Goal: Information Seeking & Learning: Learn about a topic

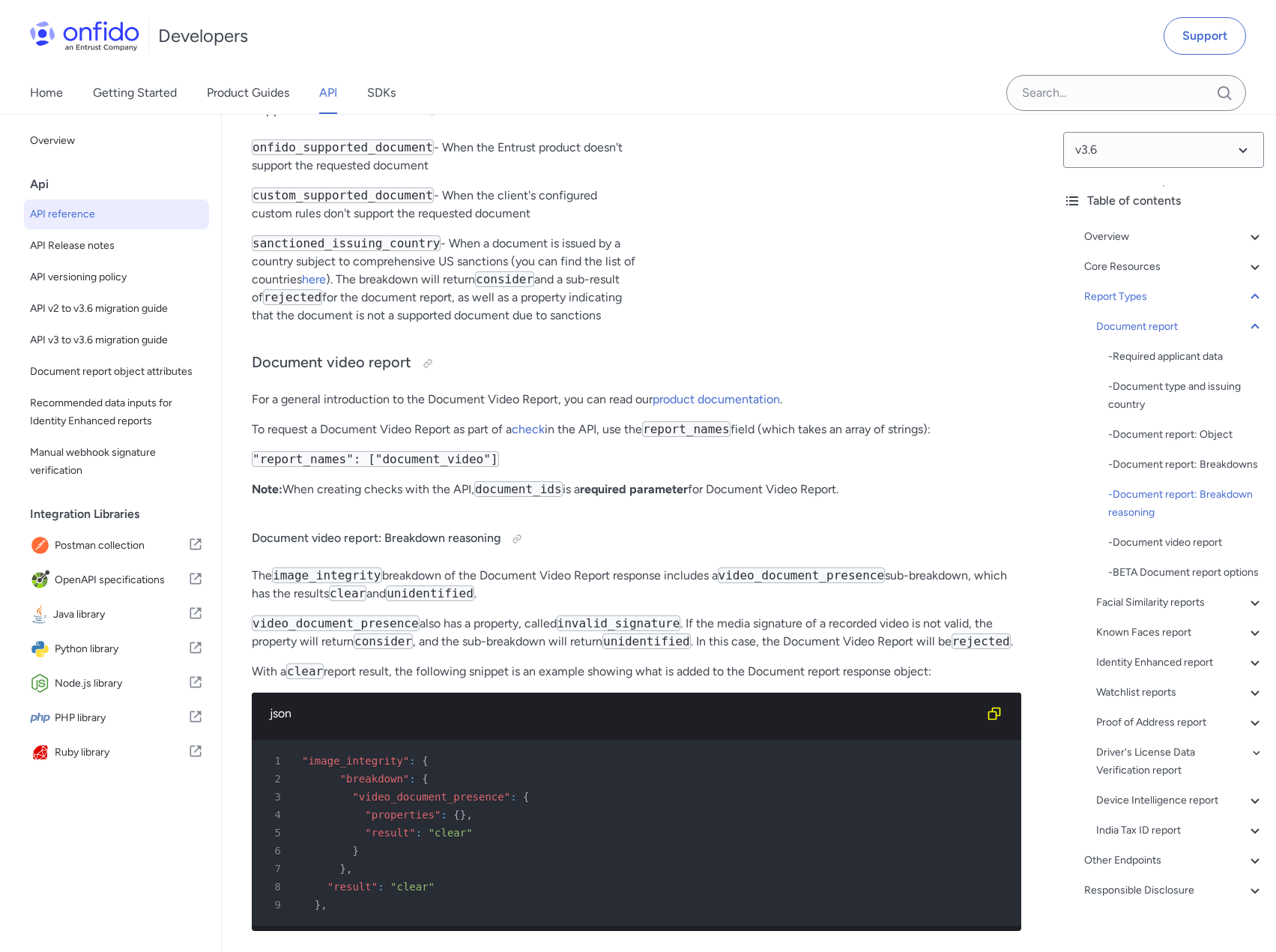
drag, startPoint x: 371, startPoint y: 476, endPoint x: 254, endPoint y: 476, distance: 117.0
copy code "punctured_document"
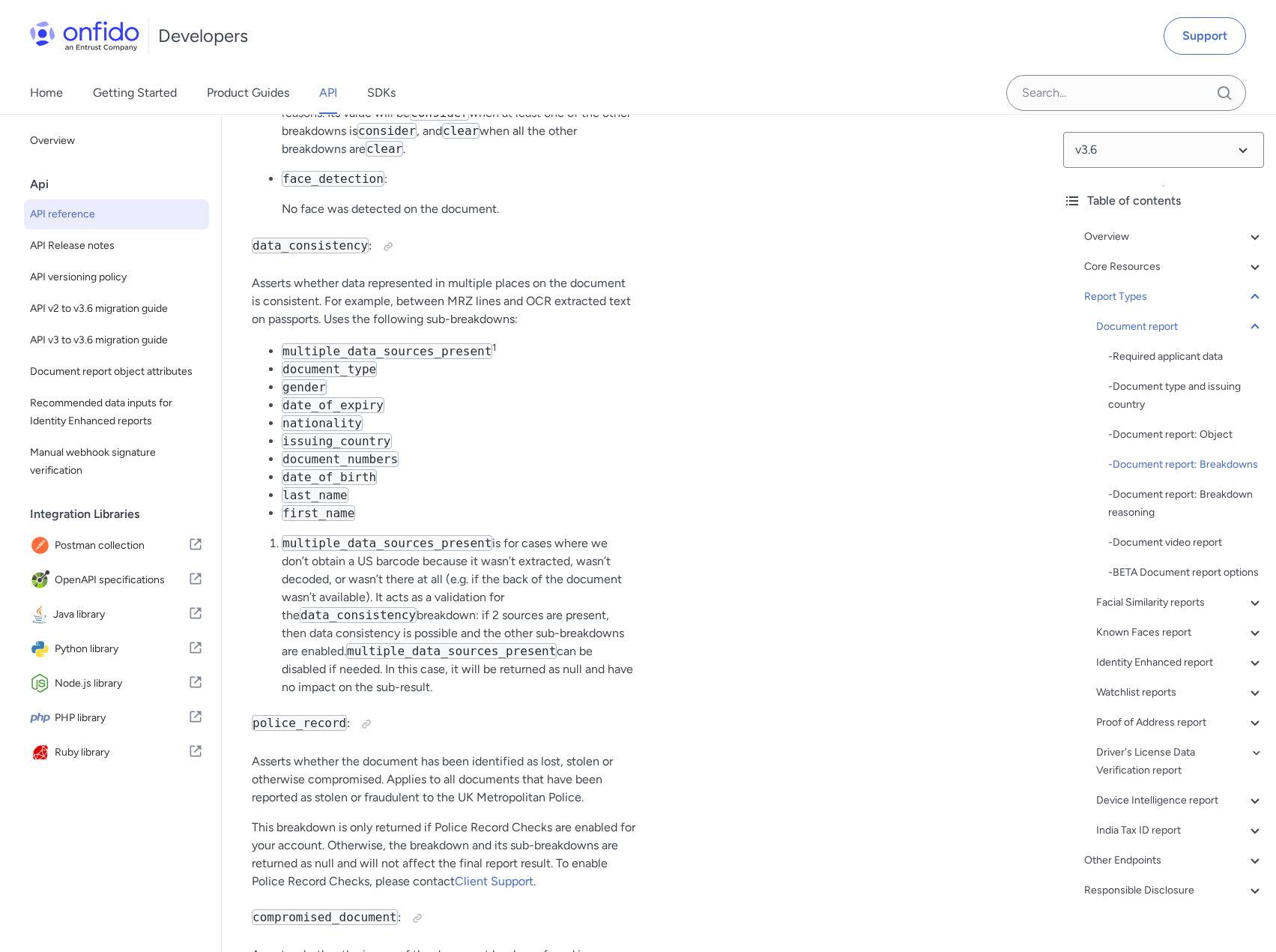
scroll to position [63712, 0]
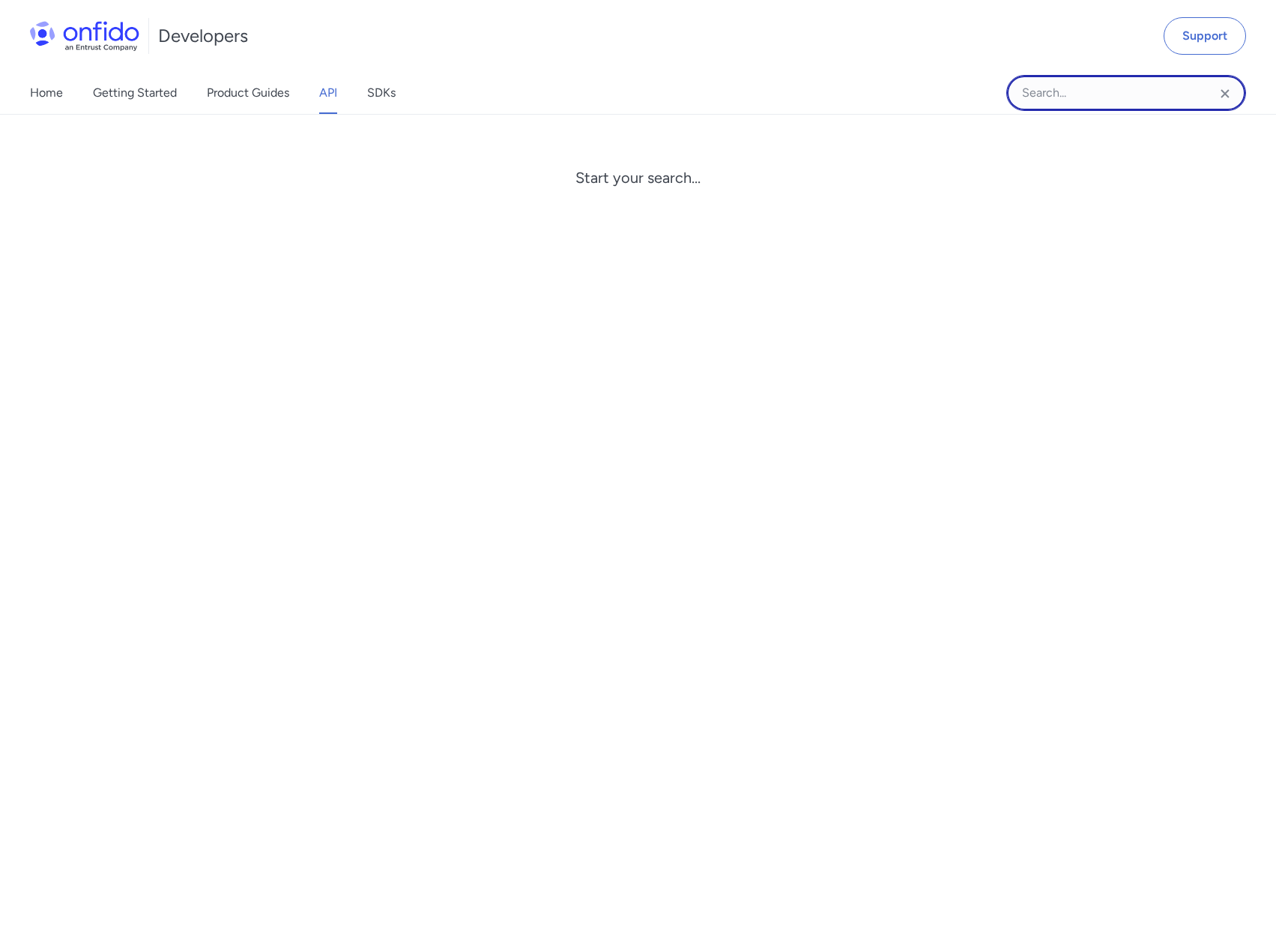
click at [1089, 92] on input "Onfido search input field" at bounding box center [1126, 93] width 240 height 36
paste input "punctured_document"
type input "punctured_document"
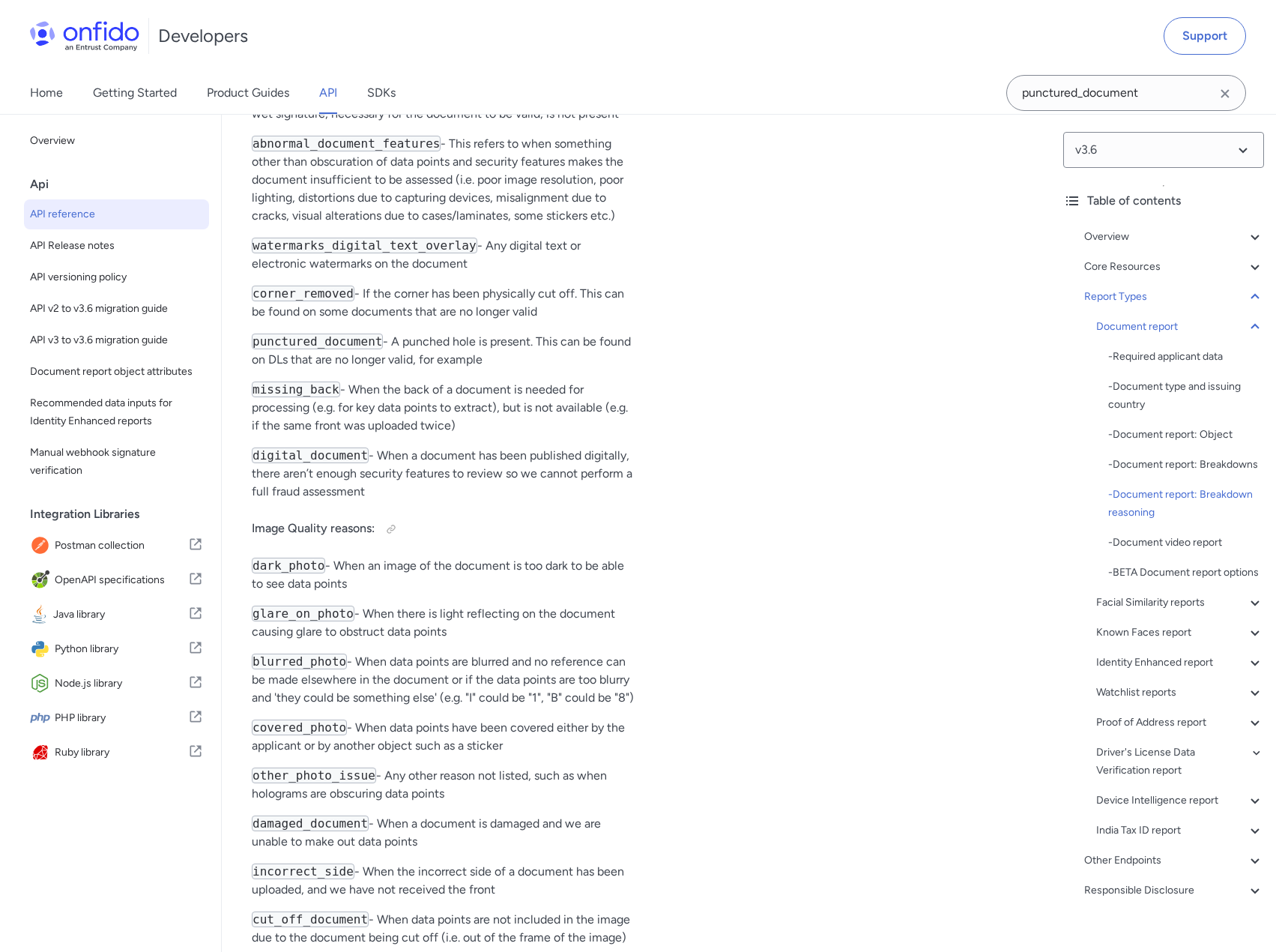
scroll to position [66802, 0]
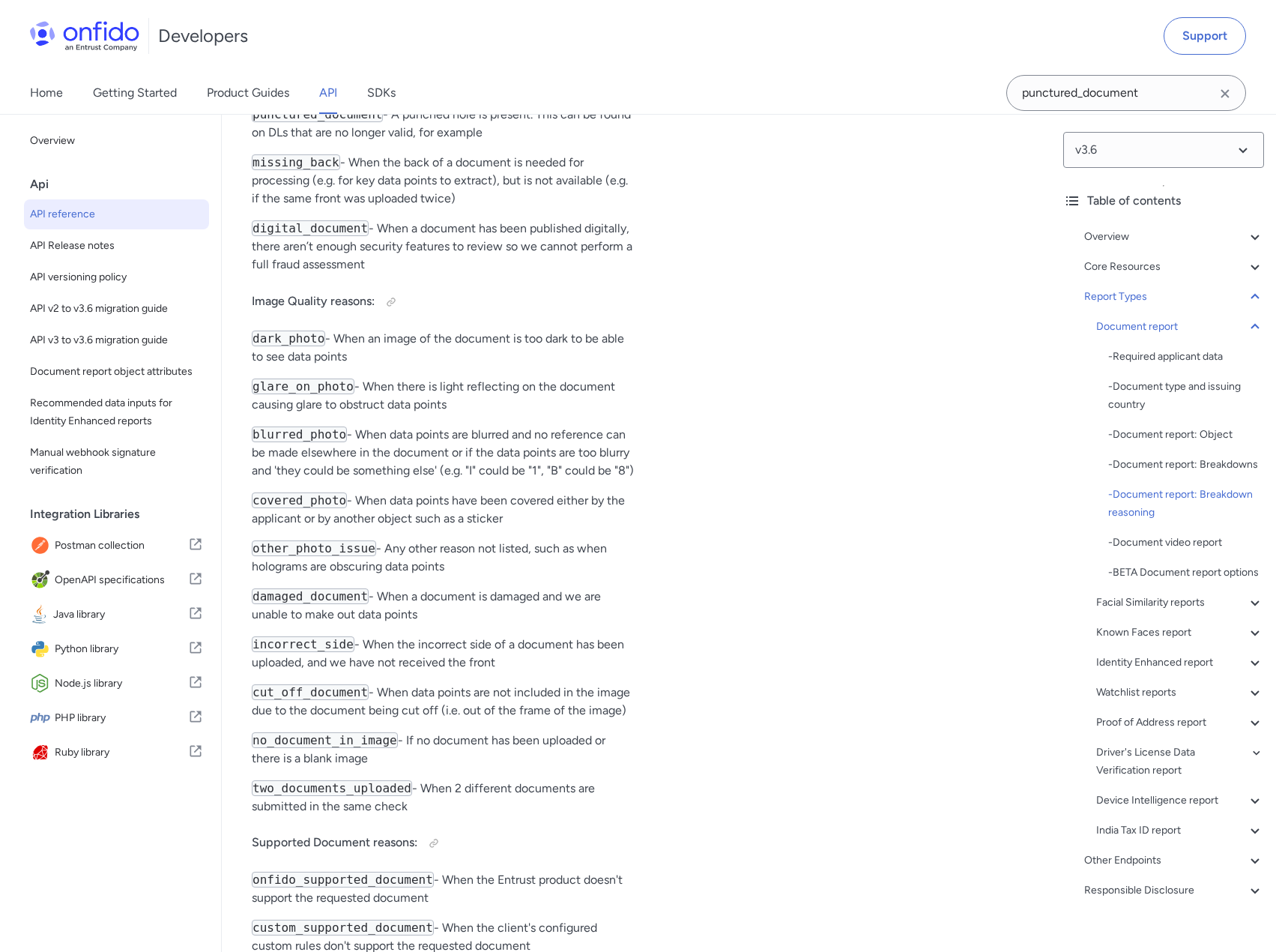
drag, startPoint x: 255, startPoint y: 401, endPoint x: 449, endPoint y: 413, distance: 194.4
drag, startPoint x: 247, startPoint y: 409, endPoint x: 404, endPoint y: 418, distance: 157.3
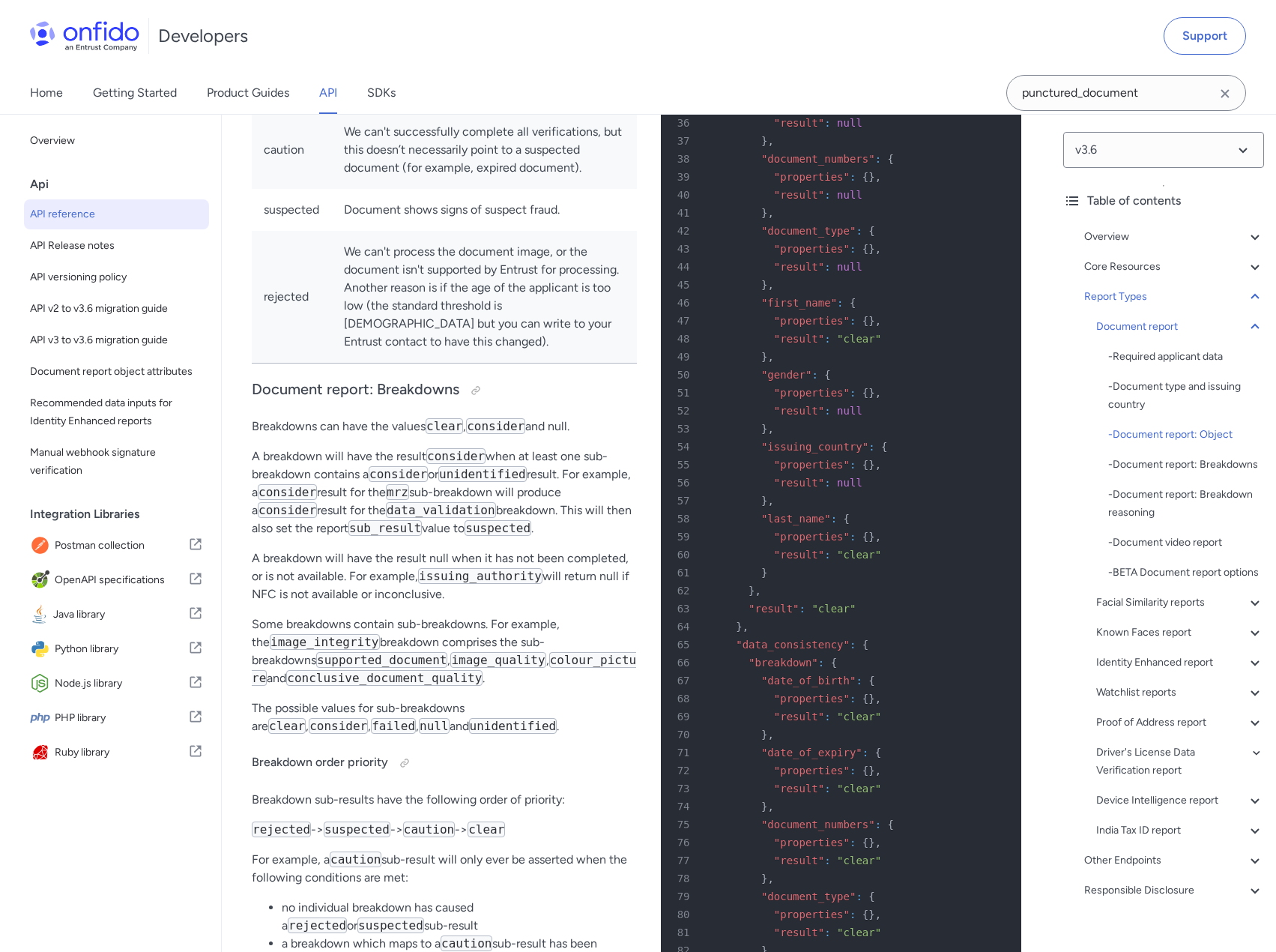
scroll to position [59383, 0]
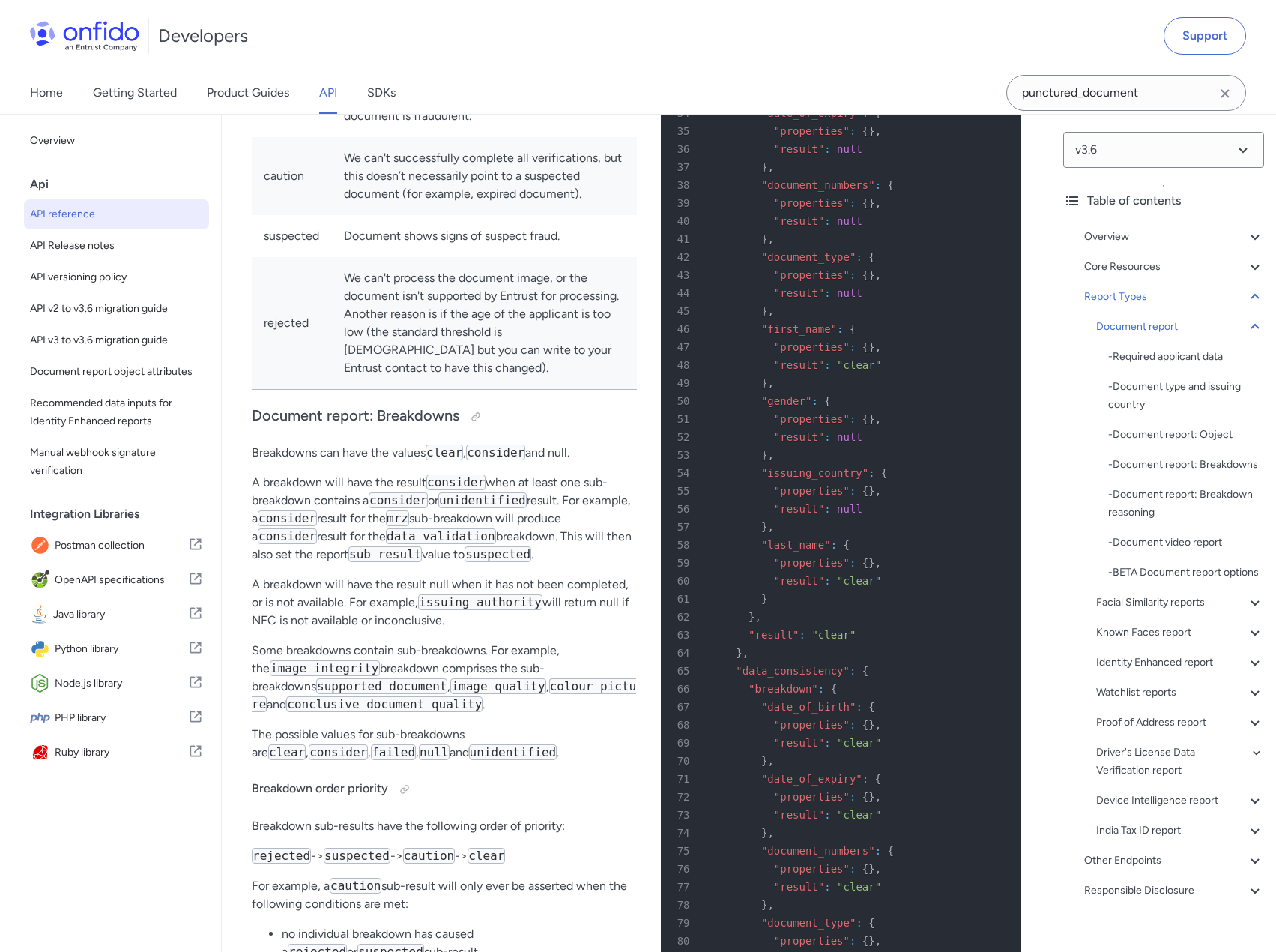
drag, startPoint x: 258, startPoint y: 509, endPoint x: 357, endPoint y: 509, distance: 99.0
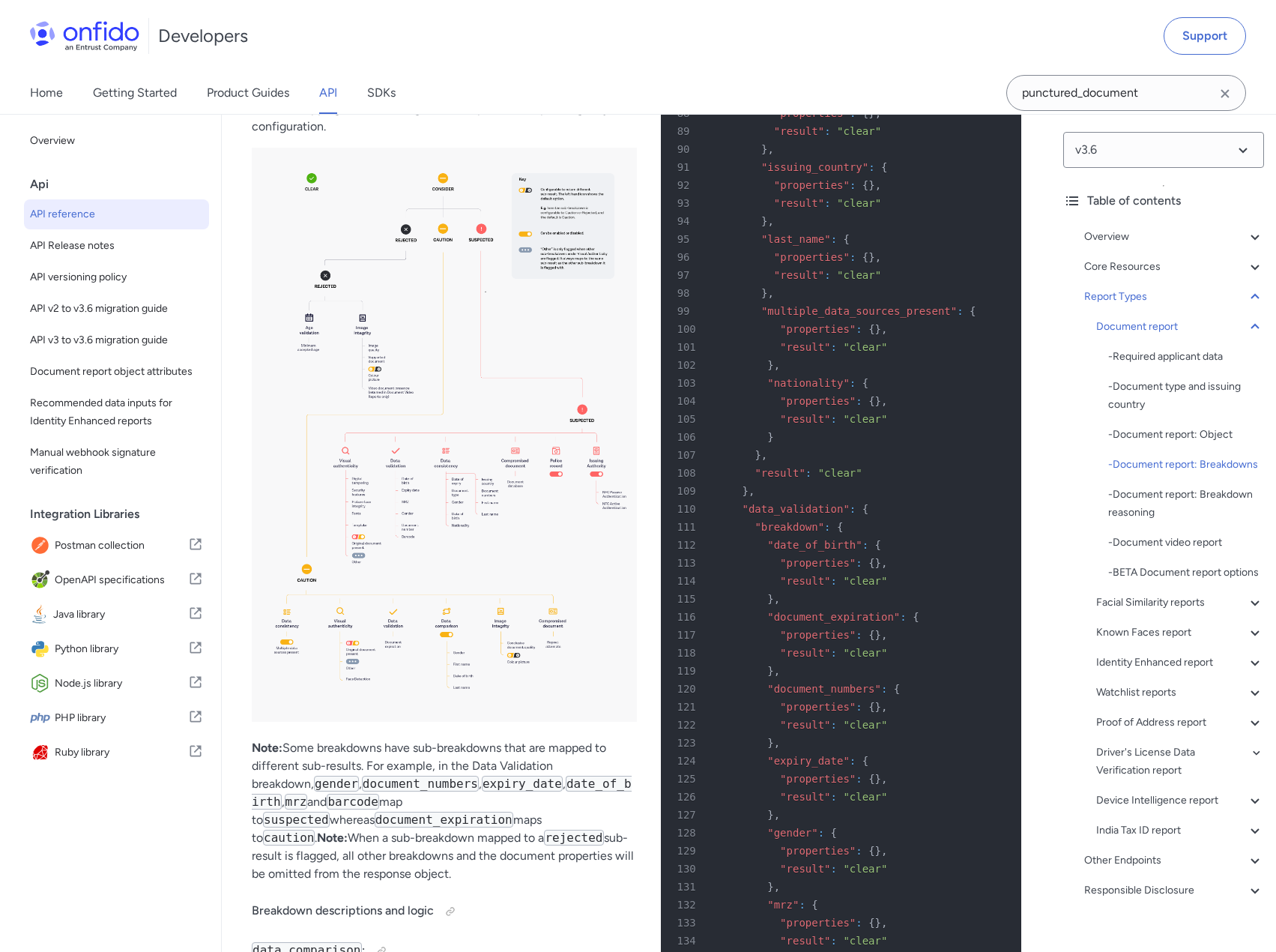
scroll to position [60282, 0]
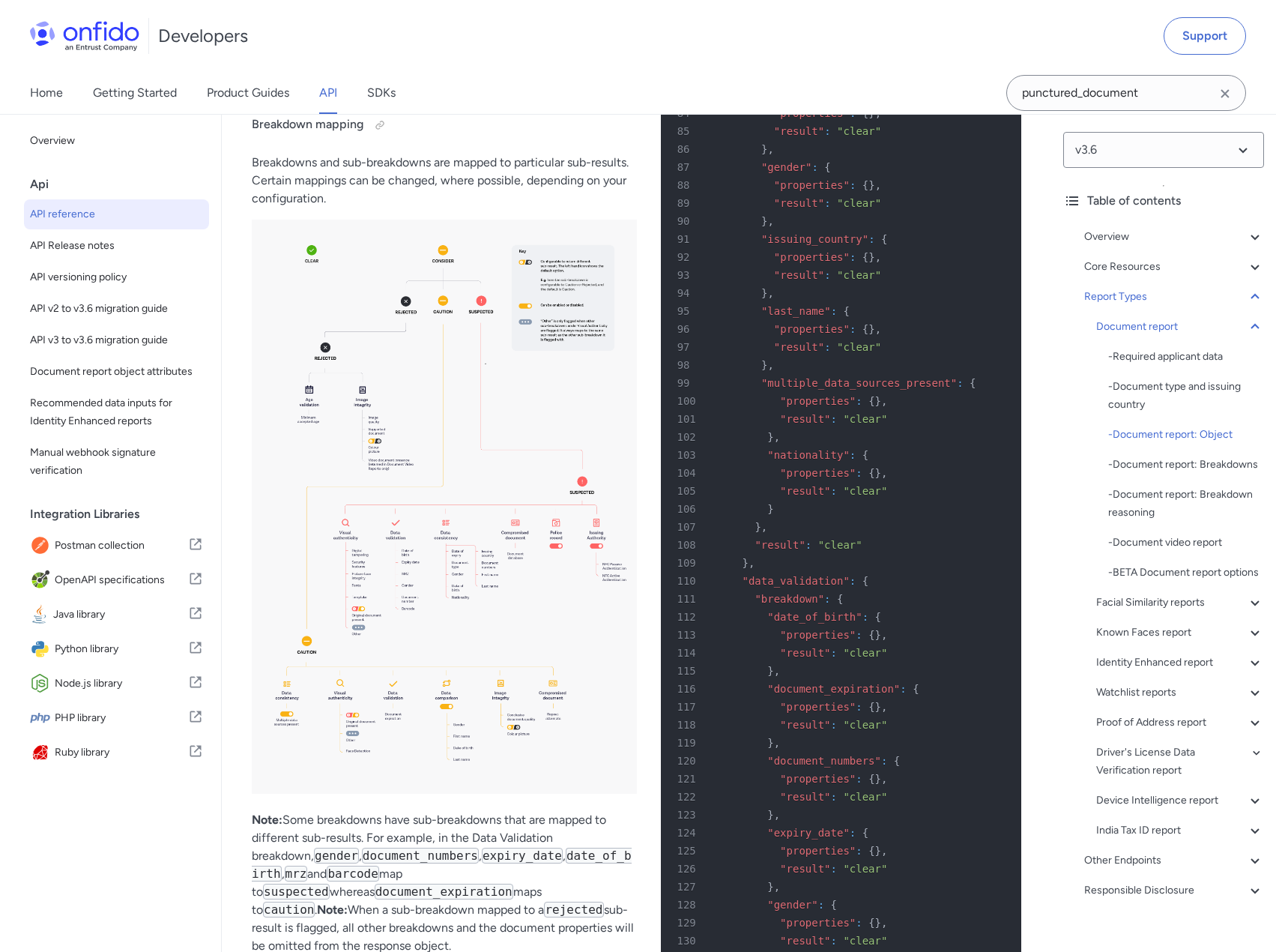
drag, startPoint x: 284, startPoint y: 582, endPoint x: 454, endPoint y: 600, distance: 171.0
drag, startPoint x: 276, startPoint y: 627, endPoint x: 552, endPoint y: 630, distance: 276.0
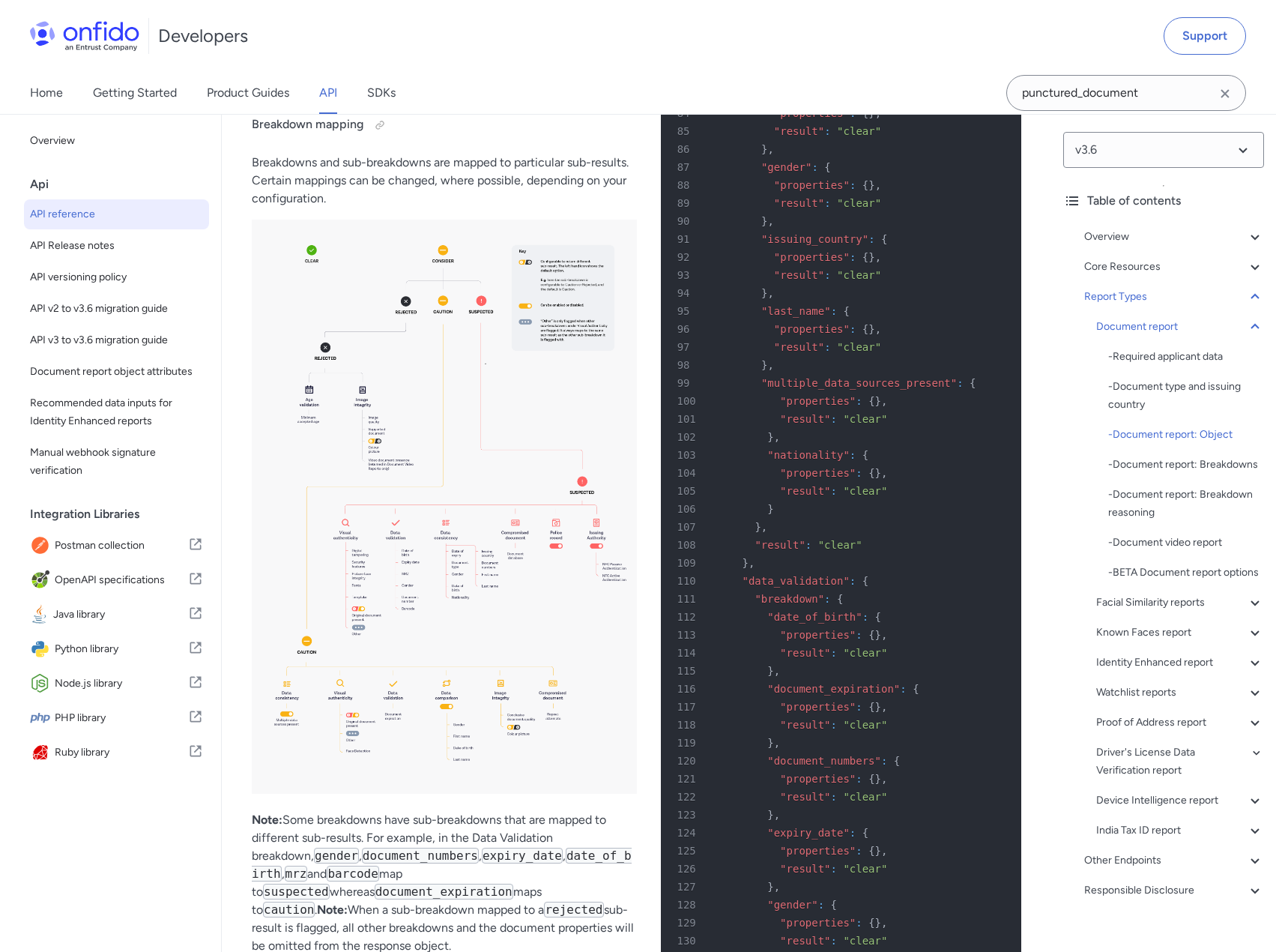
drag, startPoint x: 277, startPoint y: 629, endPoint x: 500, endPoint y: 626, distance: 223.0
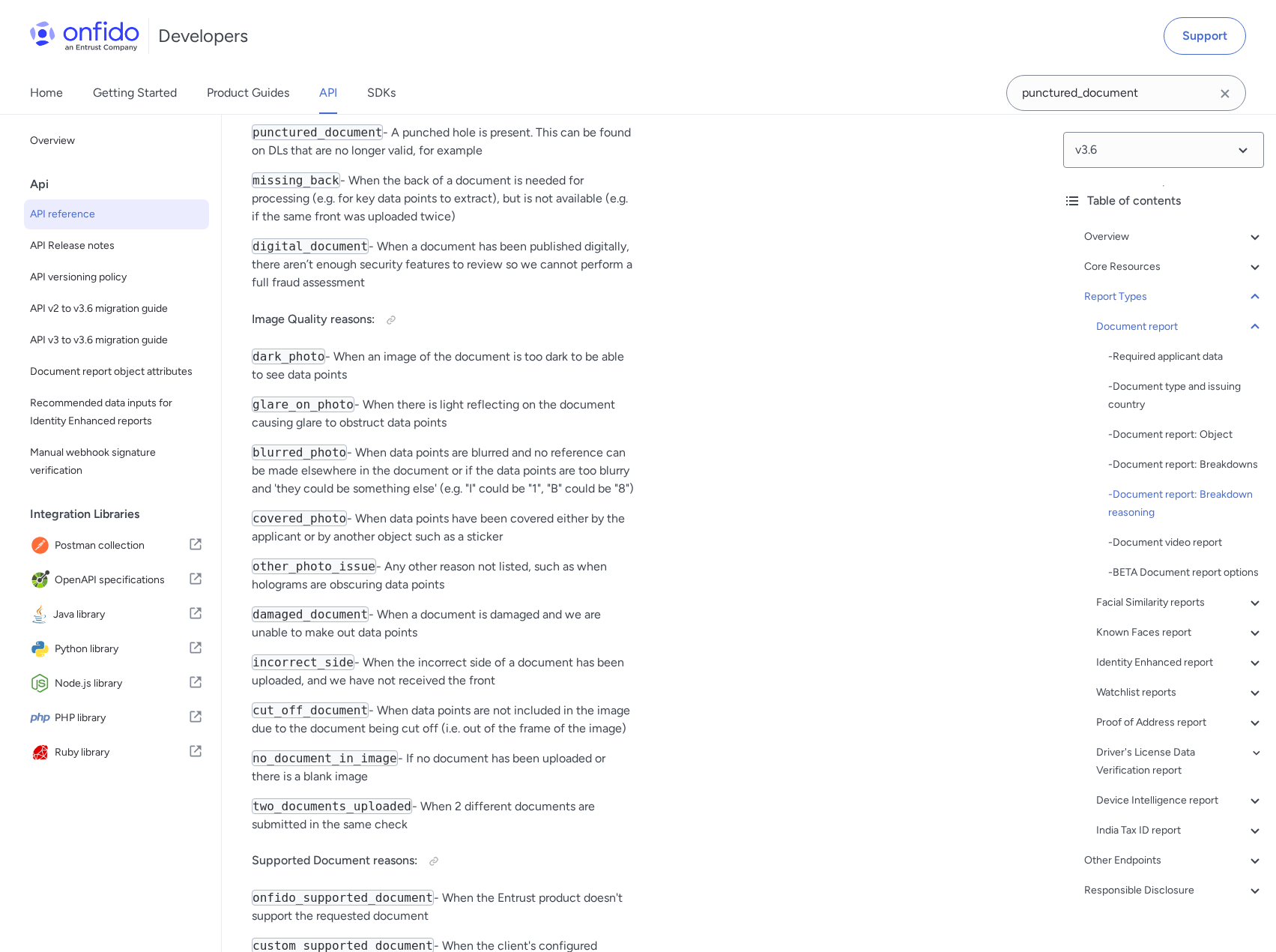
scroll to position [66785, 0]
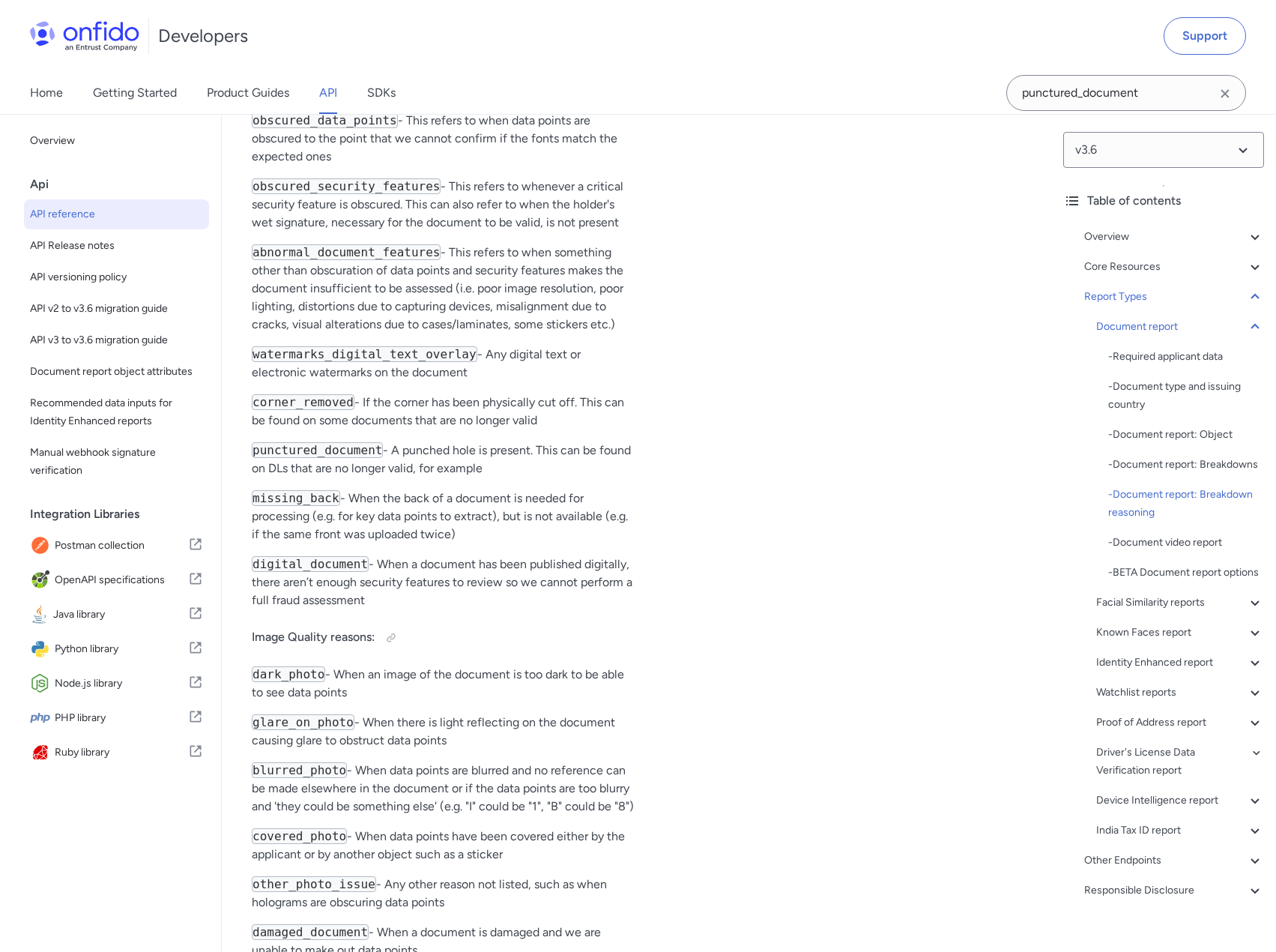
scroll to position [66560, 0]
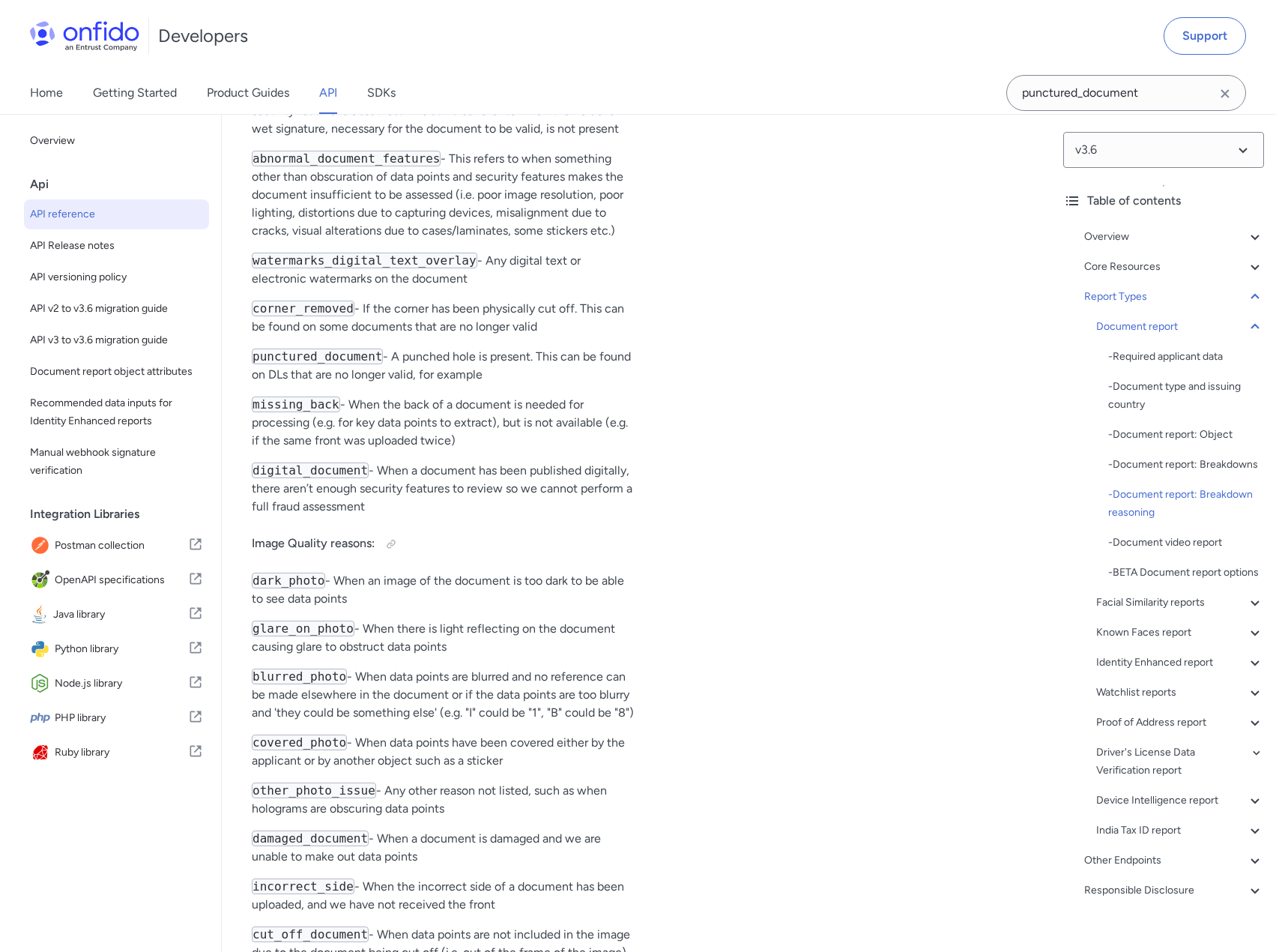
drag, startPoint x: 302, startPoint y: 650, endPoint x: 474, endPoint y: 688, distance: 176.1
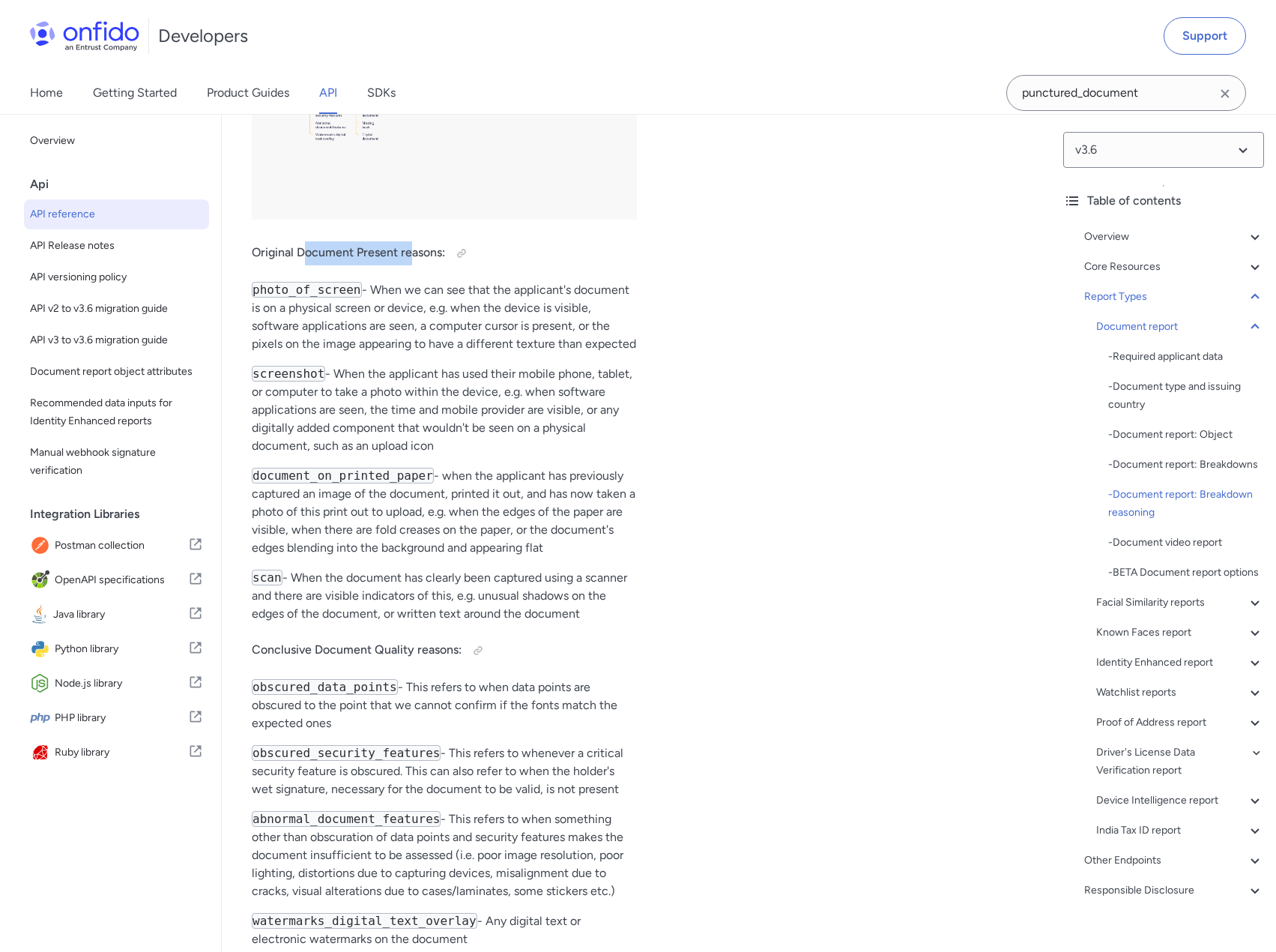
scroll to position [65886, 0]
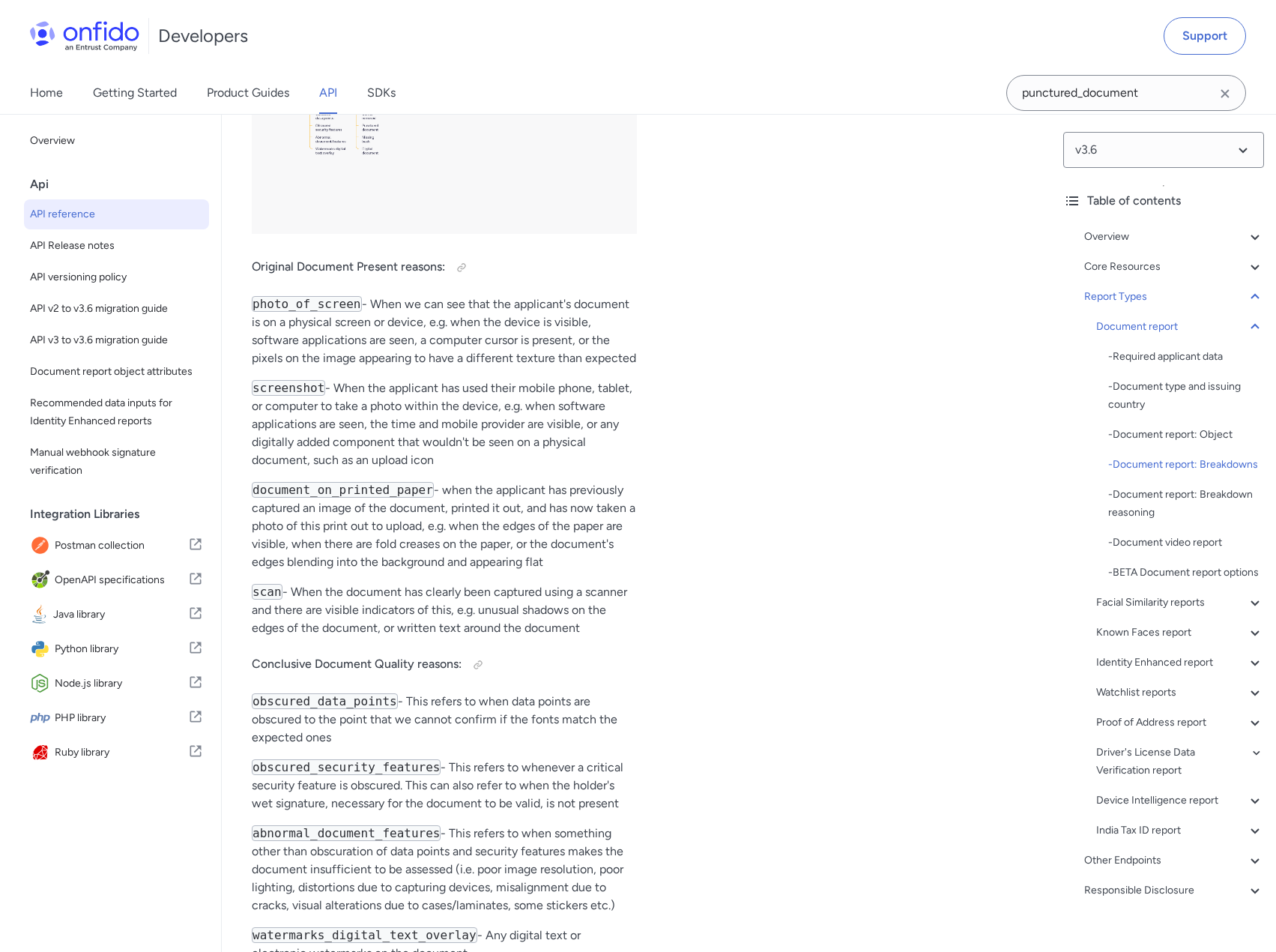
drag, startPoint x: 272, startPoint y: 383, endPoint x: 480, endPoint y: 380, distance: 208.0
drag, startPoint x: 293, startPoint y: 292, endPoint x: 481, endPoint y: 317, distance: 189.7
drag, startPoint x: 249, startPoint y: 415, endPoint x: 399, endPoint y: 423, distance: 150.2
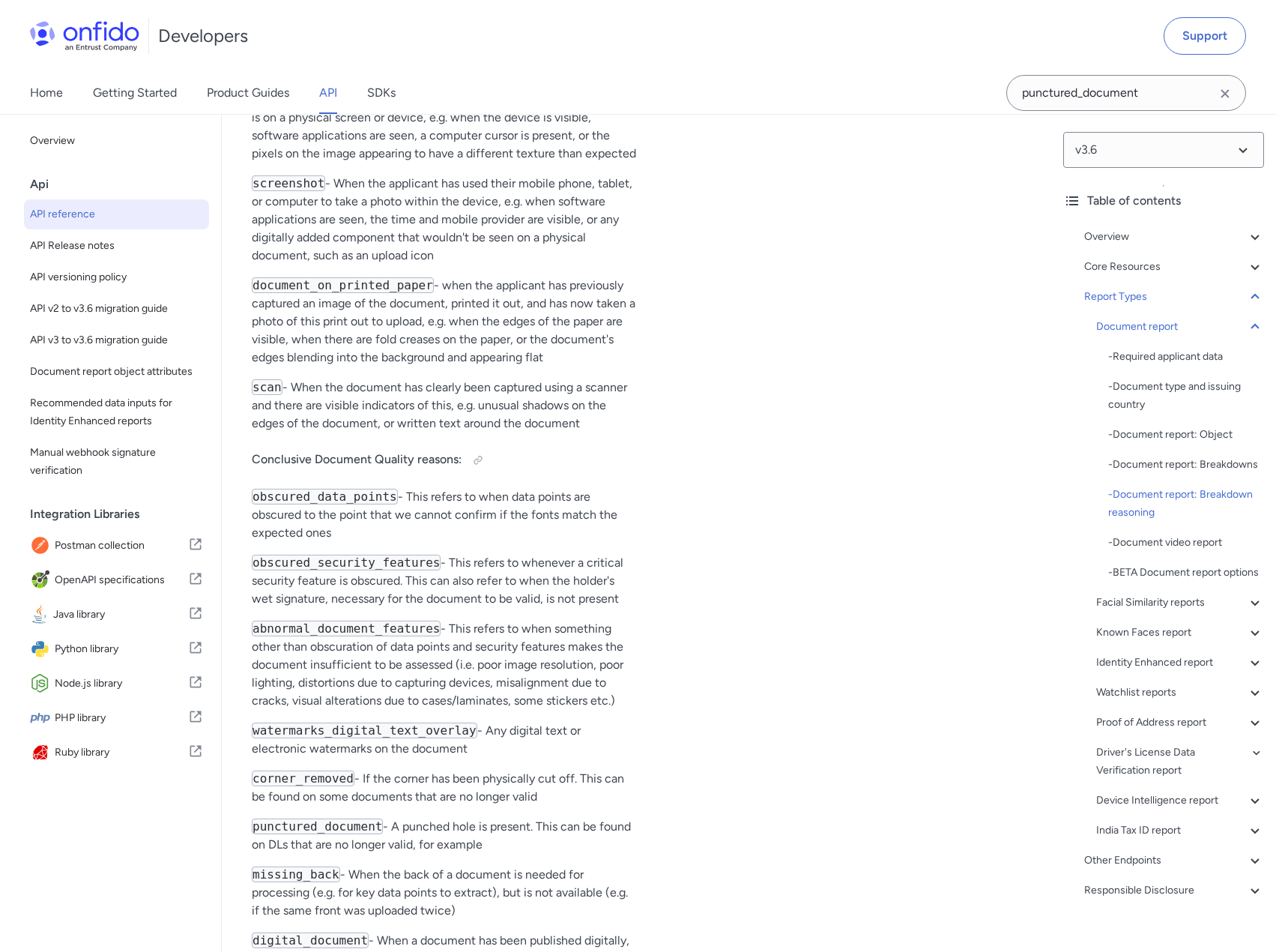
scroll to position [66111, 0]
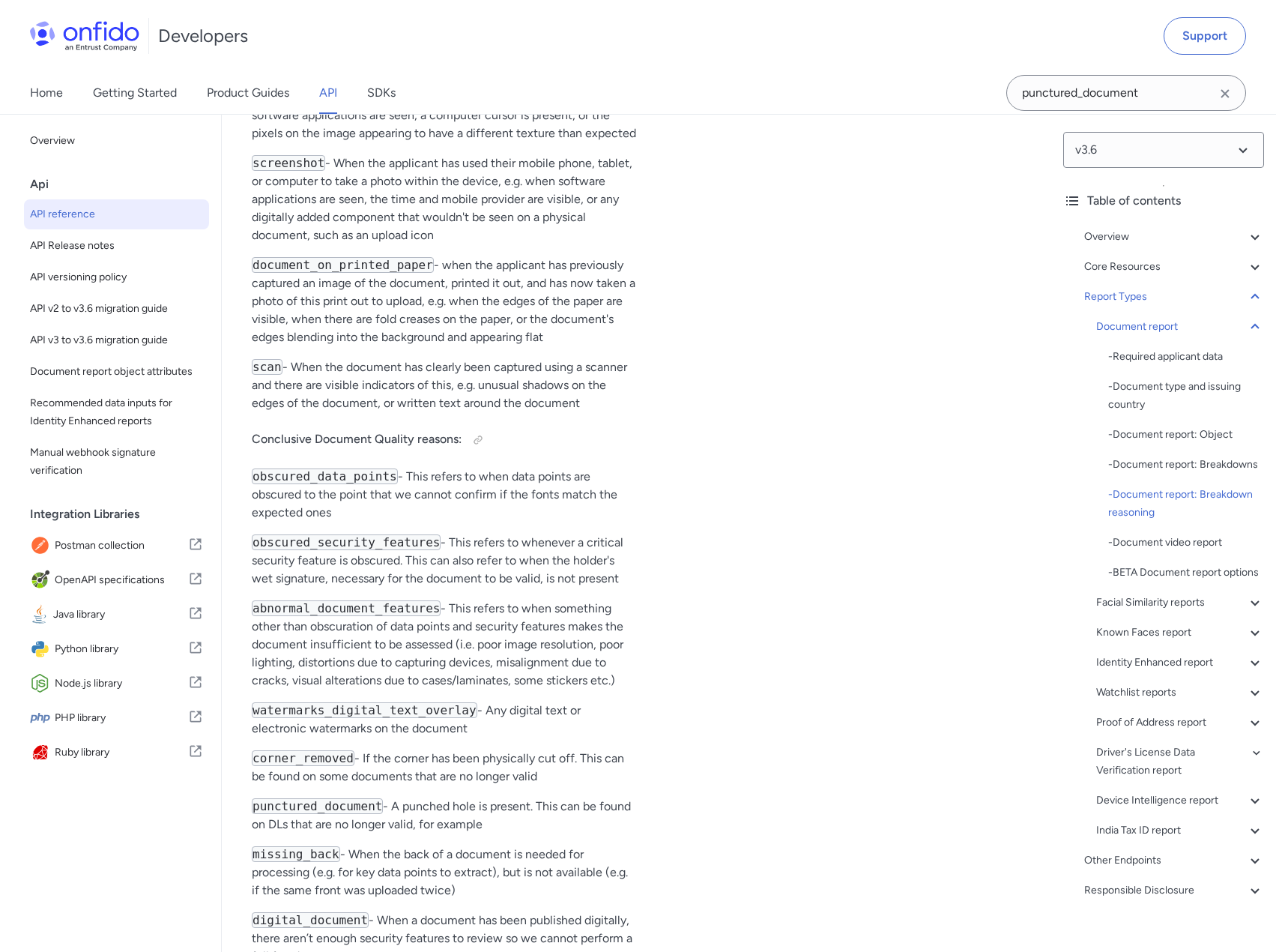
drag, startPoint x: 314, startPoint y: 380, endPoint x: 377, endPoint y: 377, distance: 63.1
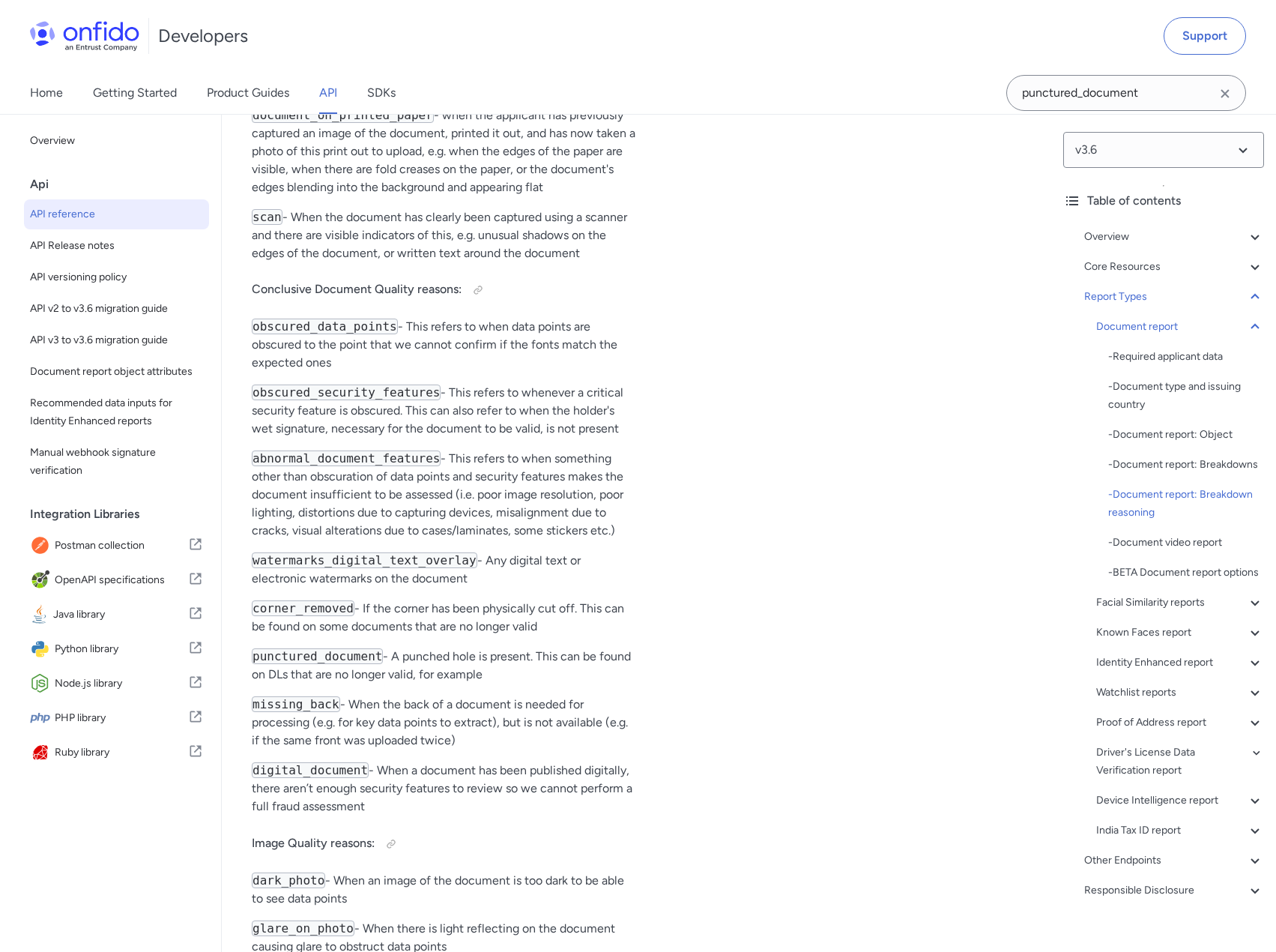
scroll to position [66336, 0]
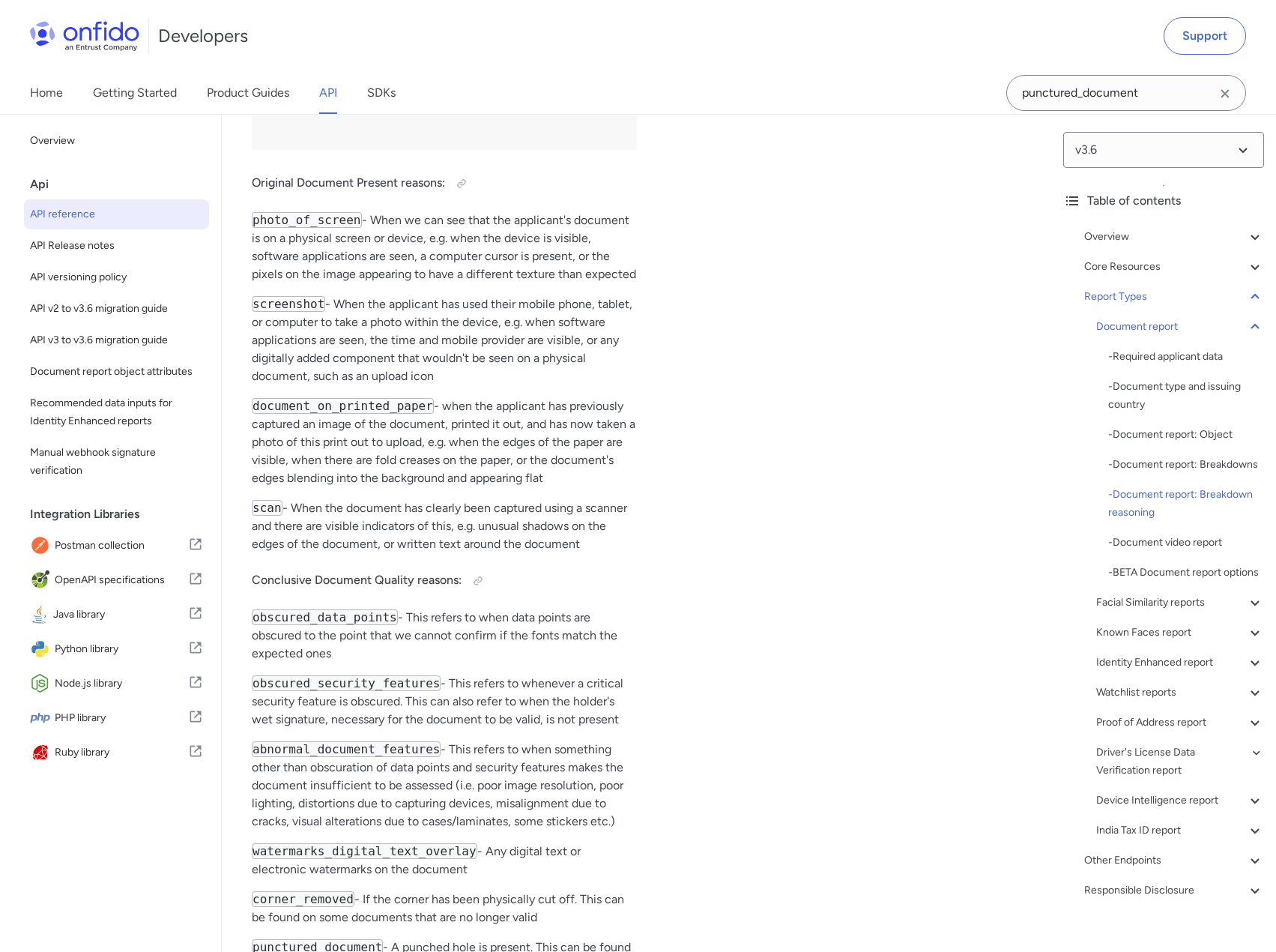
scroll to position [65961, 0]
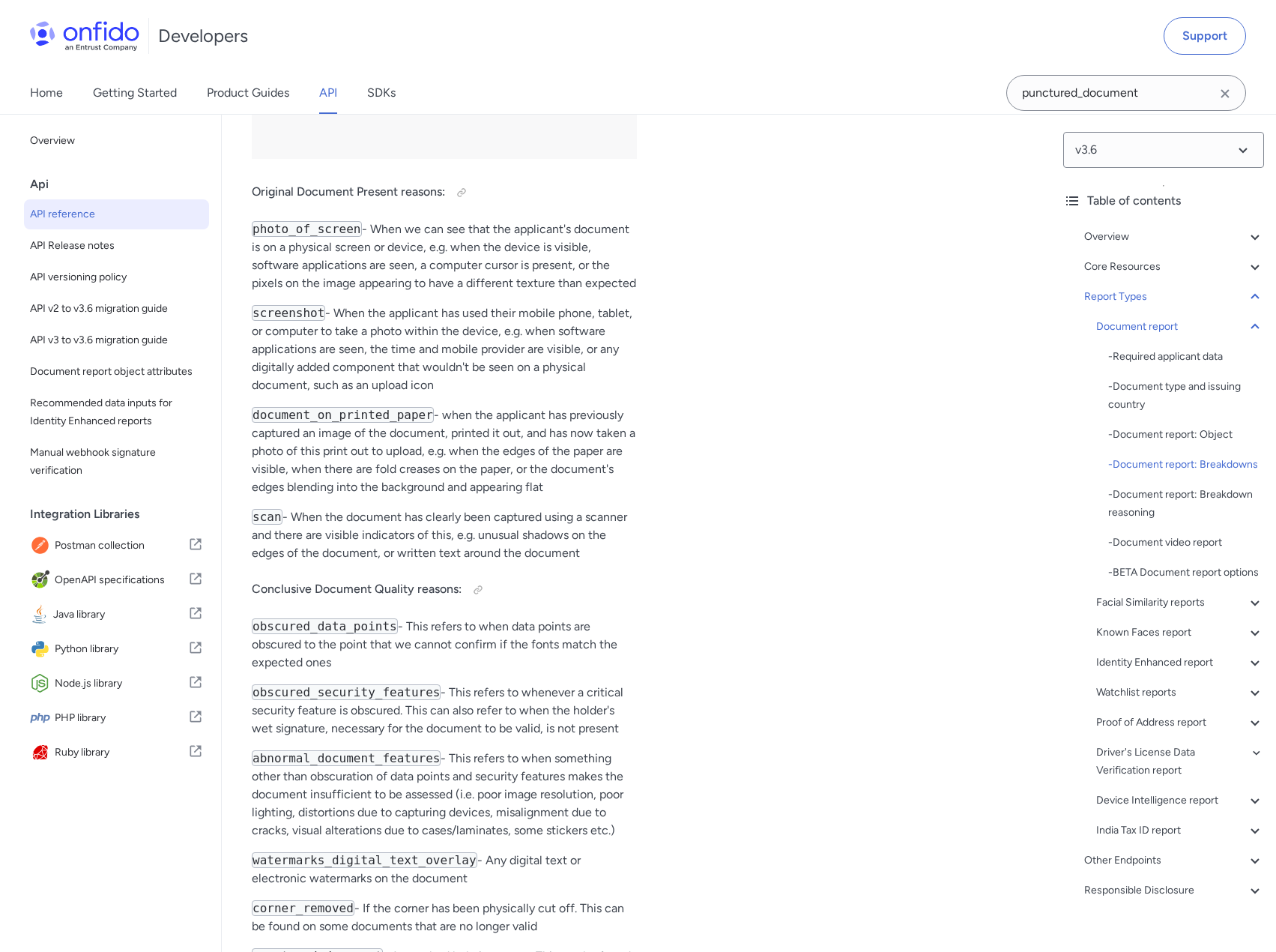
drag, startPoint x: 363, startPoint y: 349, endPoint x: 573, endPoint y: 367, distance: 210.8
drag, startPoint x: 390, startPoint y: 424, endPoint x: 592, endPoint y: 421, distance: 202.0
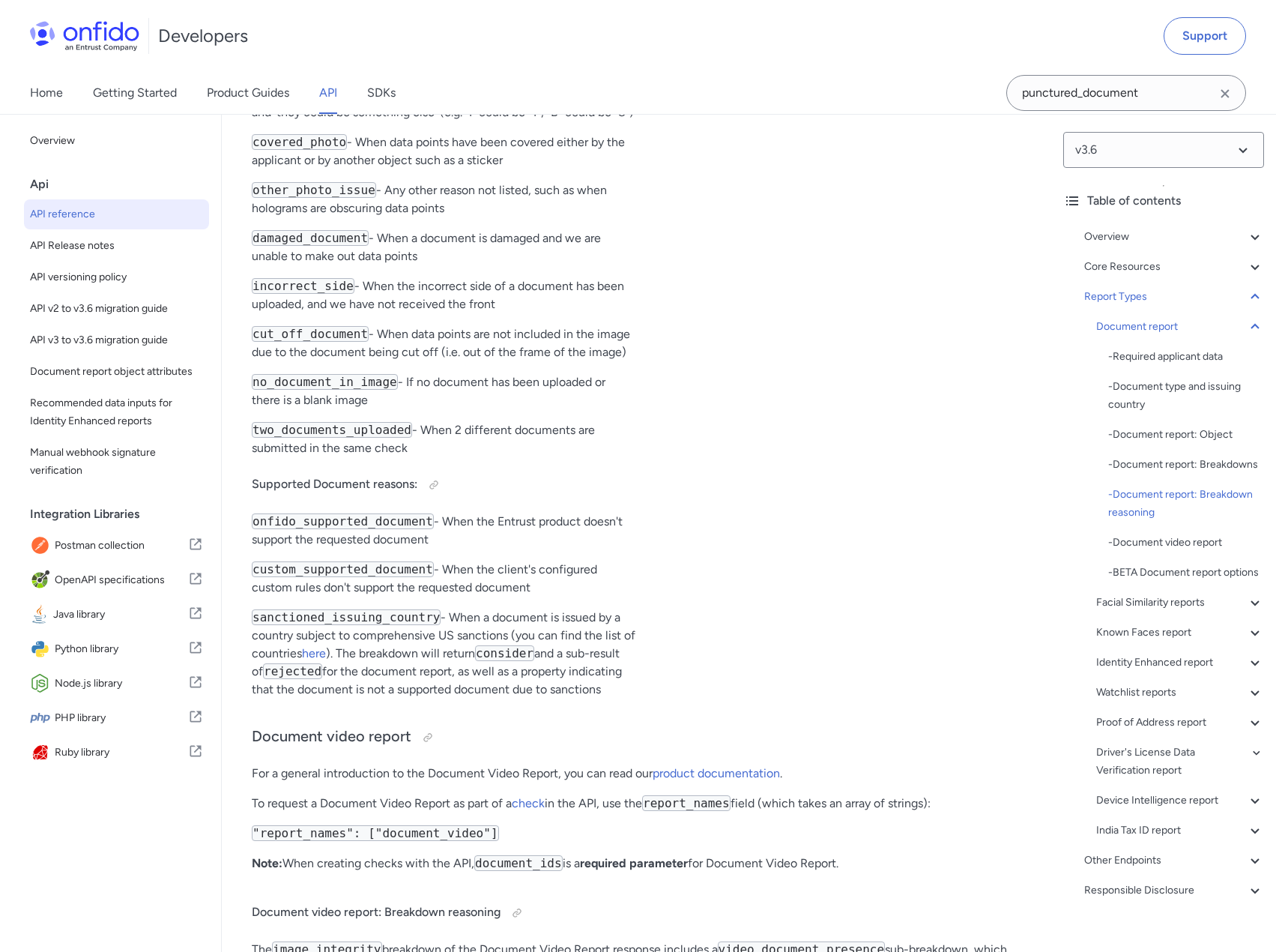
scroll to position [67160, 0]
drag, startPoint x: 255, startPoint y: 464, endPoint x: 461, endPoint y: 466, distance: 206.0
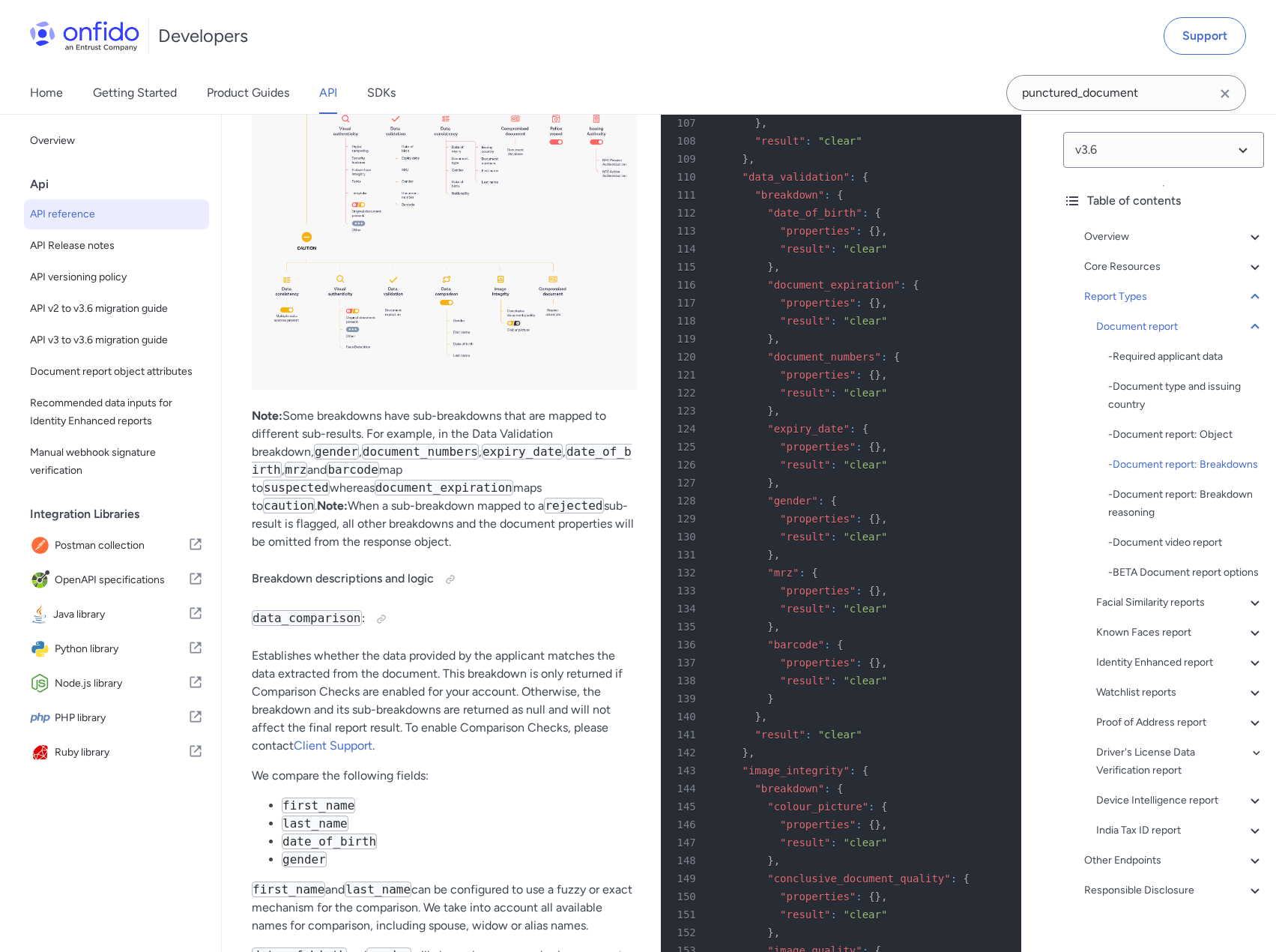
scroll to position [63437, 0]
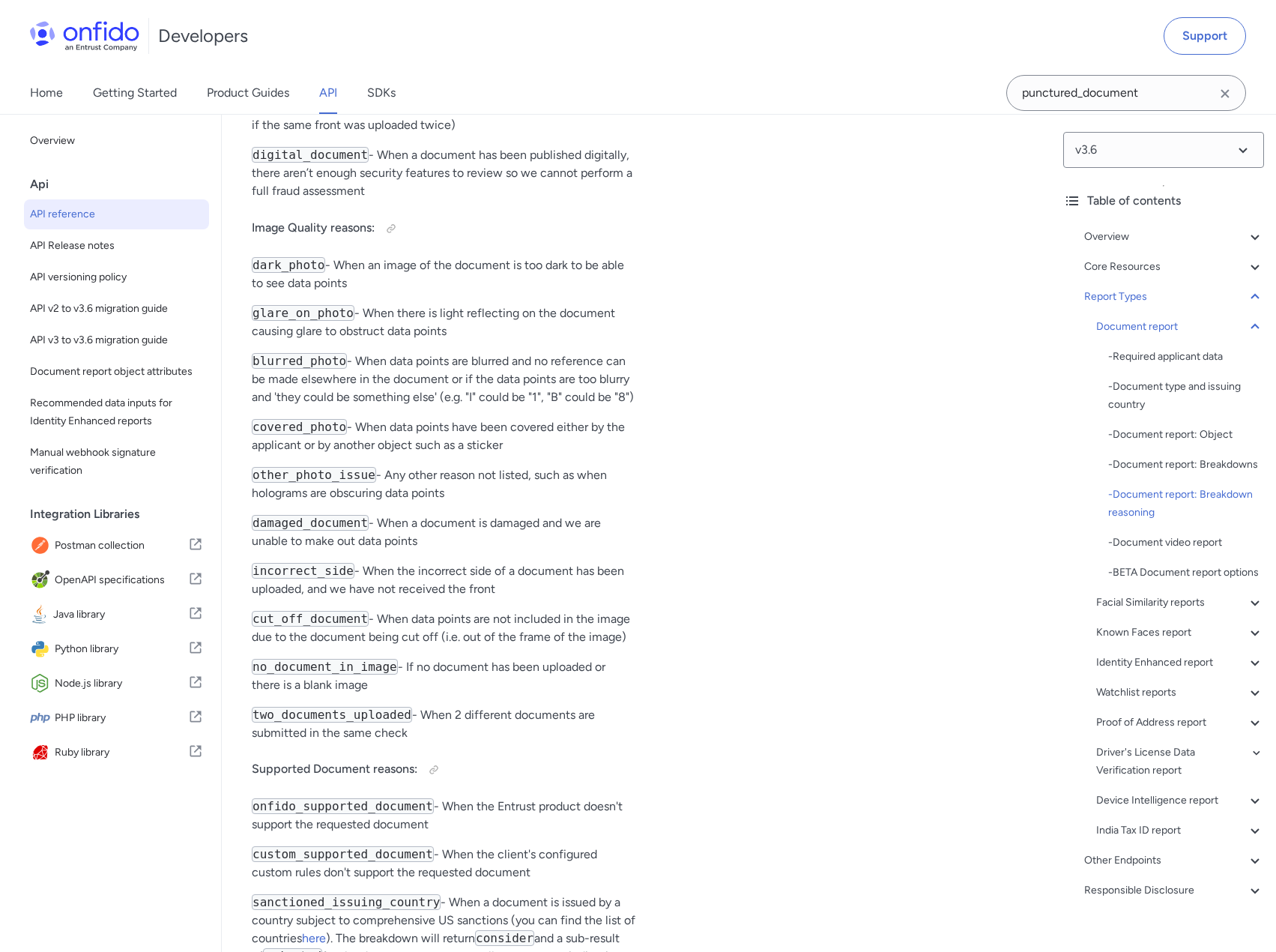
scroll to position [66635, 0]
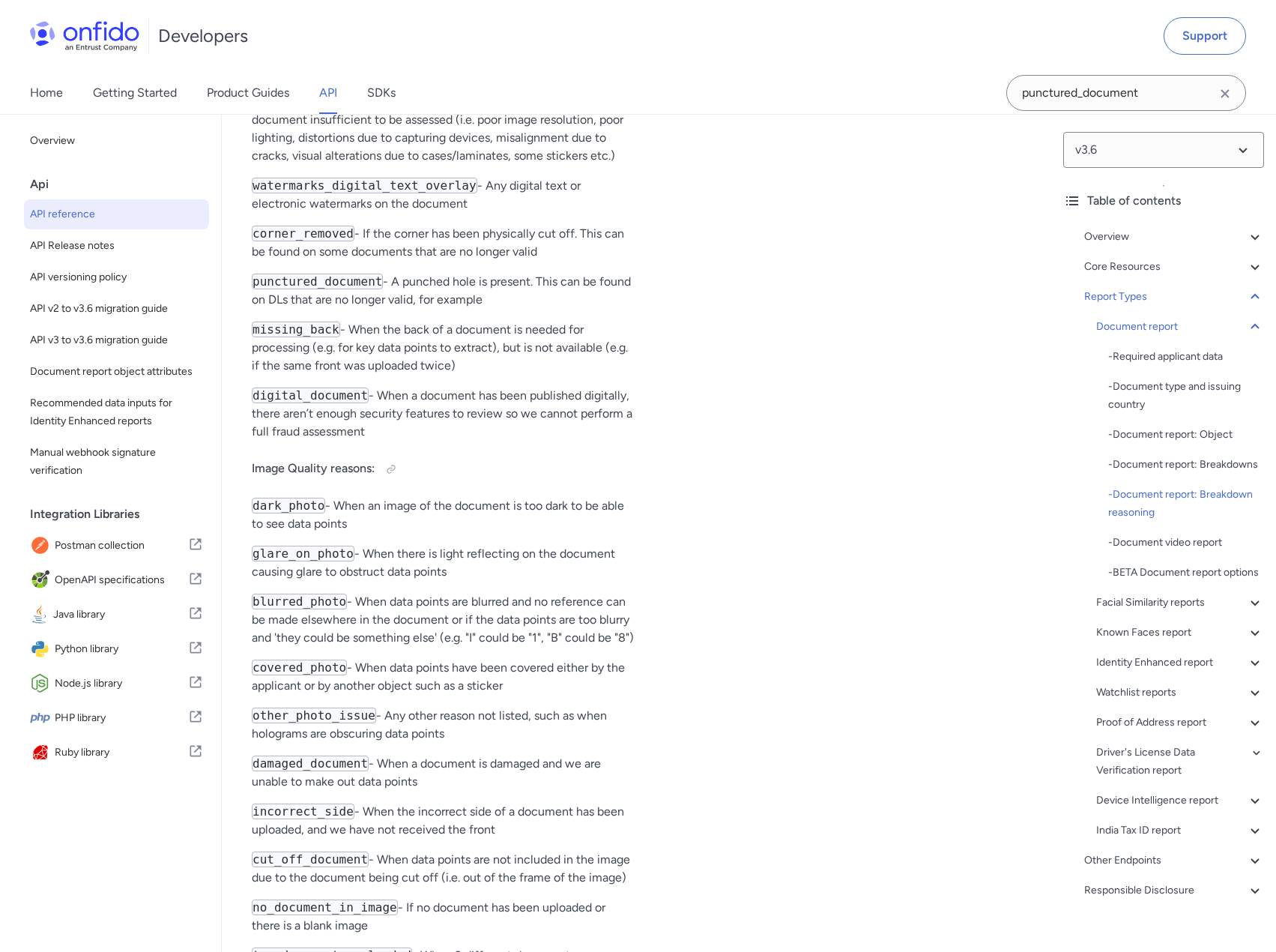
drag, startPoint x: 256, startPoint y: 573, endPoint x: 399, endPoint y: 575, distance: 143.0
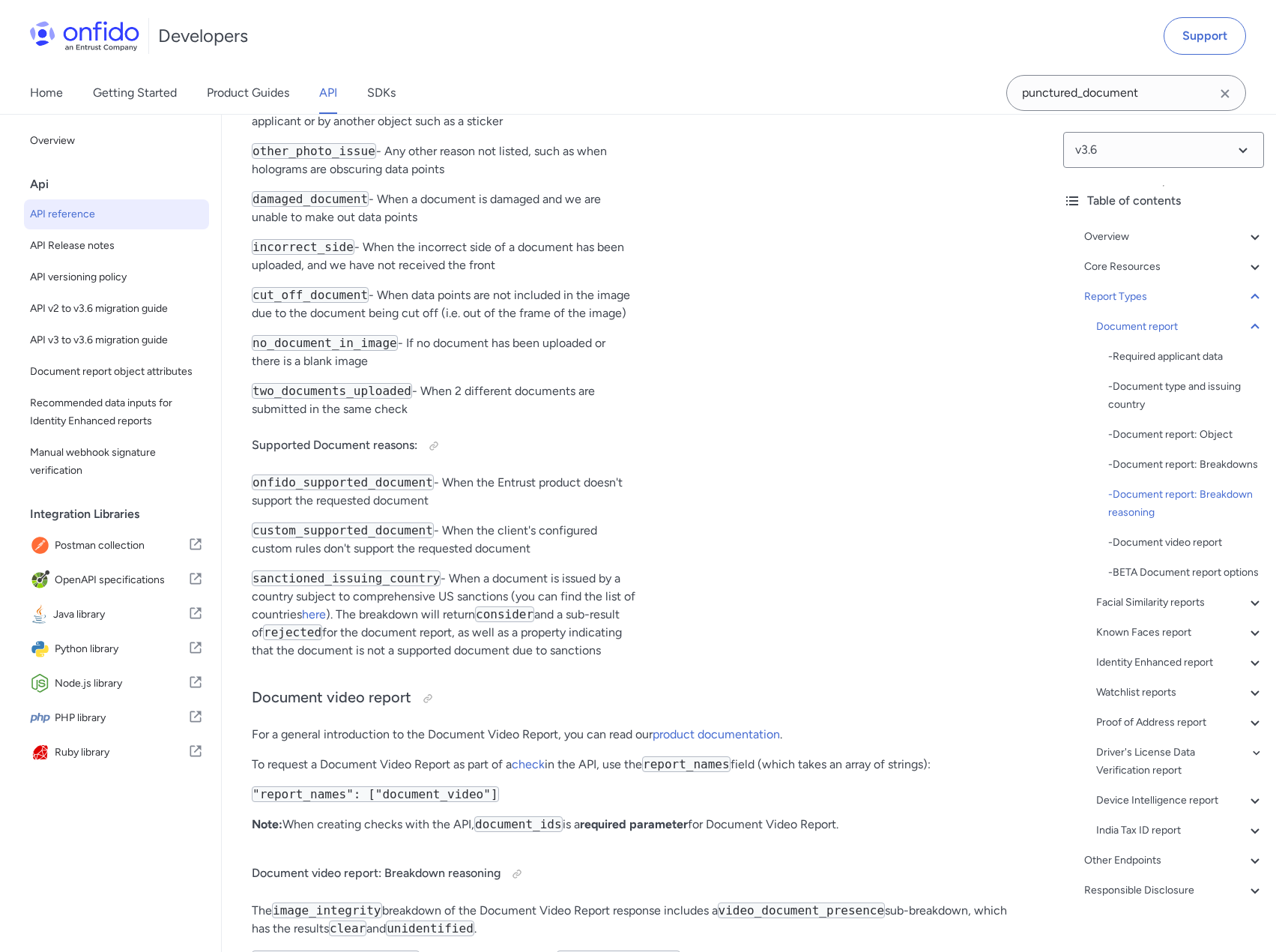
scroll to position [67010, 0]
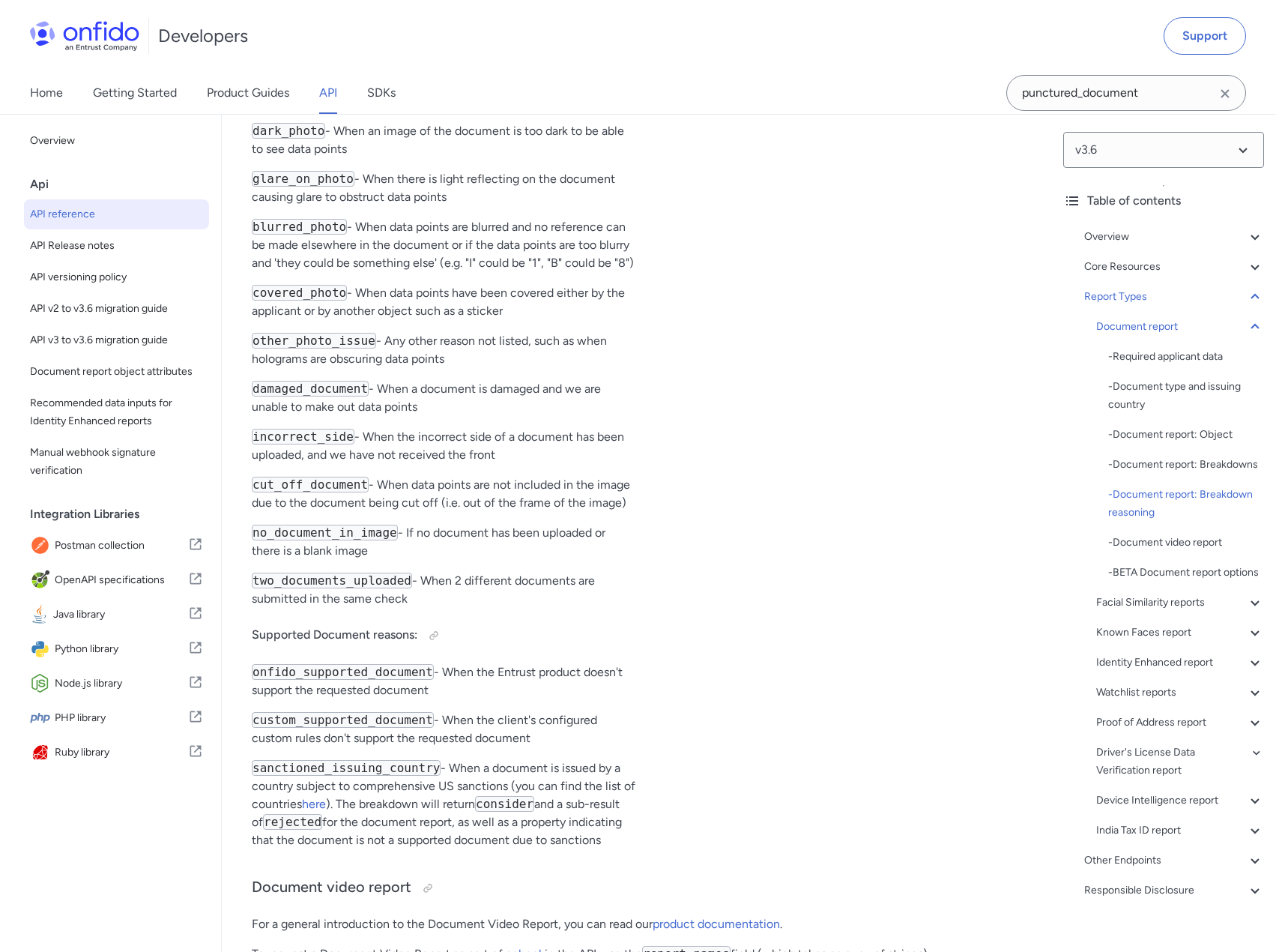
drag, startPoint x: 263, startPoint y: 616, endPoint x: 441, endPoint y: 617, distance: 178.0
drag, startPoint x: 261, startPoint y: 612, endPoint x: 455, endPoint y: 623, distance: 194.3
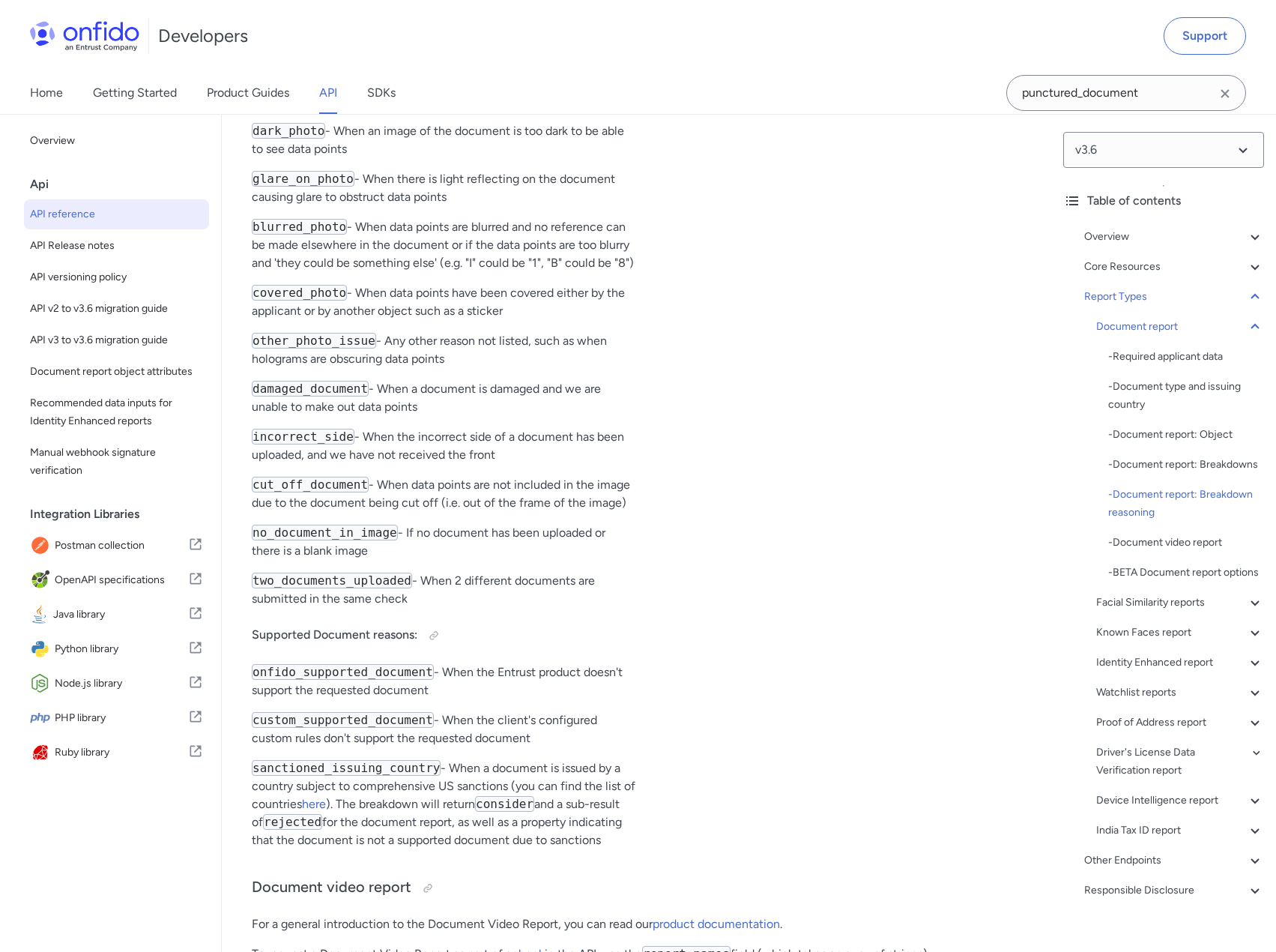
drag, startPoint x: 424, startPoint y: 637, endPoint x: 423, endPoint y: 646, distance: 9.1
drag, startPoint x: 244, startPoint y: 618, endPoint x: 461, endPoint y: 615, distance: 217.0
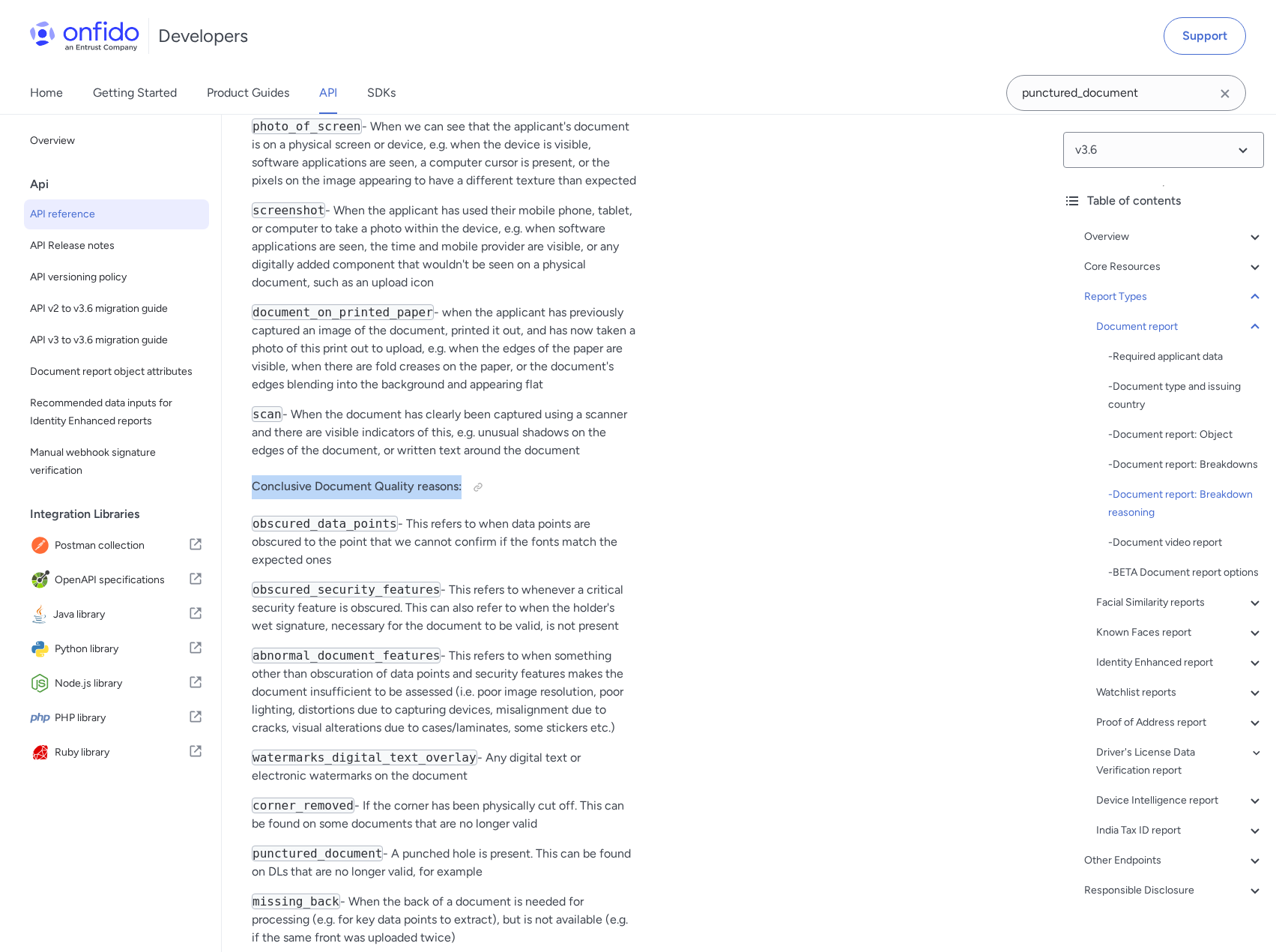
scroll to position [66036, 0]
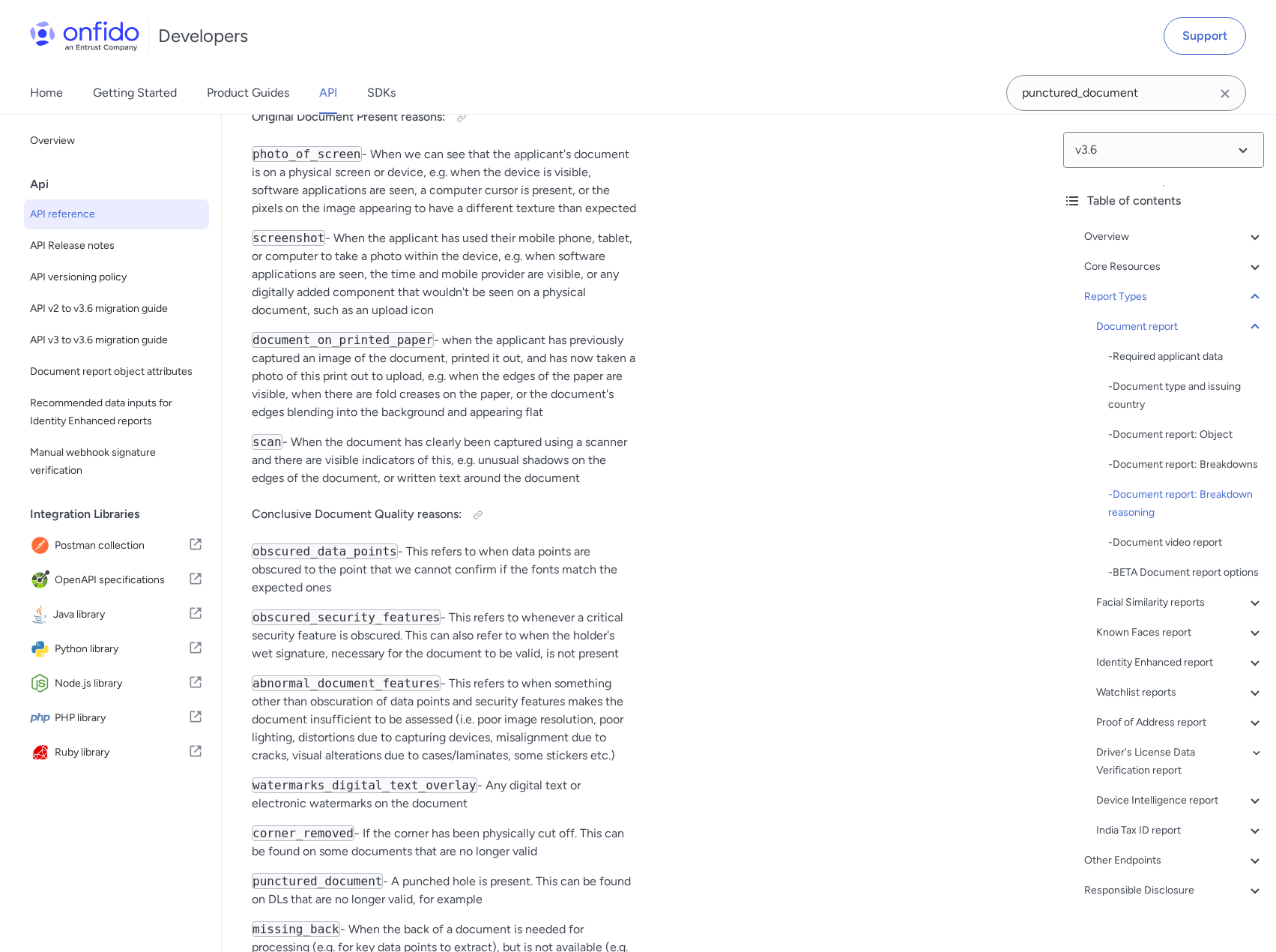
drag, startPoint x: 290, startPoint y: 442, endPoint x: 499, endPoint y: 433, distance: 209.2
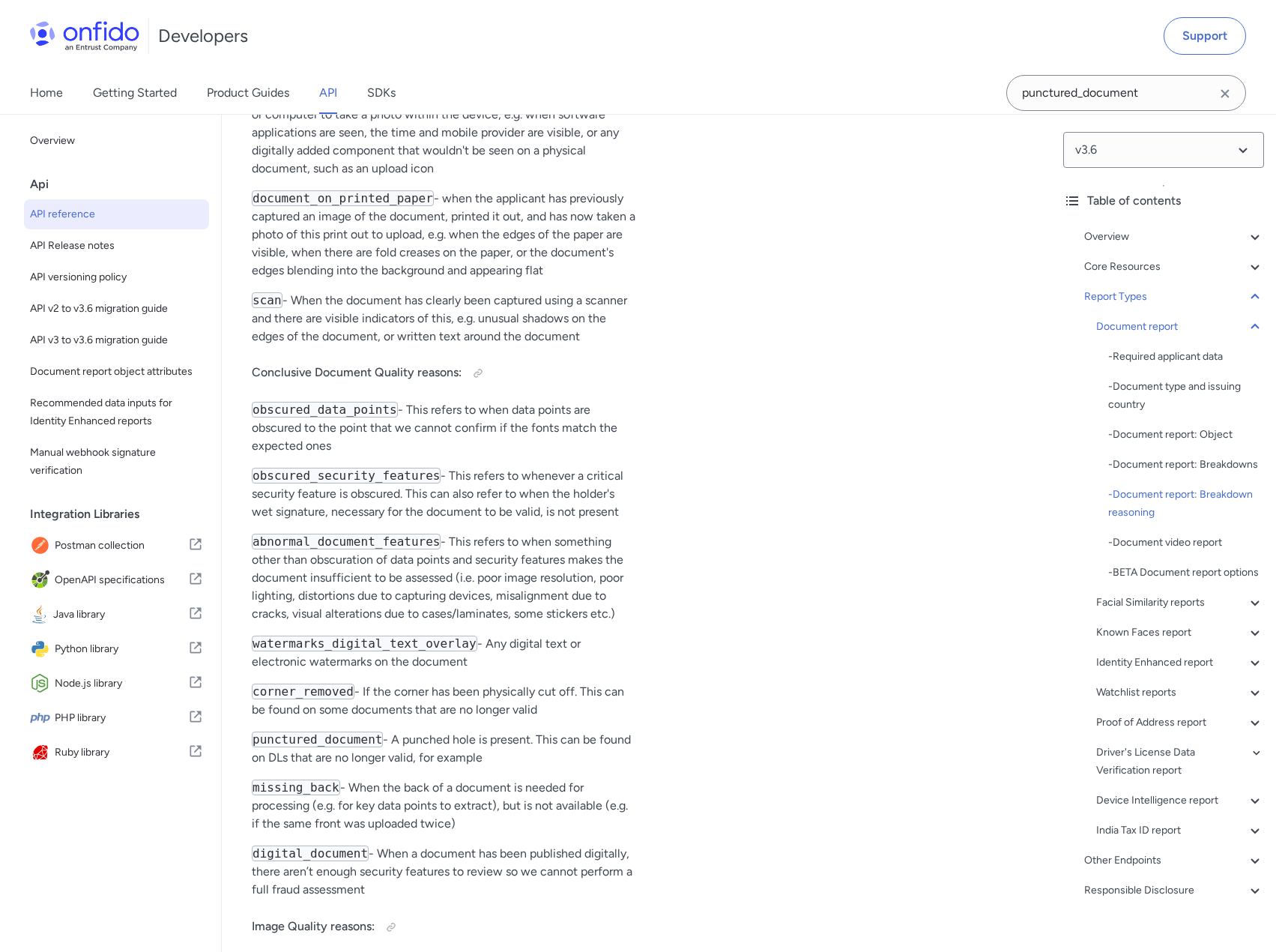
scroll to position [66185, 0]
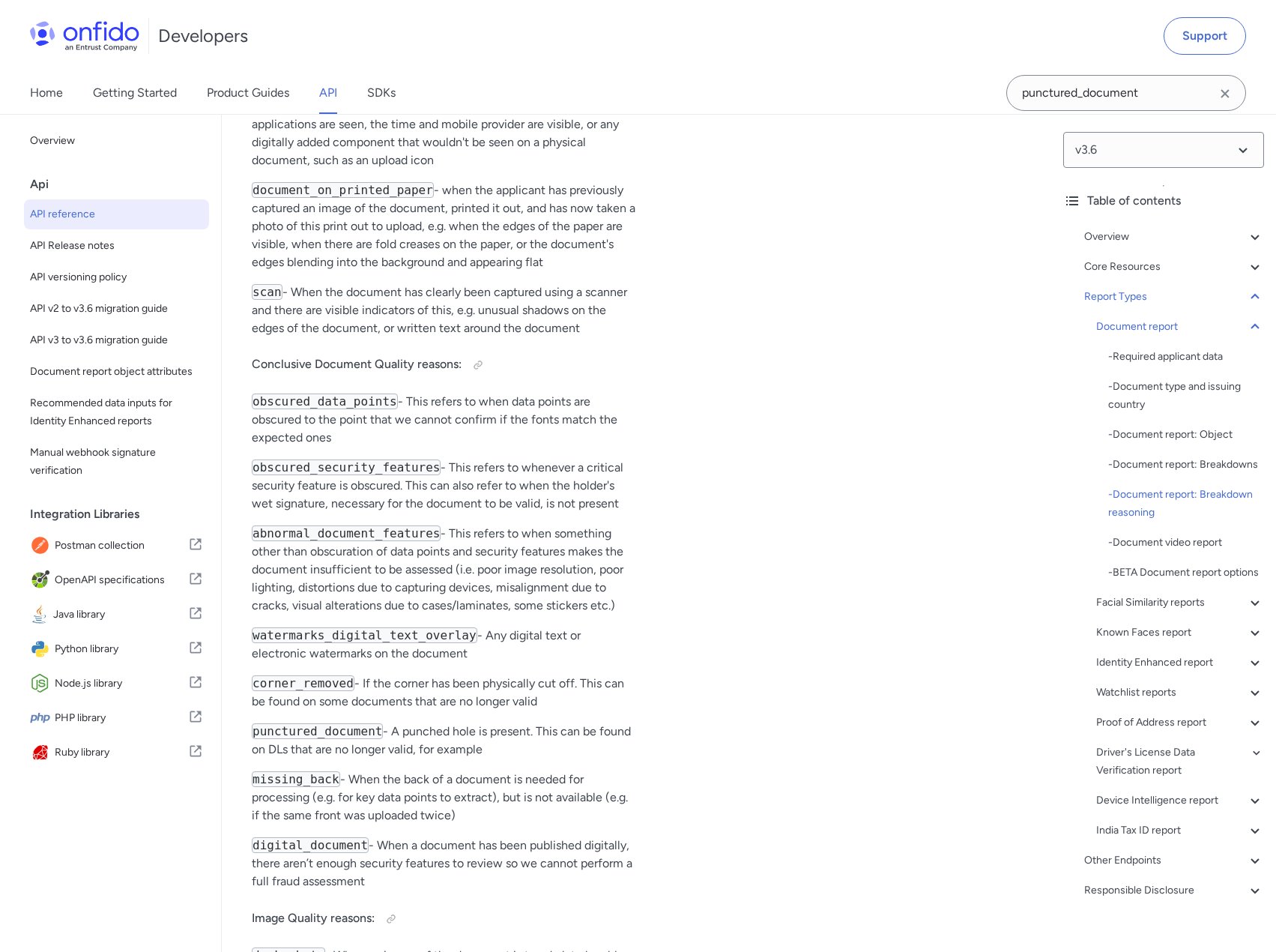
drag, startPoint x: 273, startPoint y: 381, endPoint x: 478, endPoint y: 384, distance: 205.0
drag, startPoint x: 273, startPoint y: 336, endPoint x: 462, endPoint y: 332, distance: 189.0
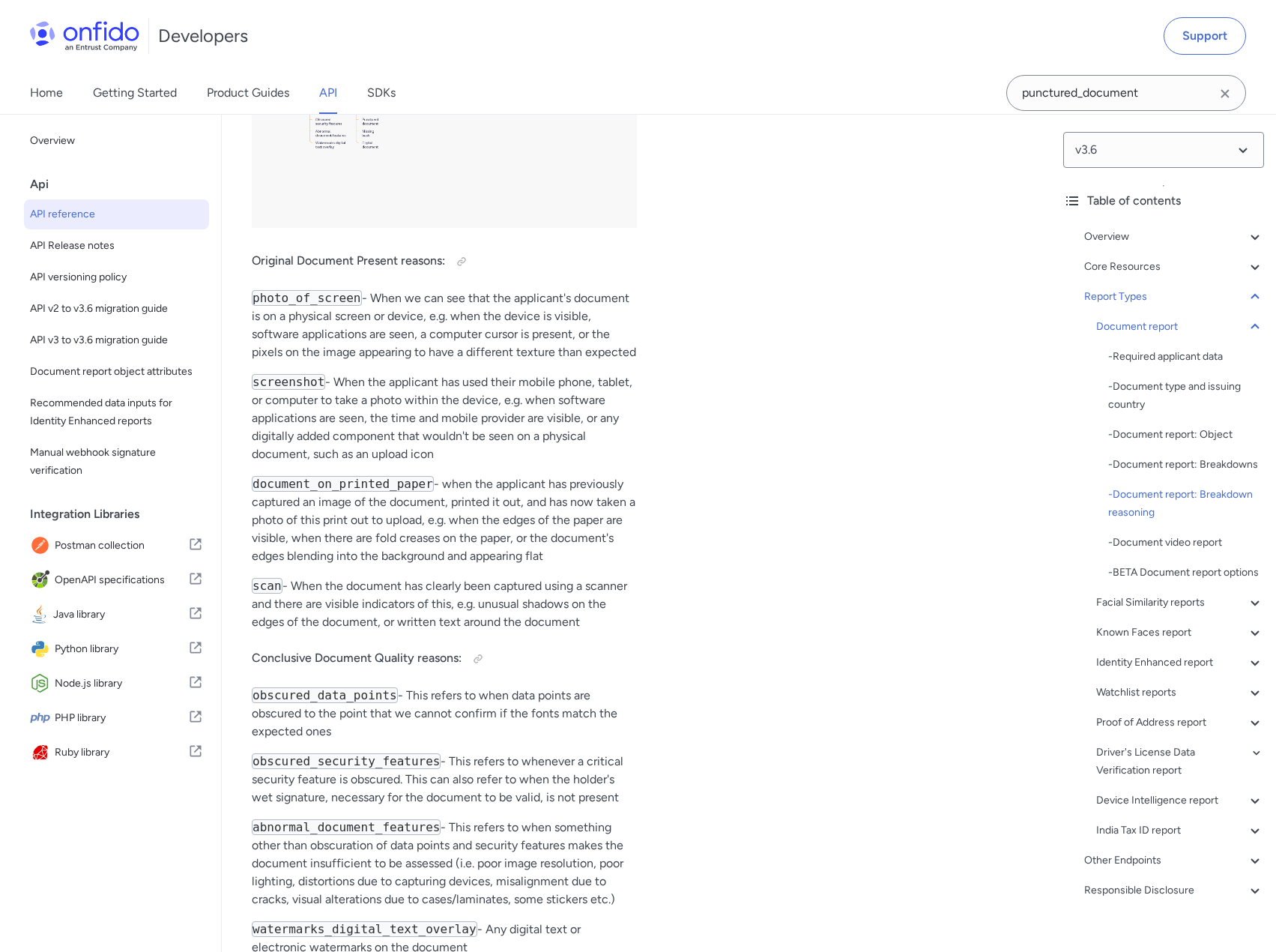
scroll to position [65886, 0]
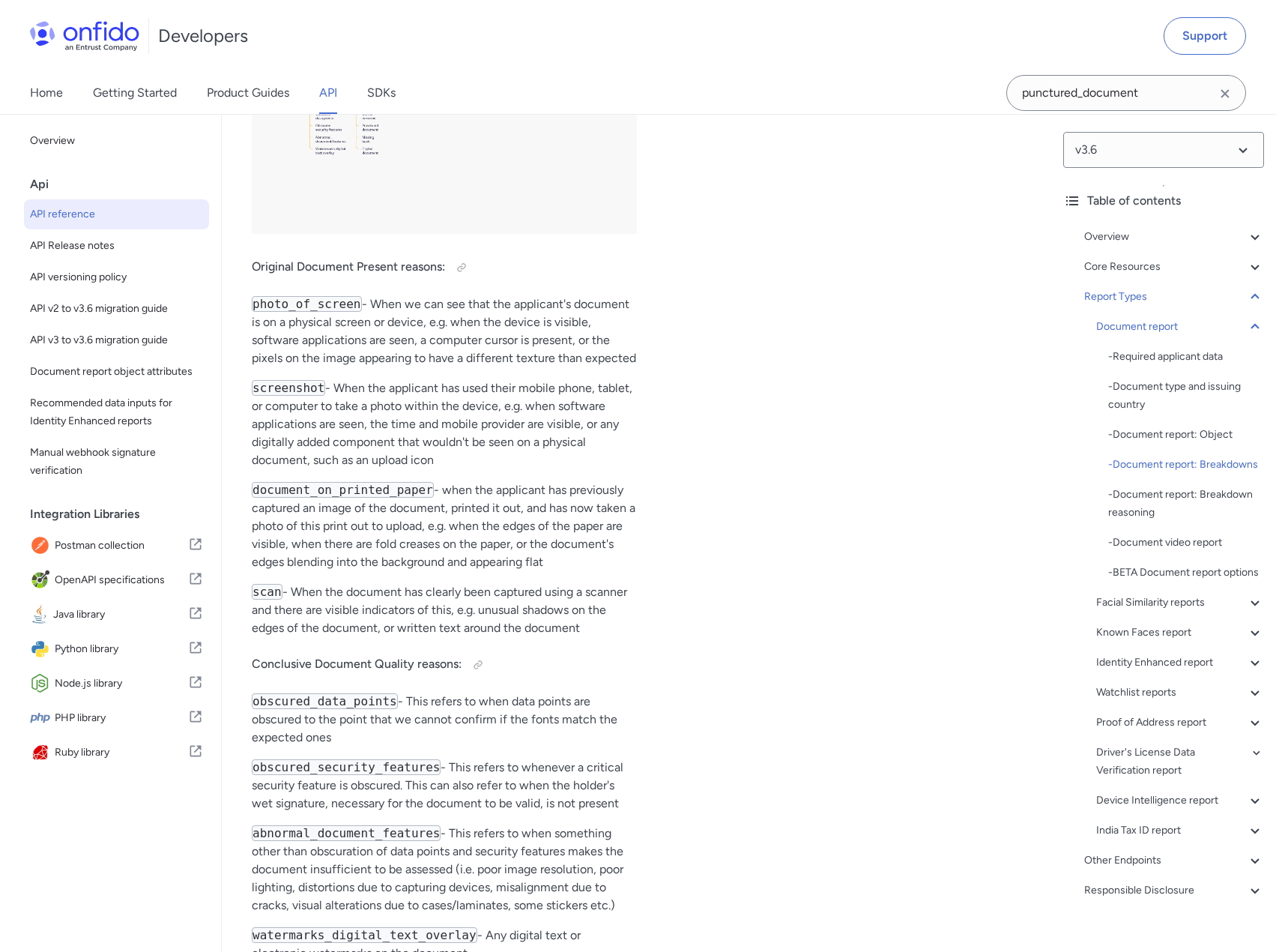
drag, startPoint x: 285, startPoint y: 497, endPoint x: 543, endPoint y: 503, distance: 258.1
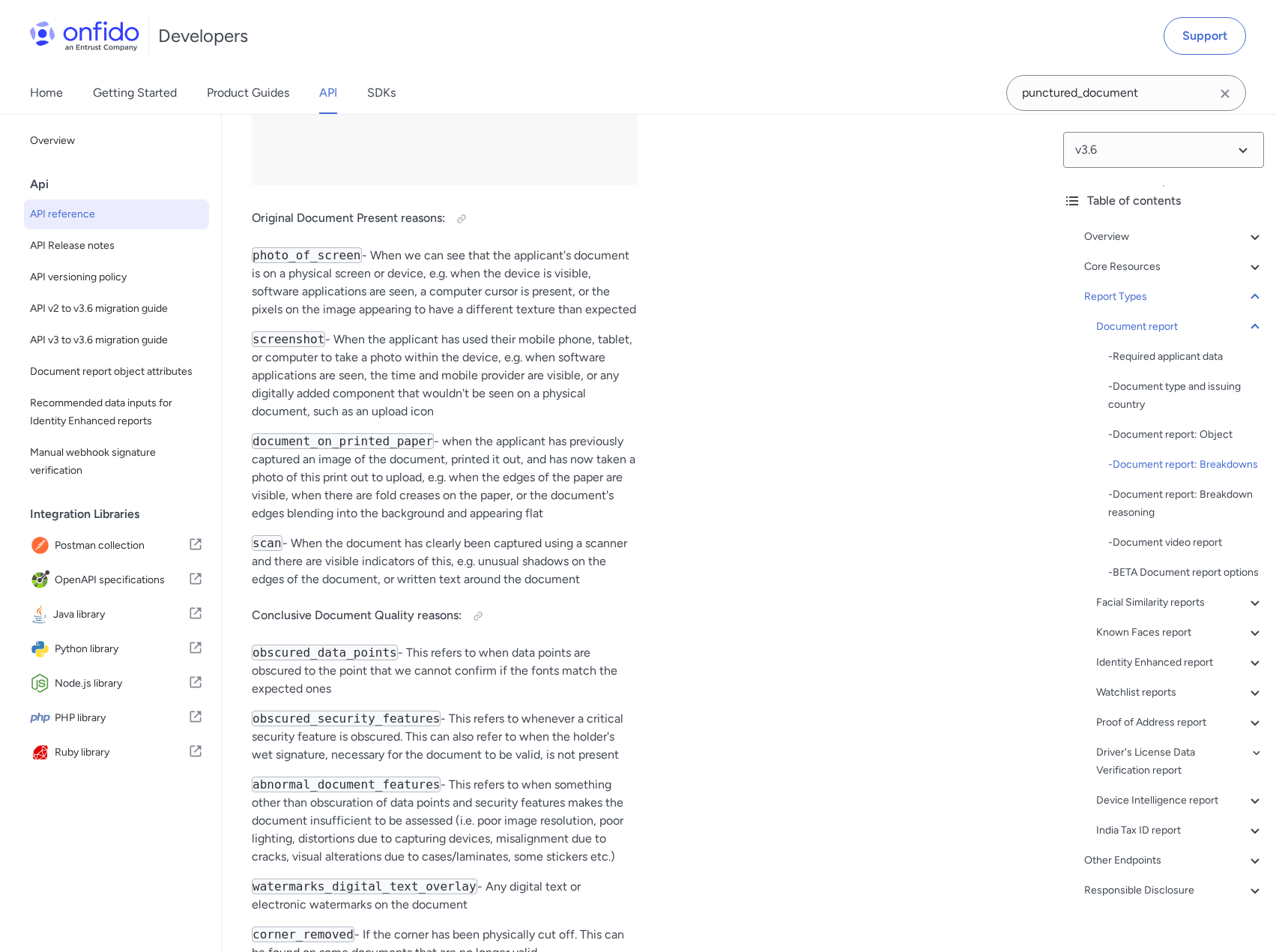
scroll to position [65961, 0]
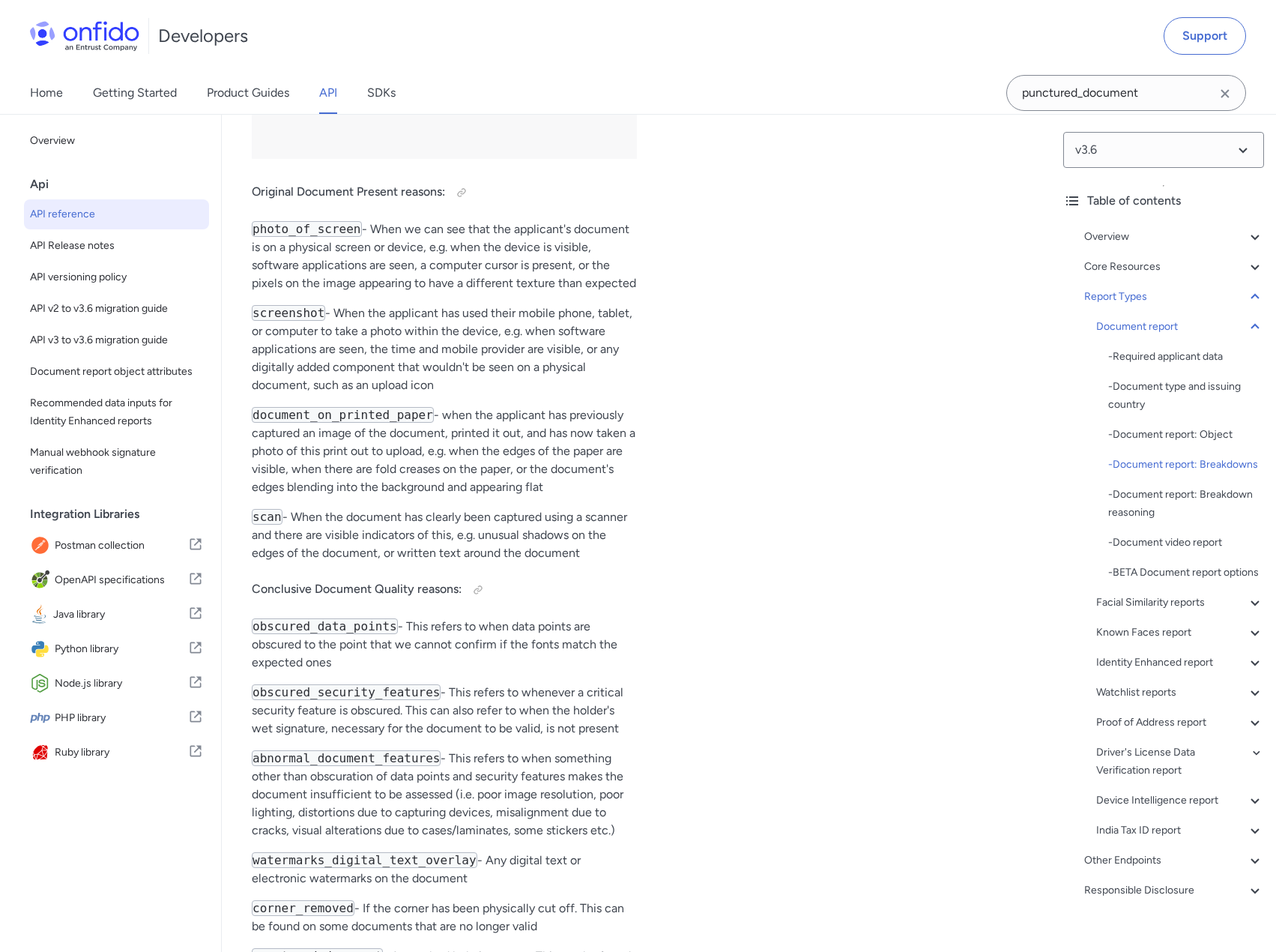
drag, startPoint x: 311, startPoint y: 518, endPoint x: 494, endPoint y: 515, distance: 183.0
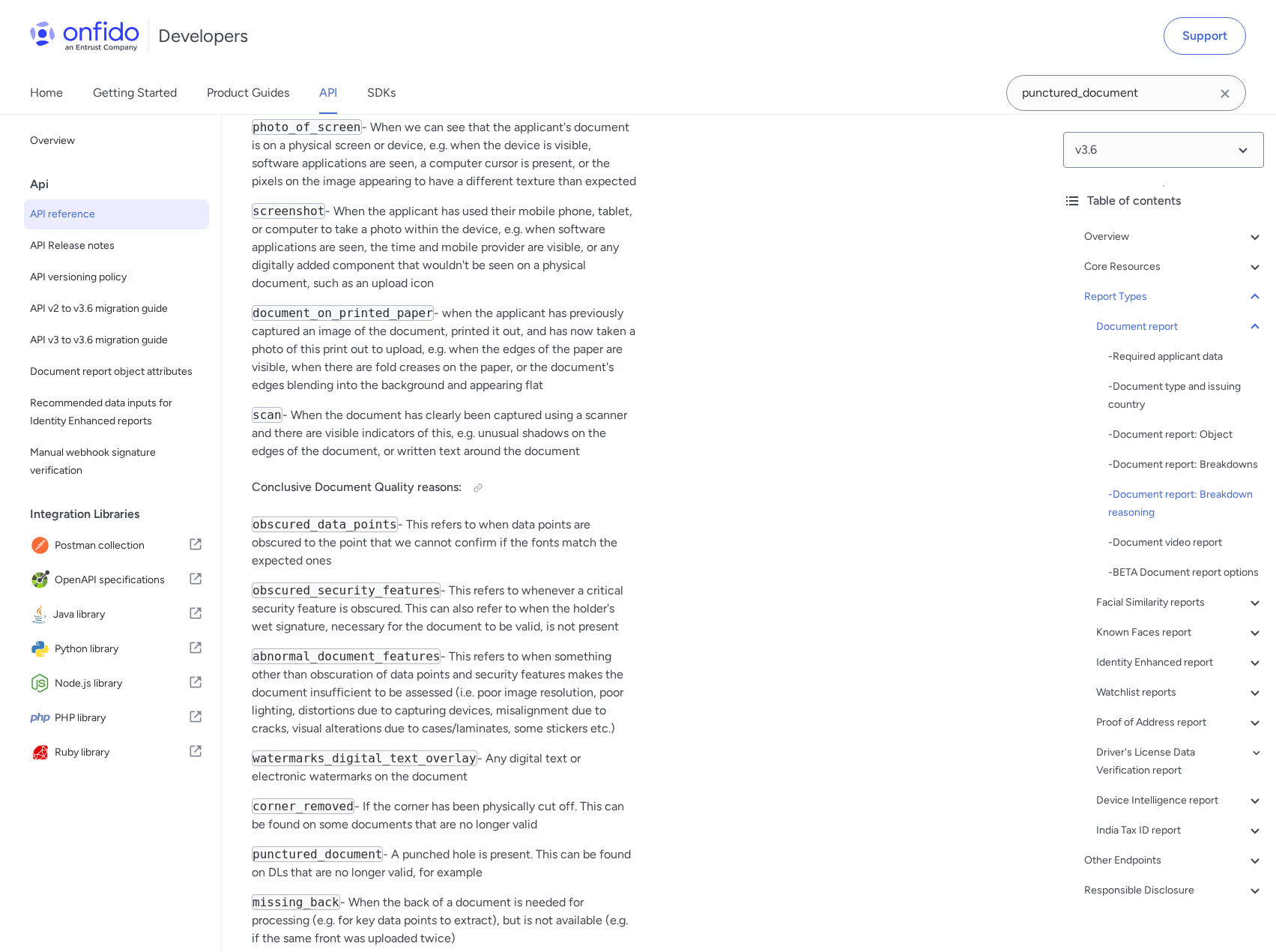
scroll to position [66036, 0]
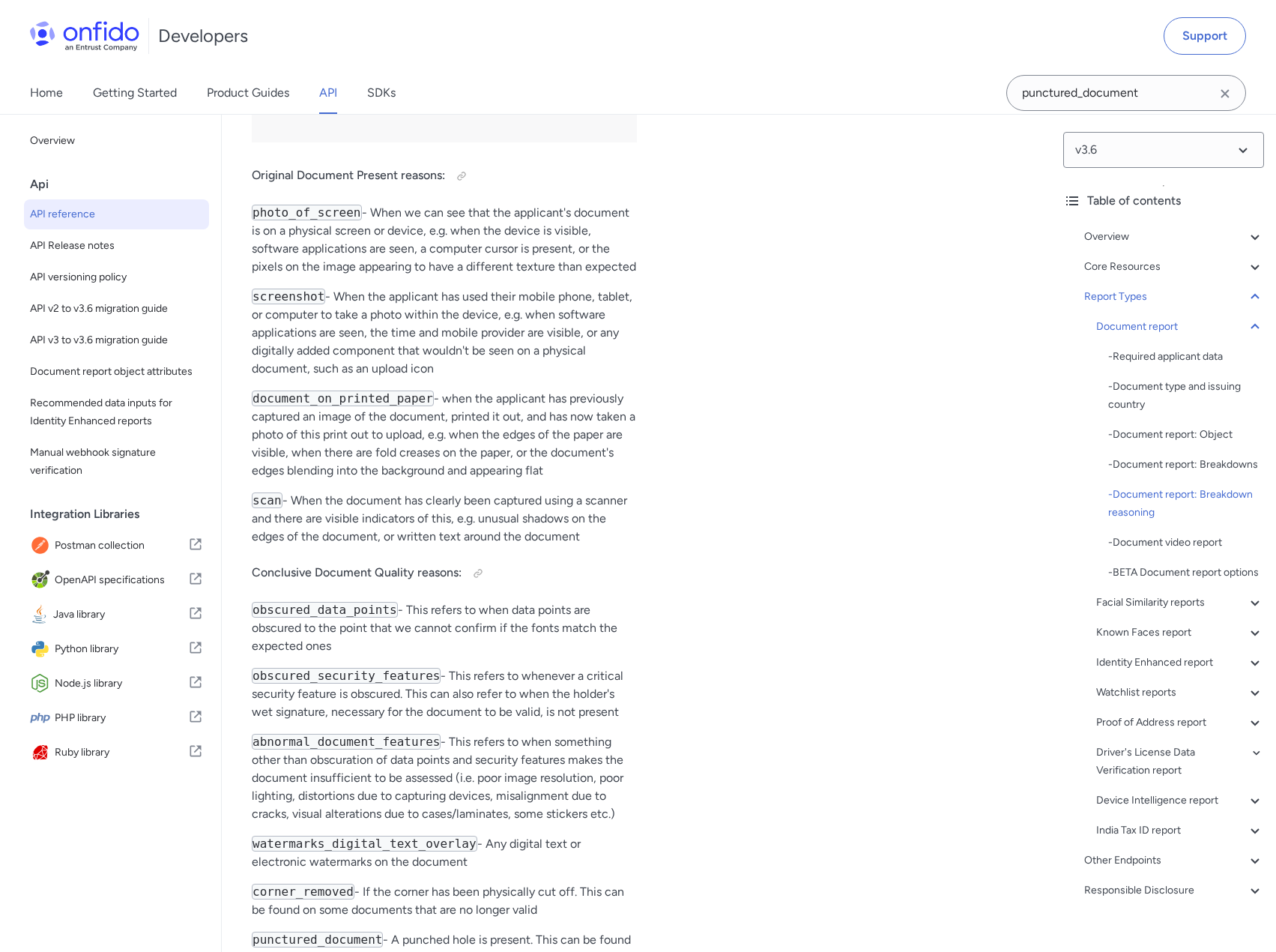
scroll to position [65961, 0]
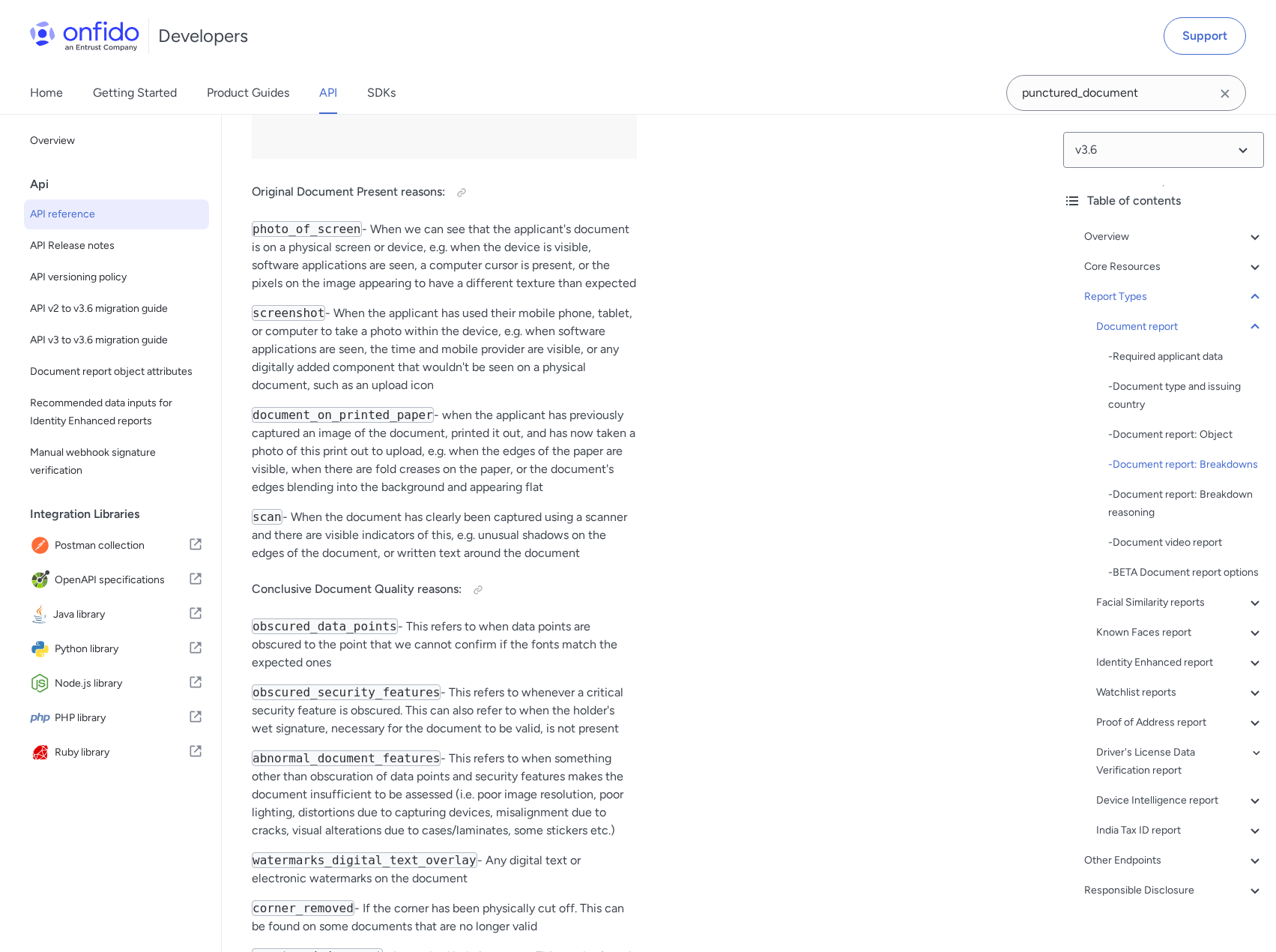
drag, startPoint x: 248, startPoint y: 339, endPoint x: 496, endPoint y: 352, distance: 248.3
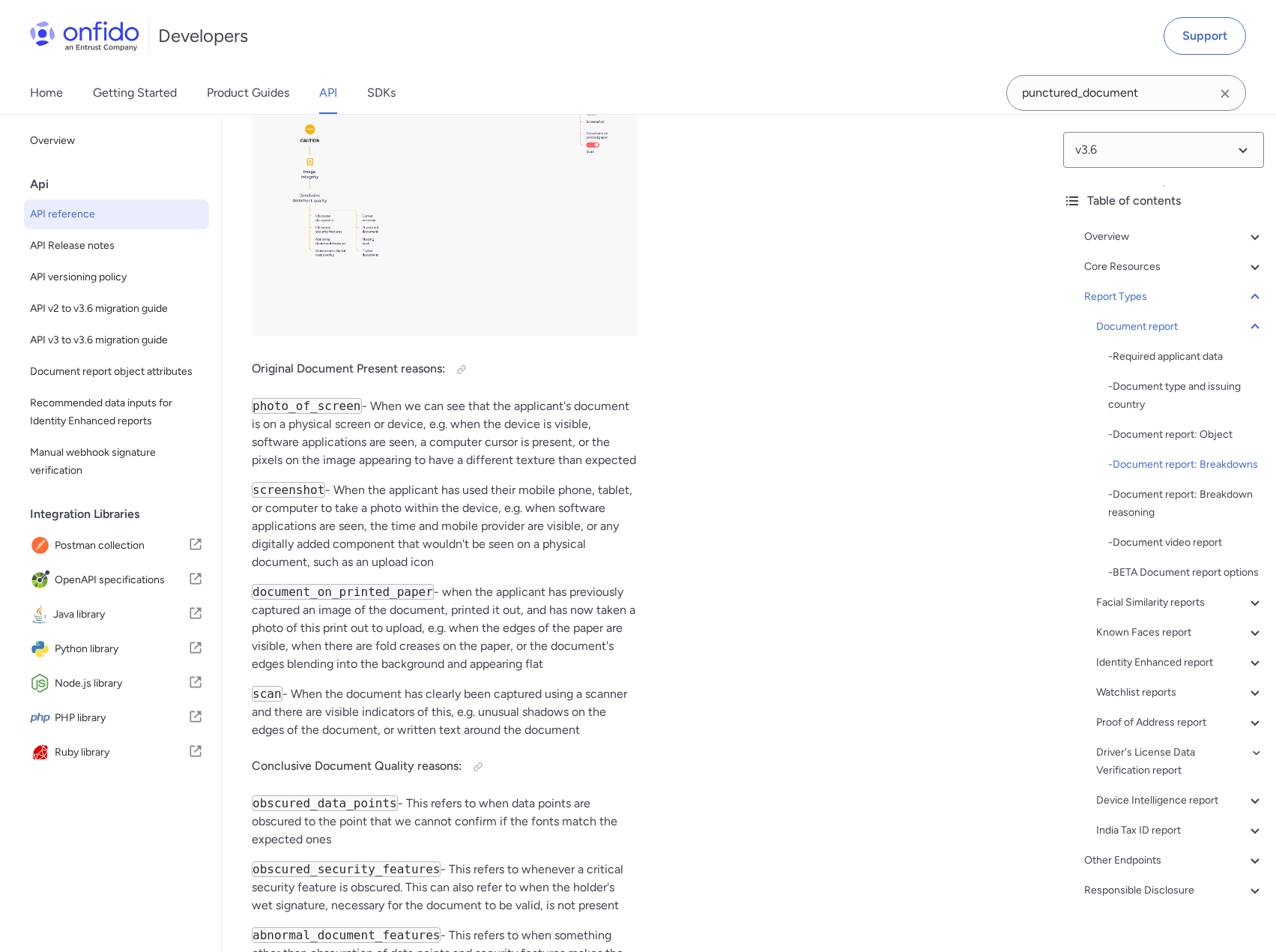
scroll to position [65811, 0]
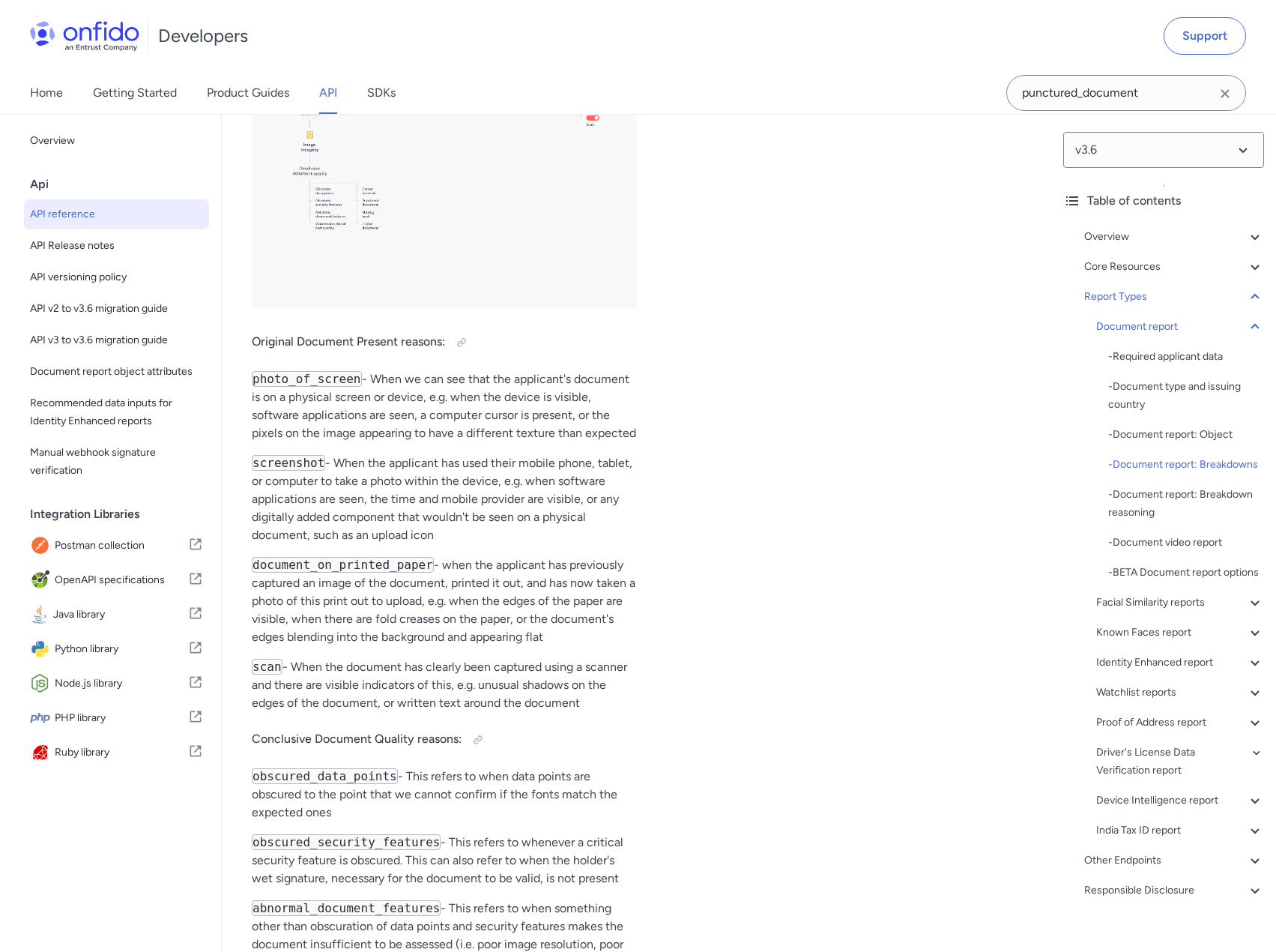
drag, startPoint x: 328, startPoint y: 663, endPoint x: 483, endPoint y: 662, distance: 155.0
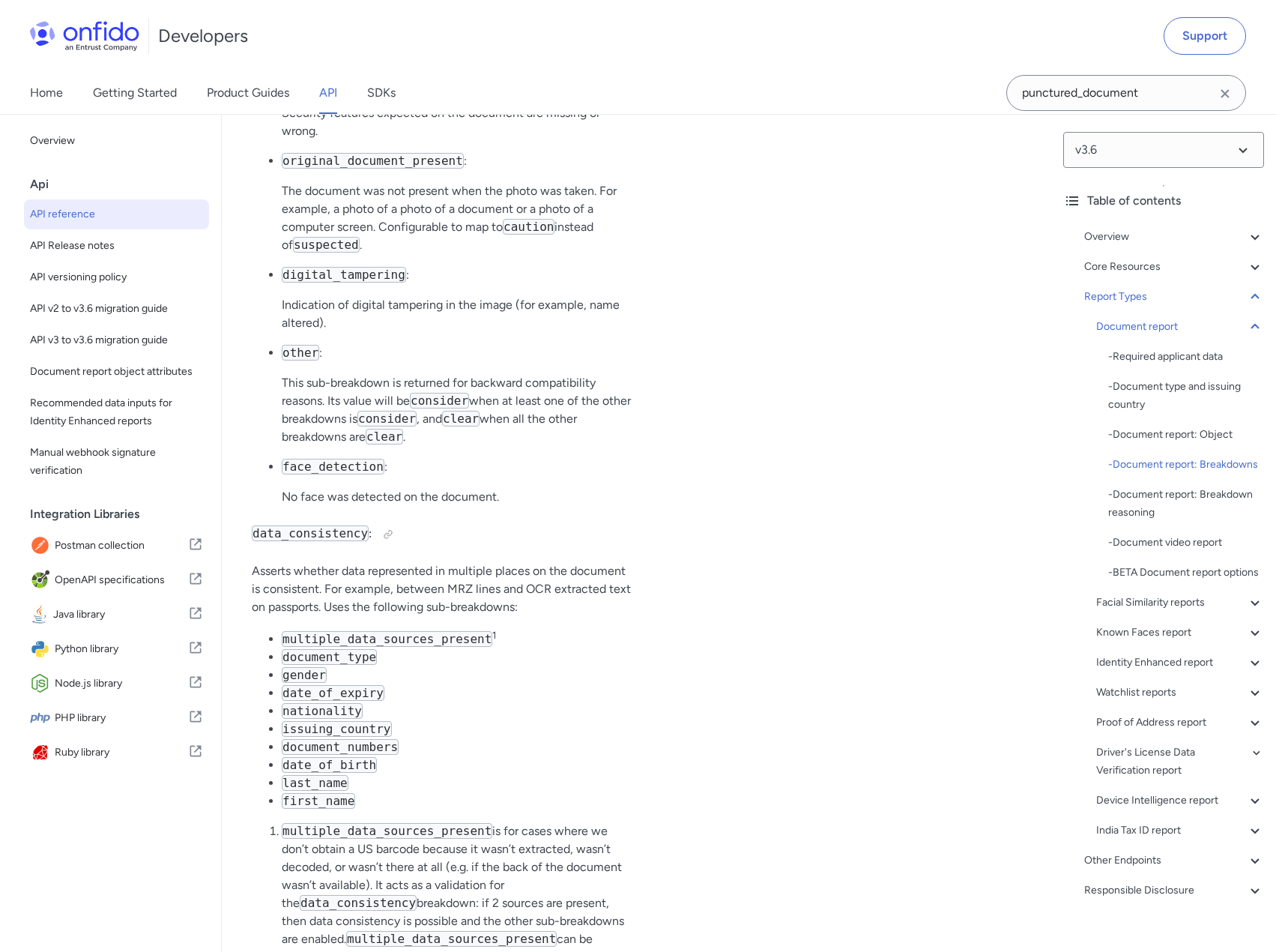
scroll to position [63413, 0]
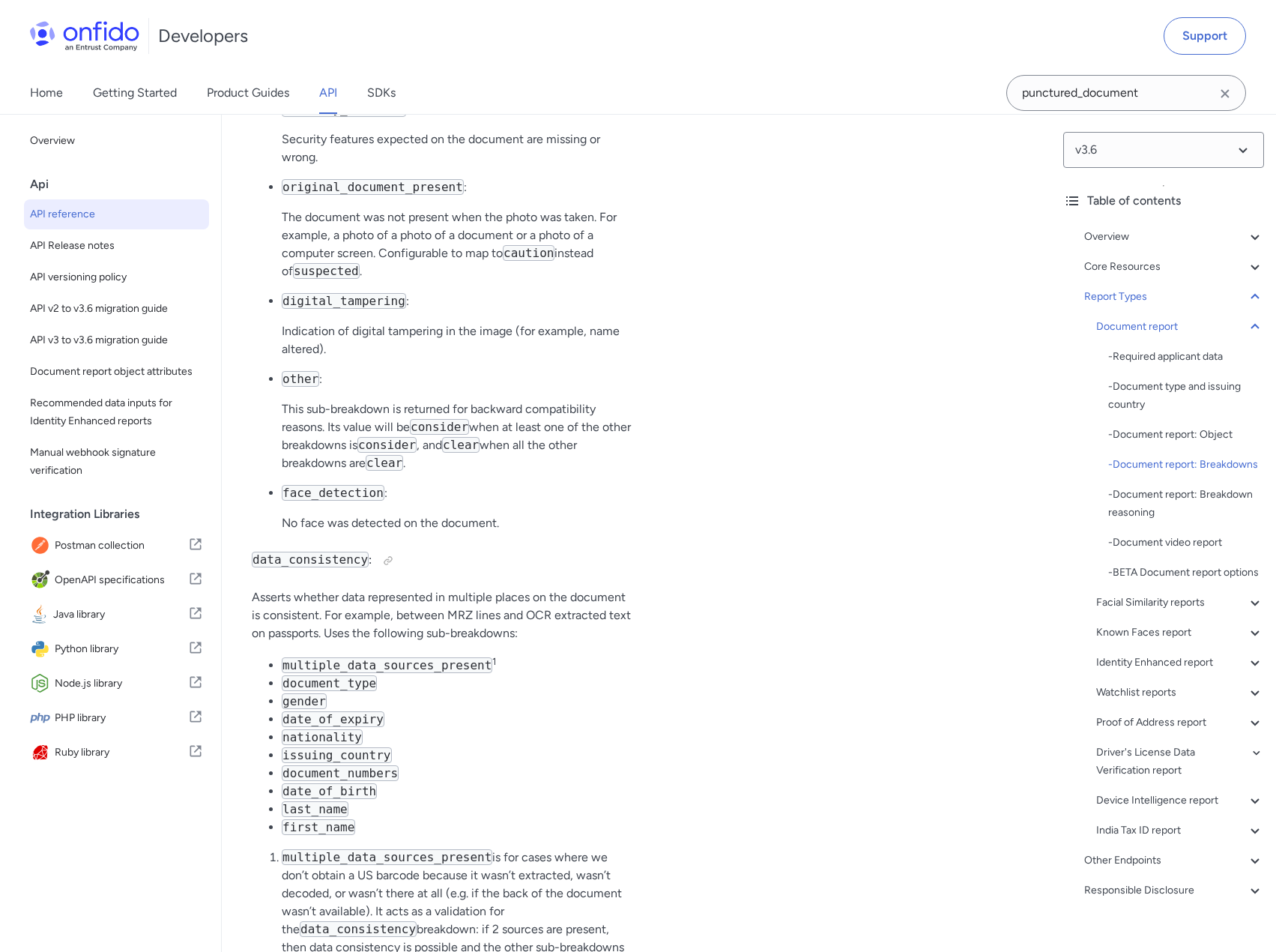
drag, startPoint x: 294, startPoint y: 453, endPoint x: 421, endPoint y: 448, distance: 127.1
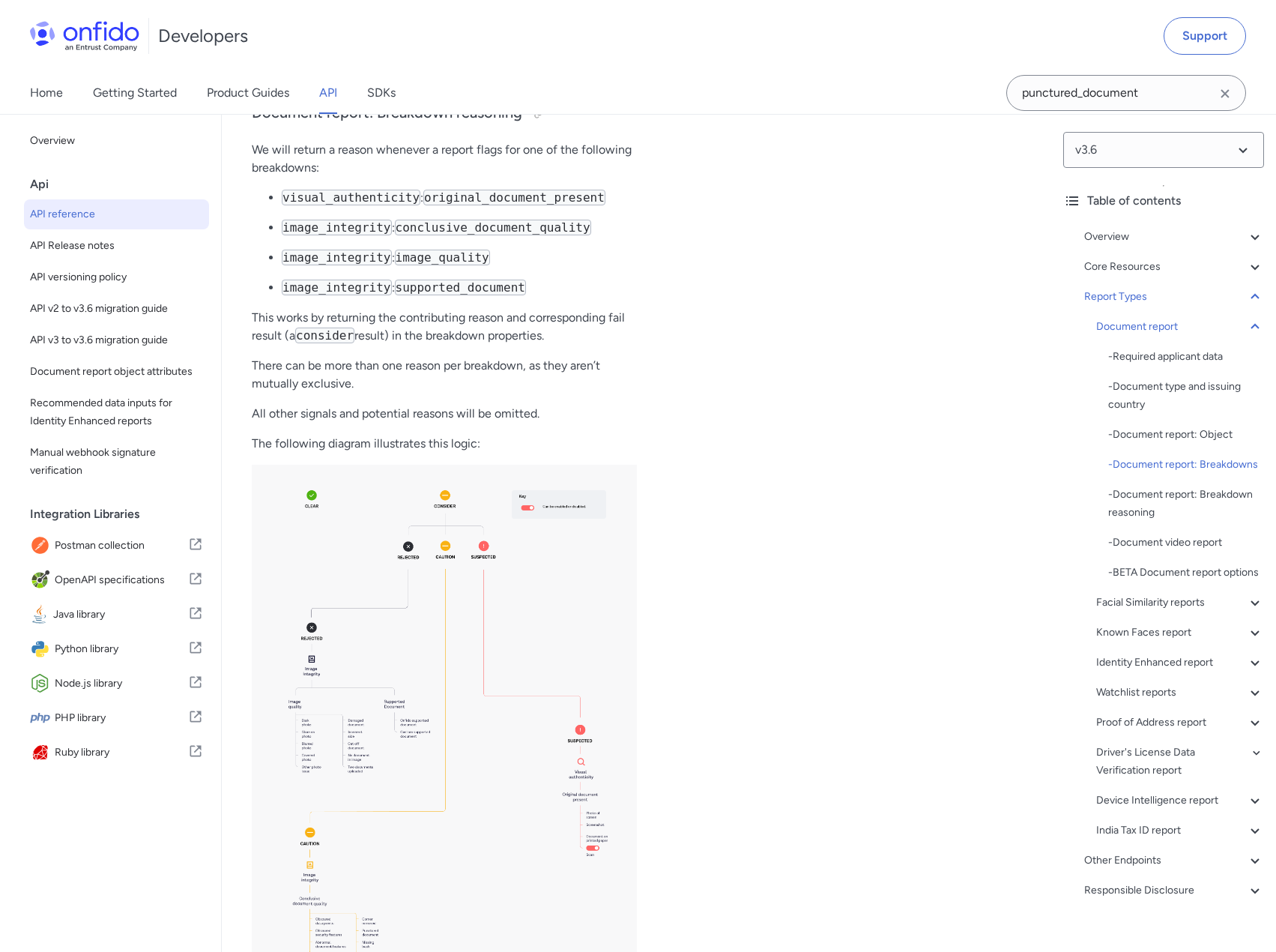
scroll to position [65137, 0]
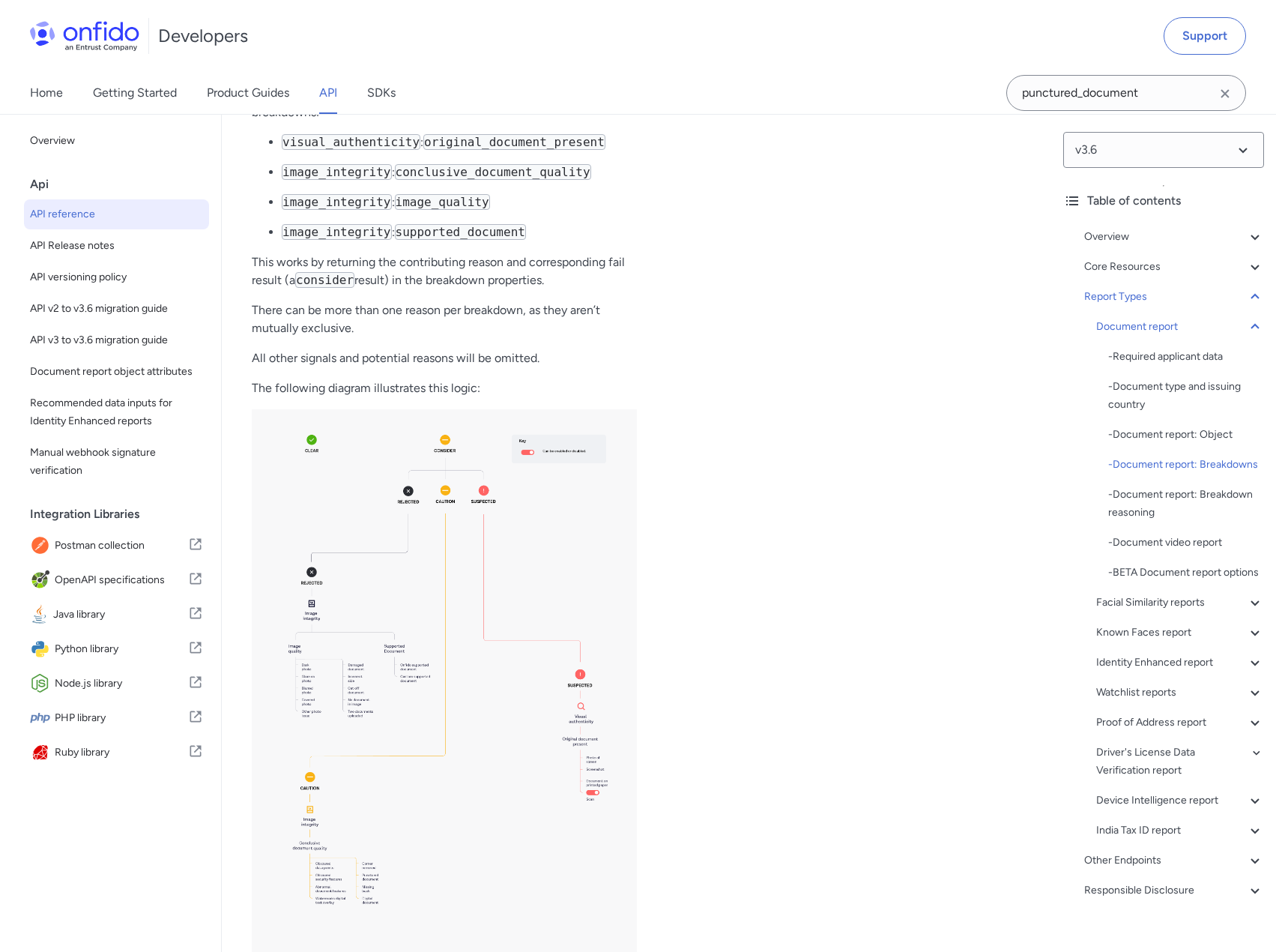
drag, startPoint x: 250, startPoint y: 405, endPoint x: 473, endPoint y: 430, distance: 224.4
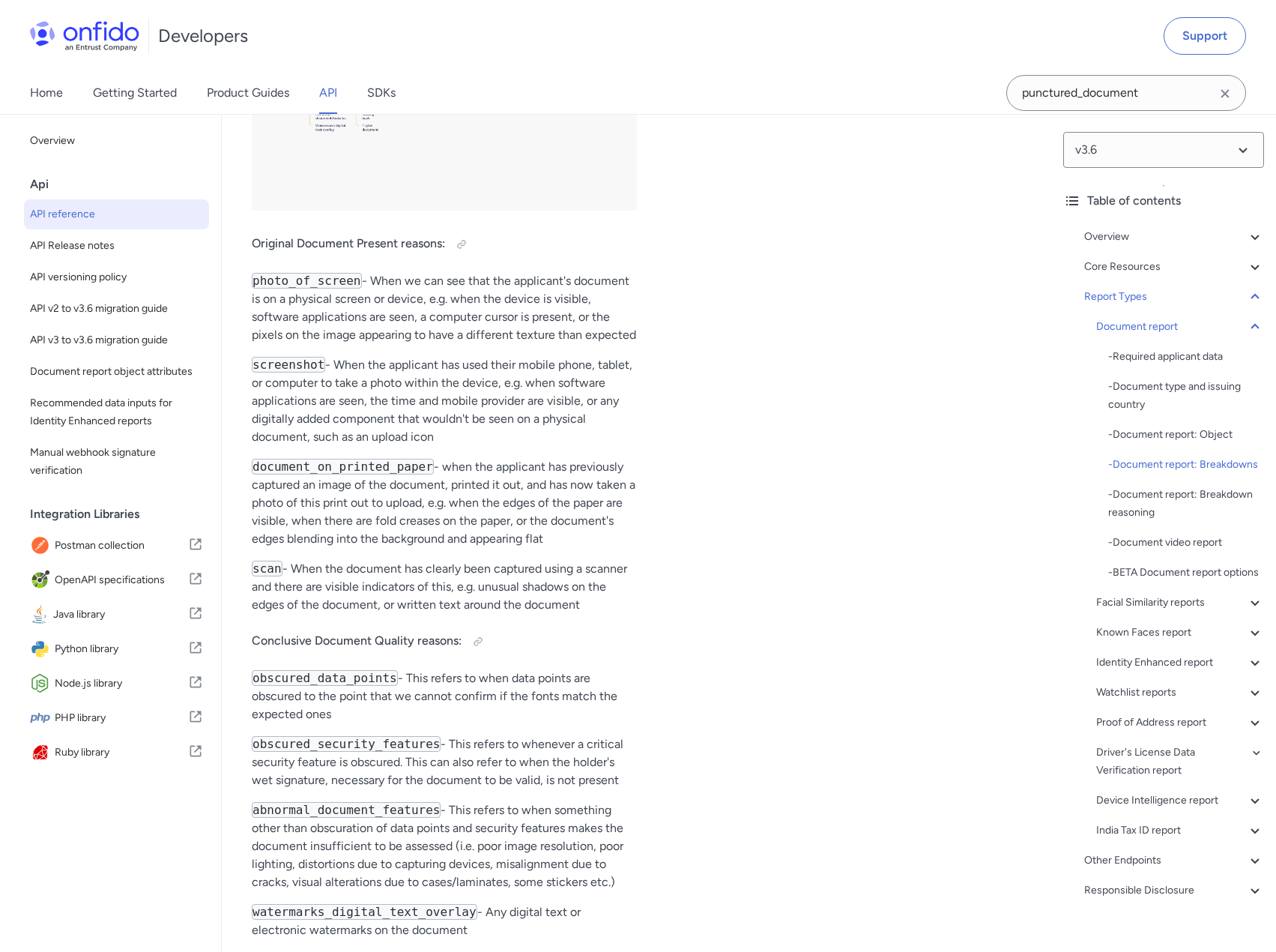
scroll to position [65961, 0]
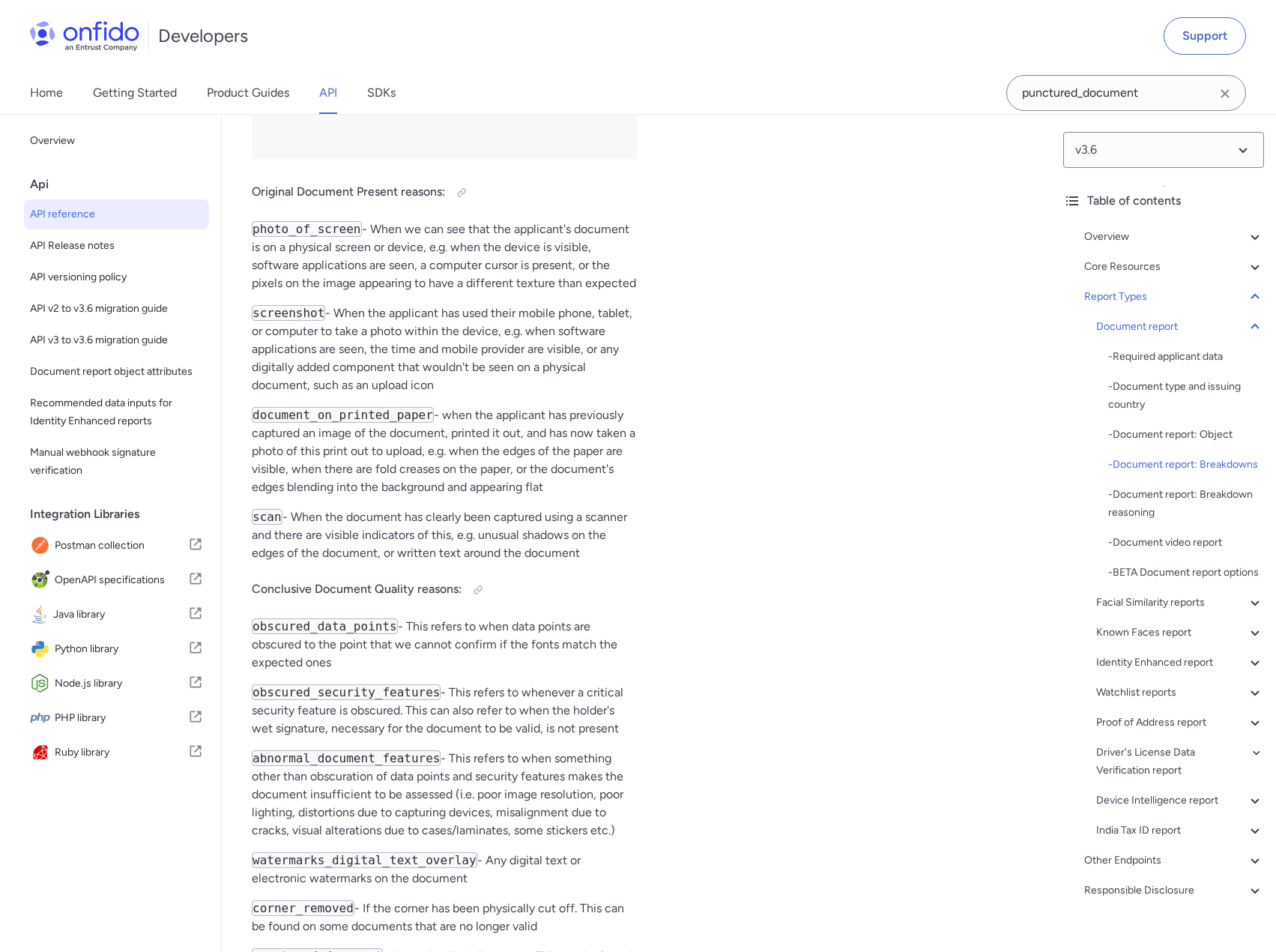
drag, startPoint x: 339, startPoint y: 227, endPoint x: 524, endPoint y: 226, distance: 185.0
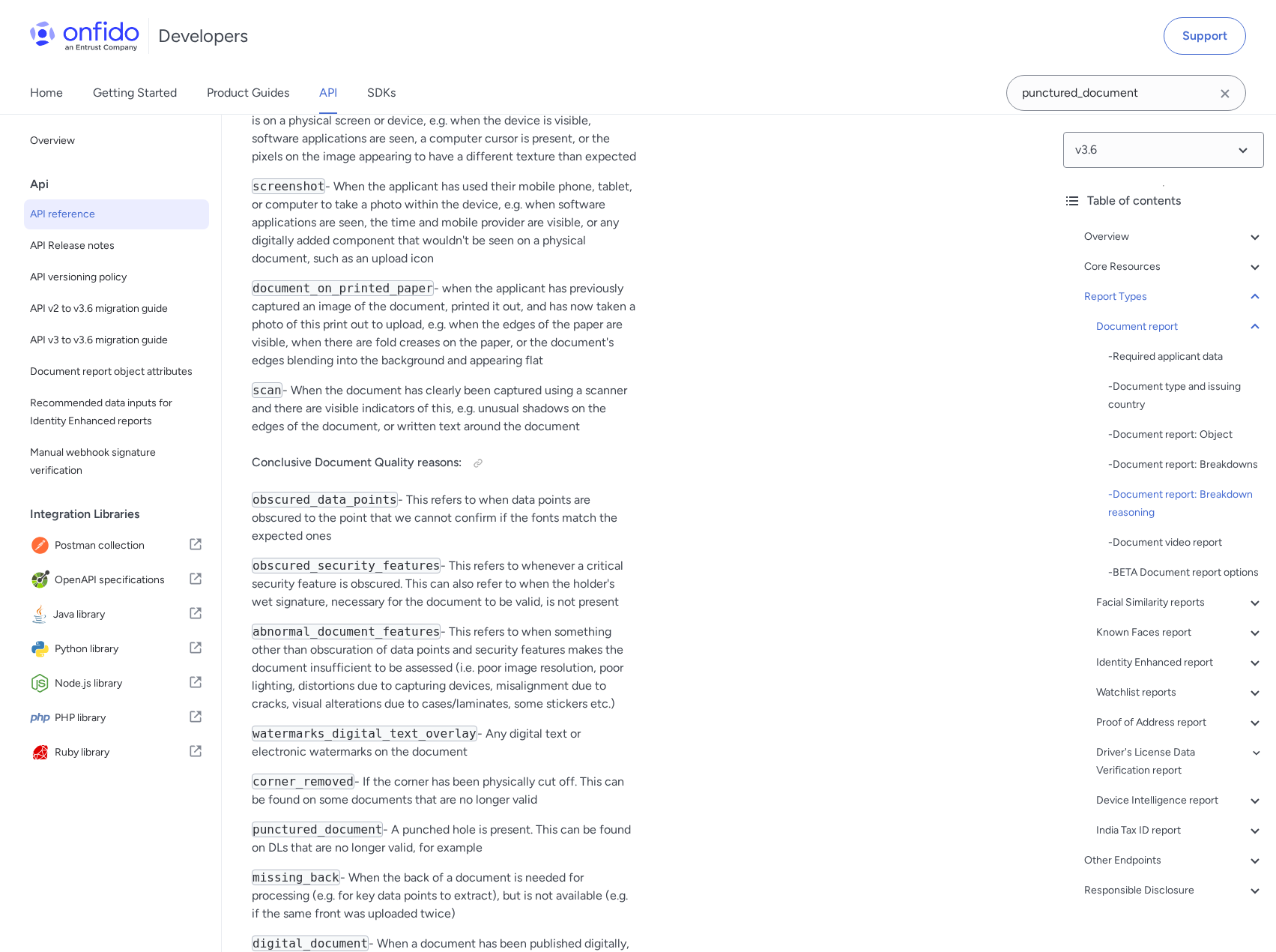
scroll to position [66111, 0]
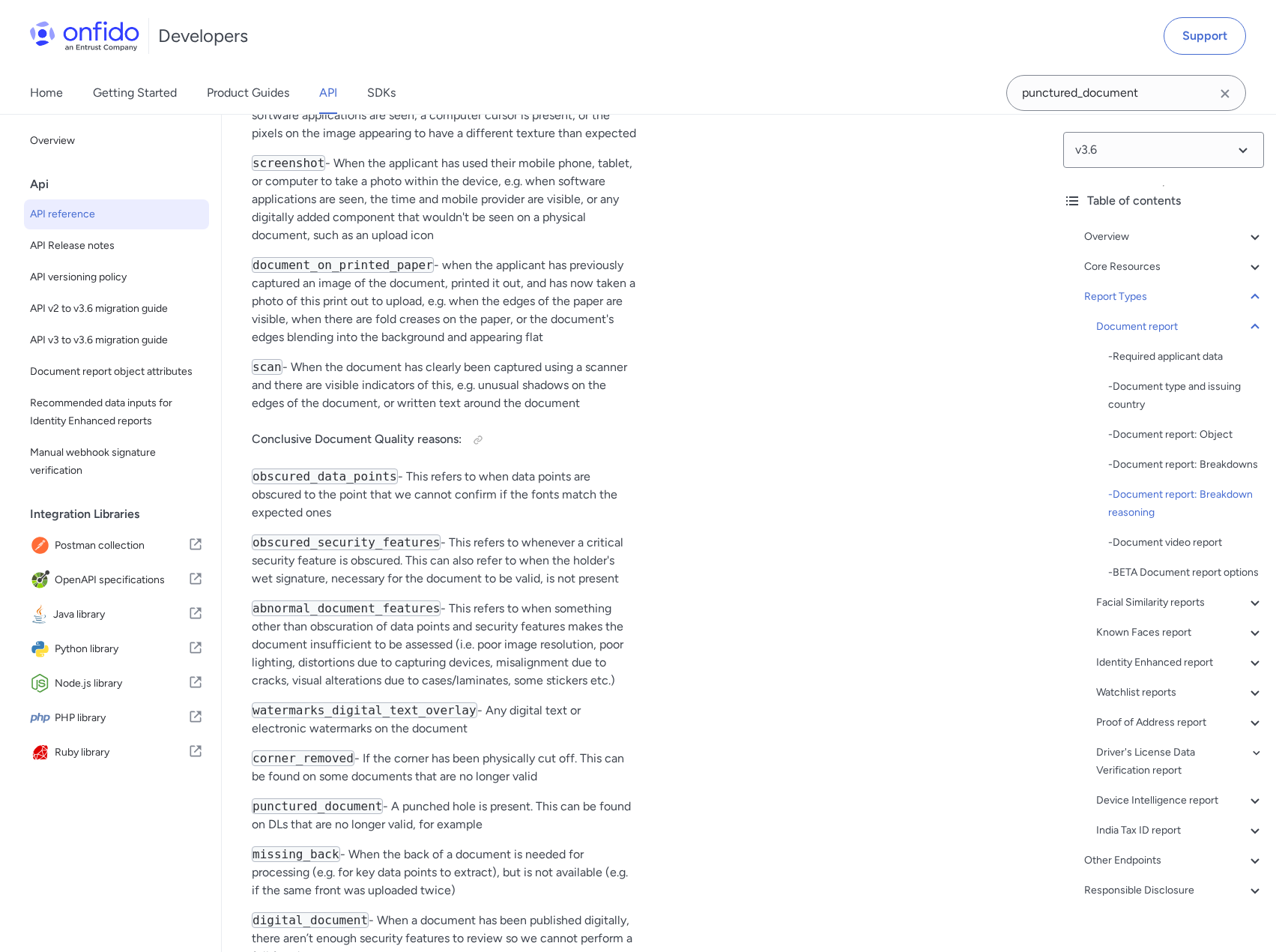
drag, startPoint x: 253, startPoint y: 194, endPoint x: 403, endPoint y: 193, distance: 150.0
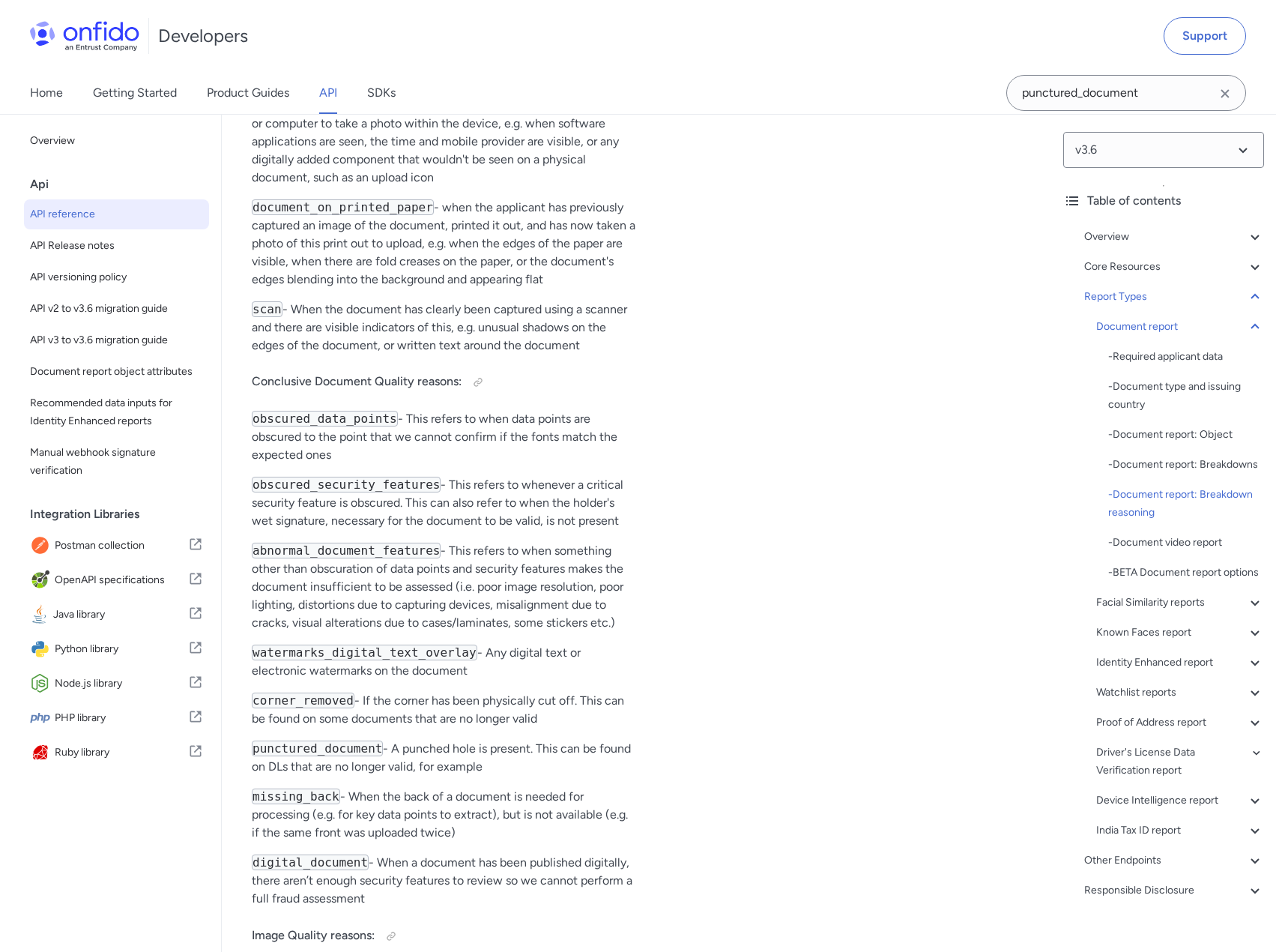
scroll to position [66185, 0]
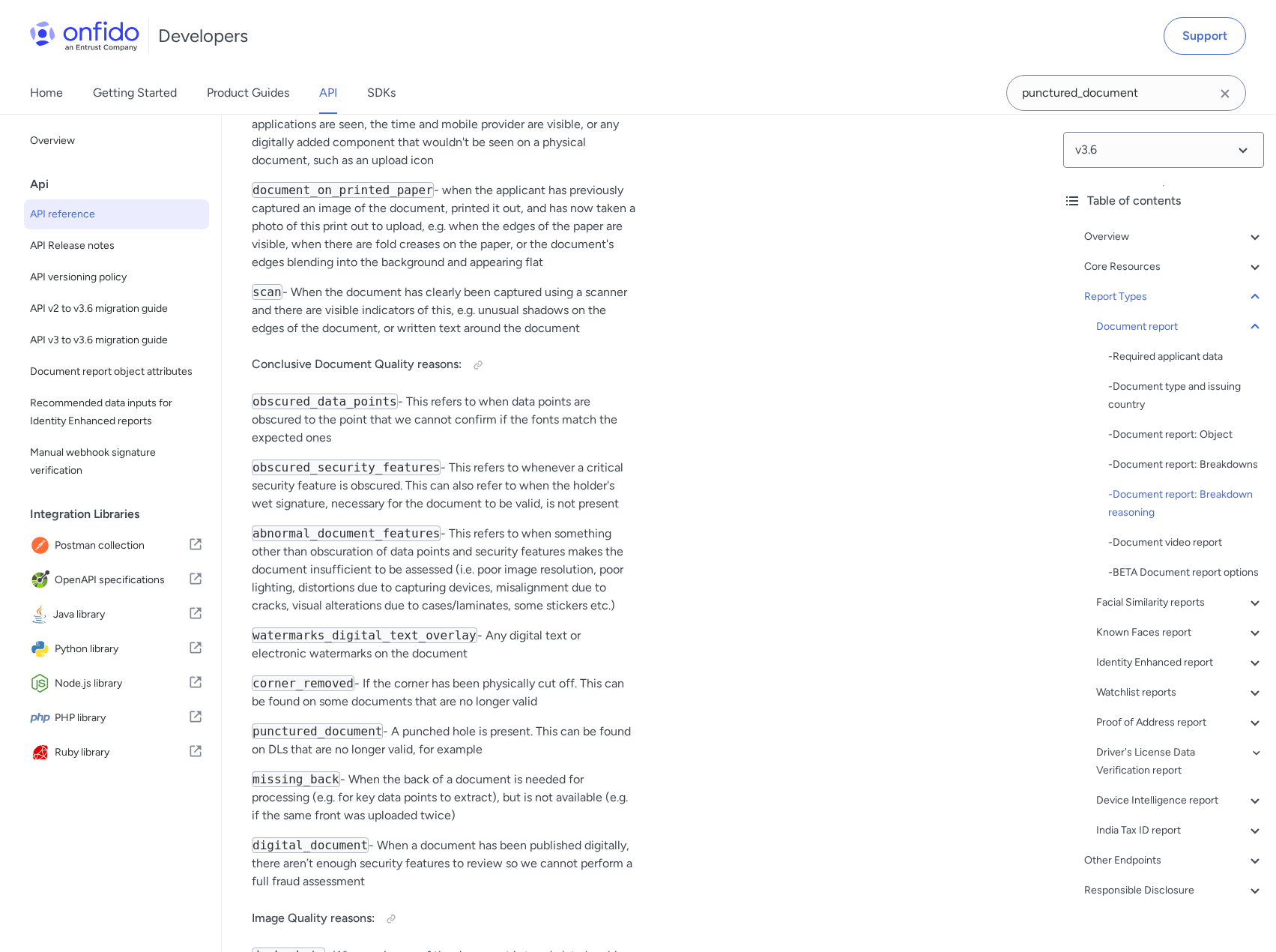
drag, startPoint x: 258, startPoint y: 290, endPoint x: 413, endPoint y: 319, distance: 157.7
drag, startPoint x: 268, startPoint y: 337, endPoint x: 376, endPoint y: 337, distance: 108.0
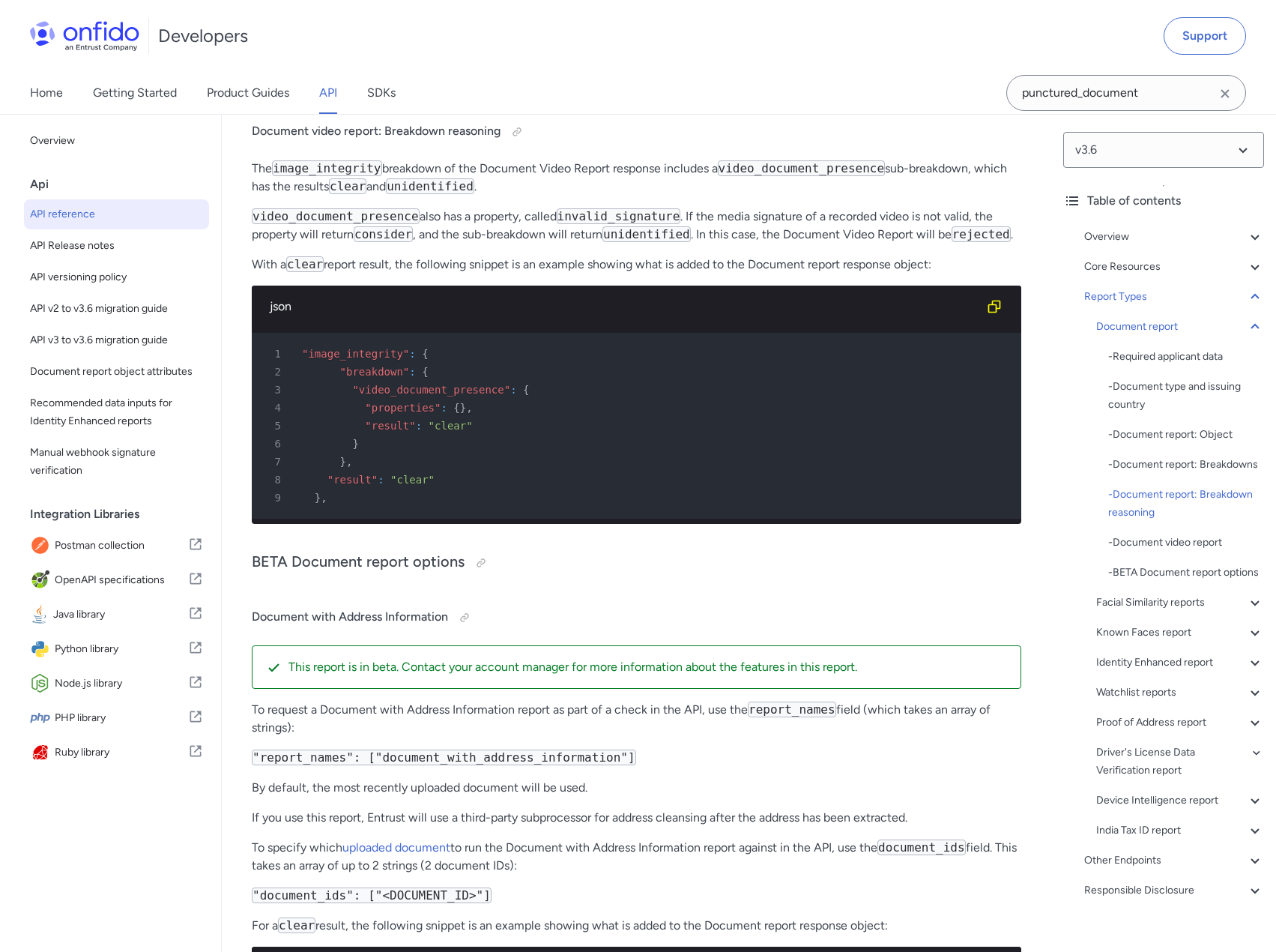
scroll to position [67909, 0]
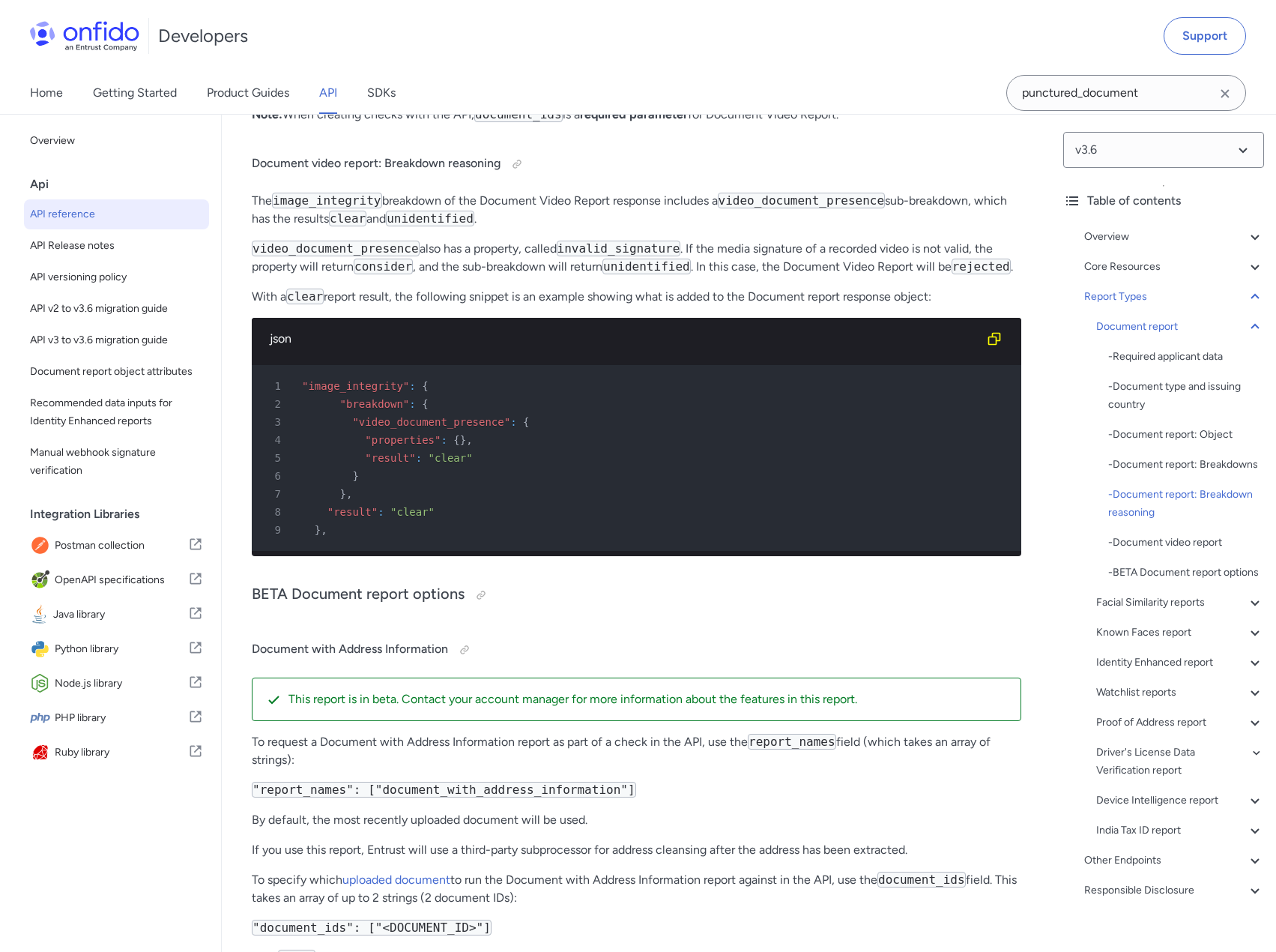
drag, startPoint x: 374, startPoint y: 585, endPoint x: 490, endPoint y: 605, distance: 117.7
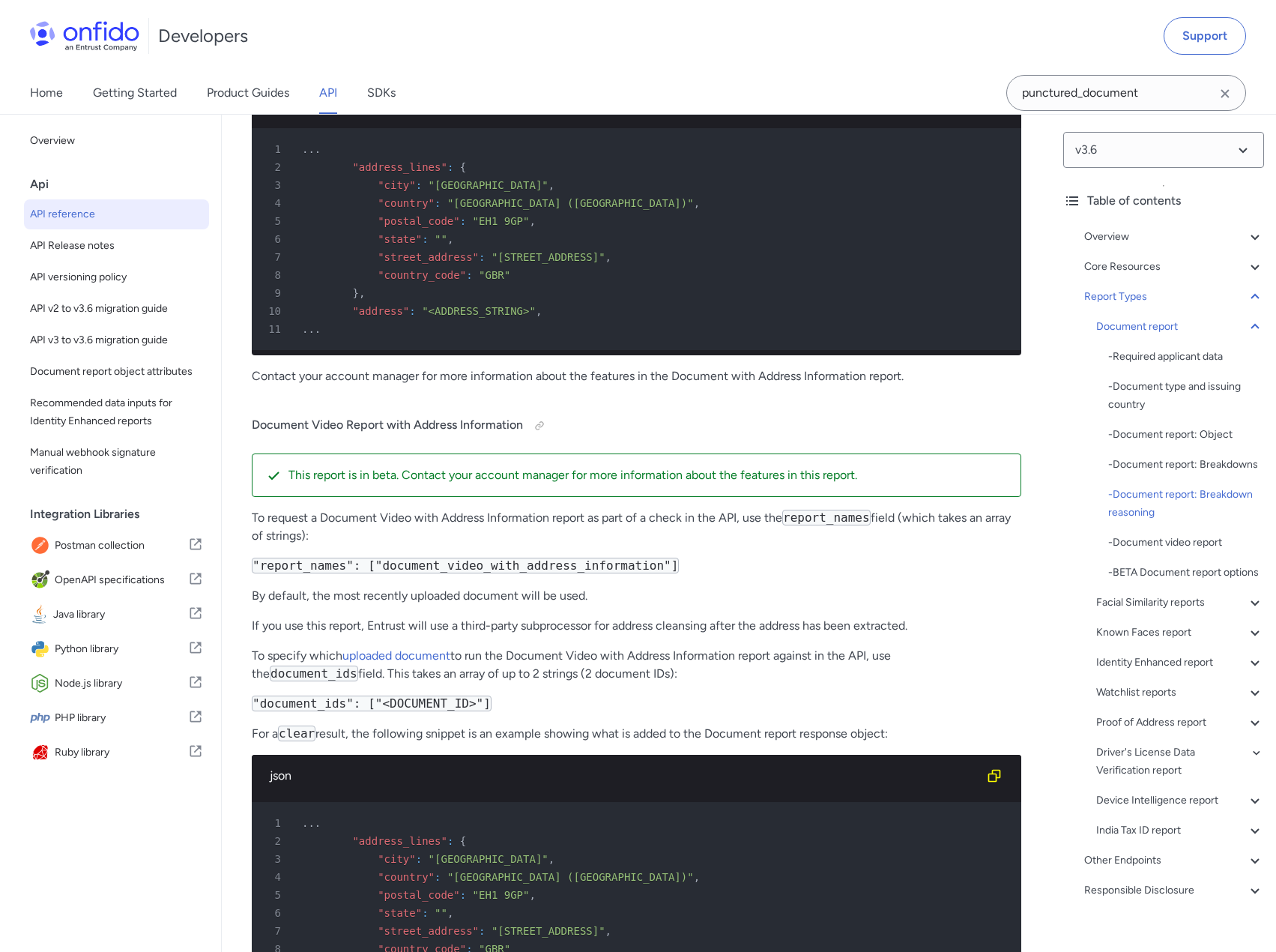
scroll to position [68809, 0]
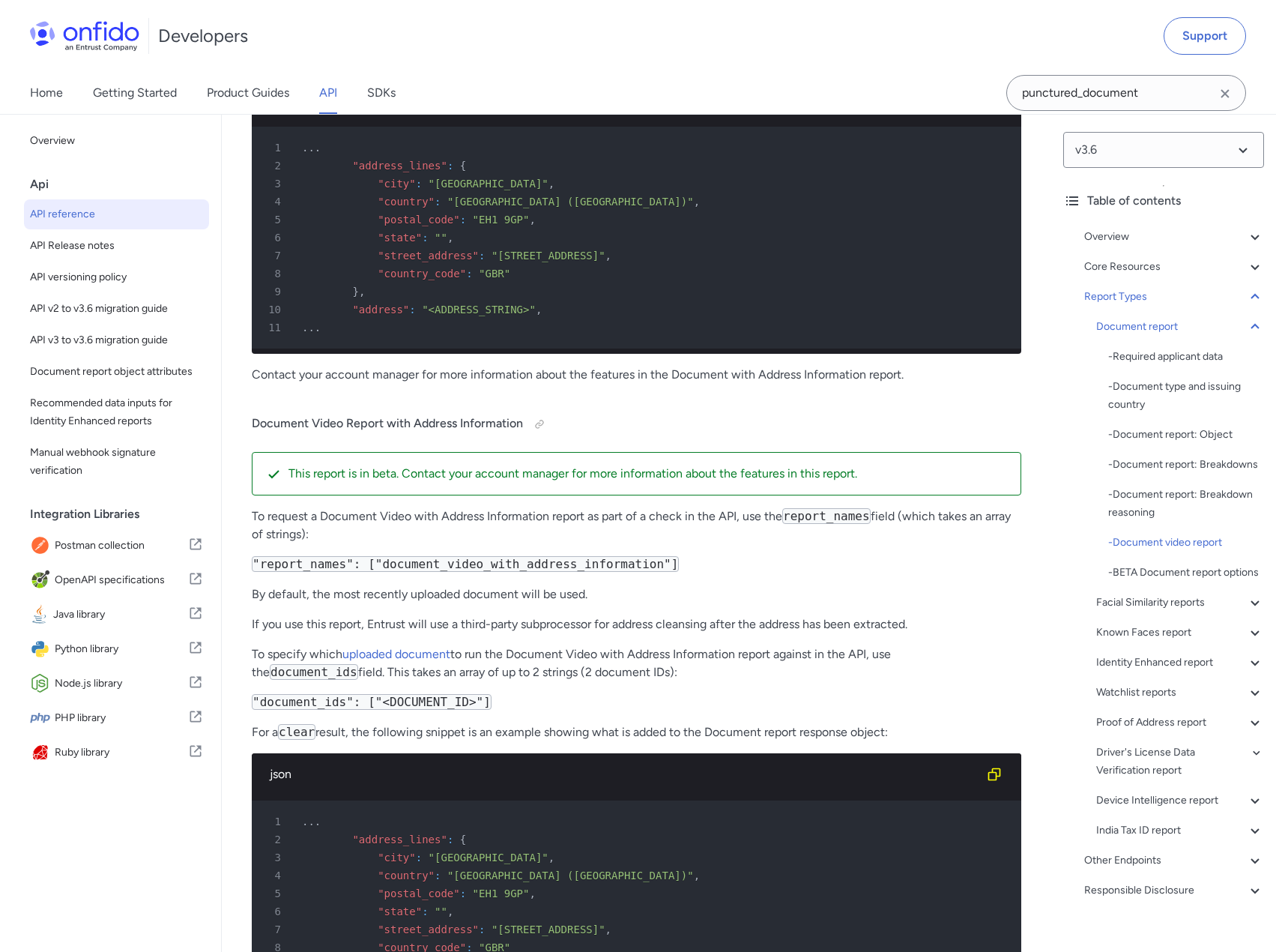
drag, startPoint x: 437, startPoint y: 445, endPoint x: 663, endPoint y: 441, distance: 226.0
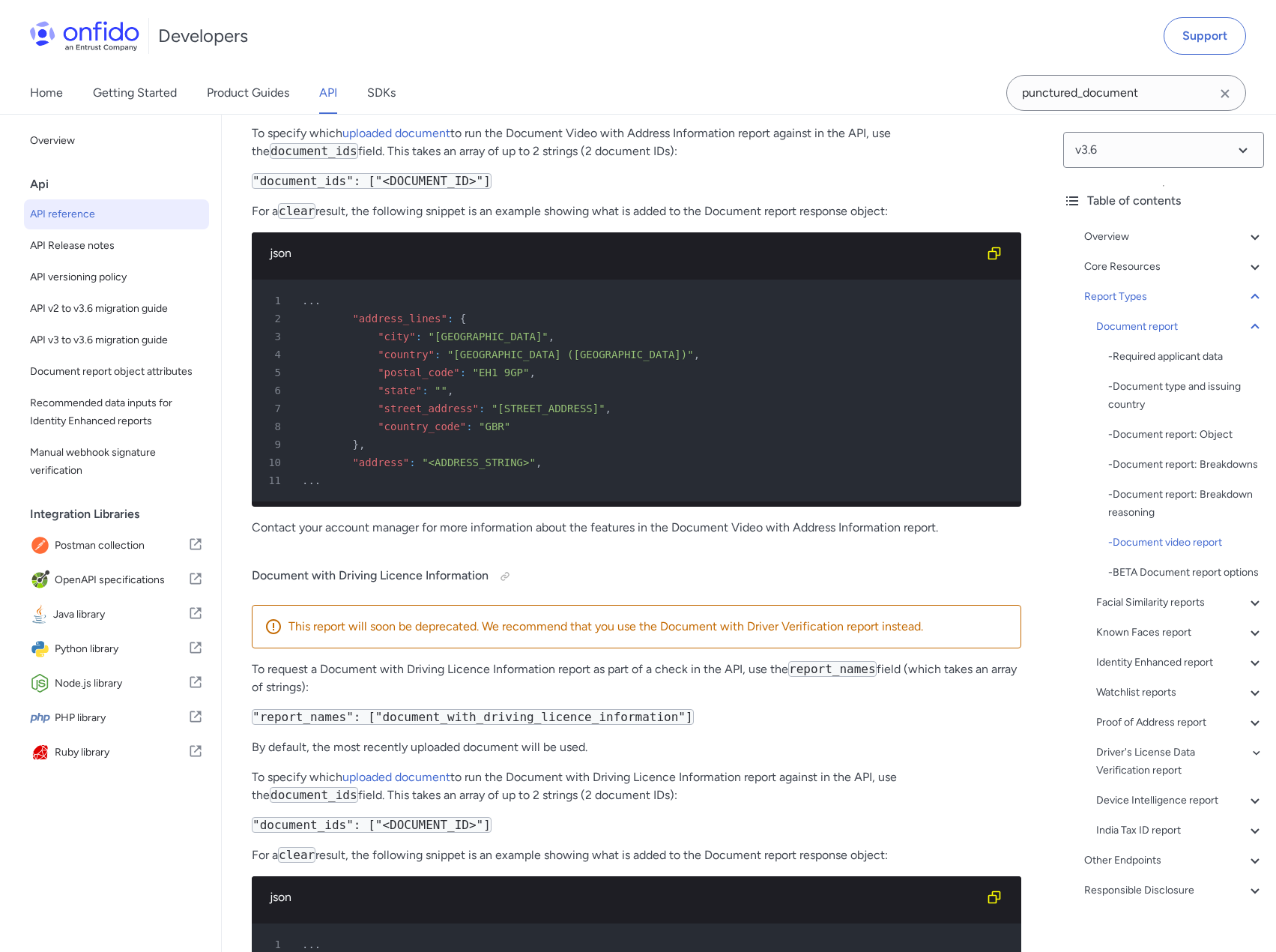
scroll to position [69333, 0]
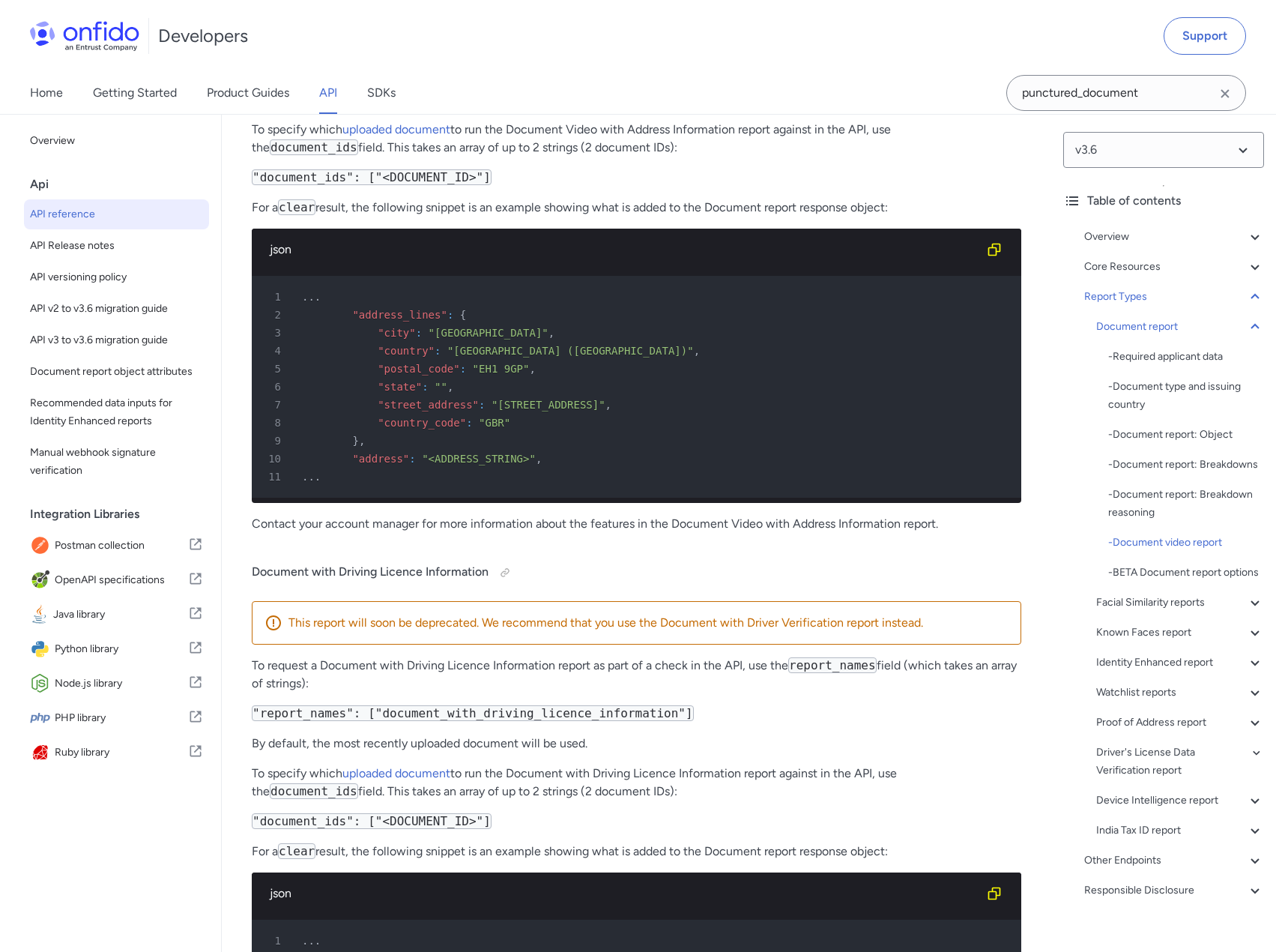
drag, startPoint x: 262, startPoint y: 383, endPoint x: 382, endPoint y: 386, distance: 120.0
drag, startPoint x: 285, startPoint y: 477, endPoint x: 472, endPoint y: 467, distance: 187.3
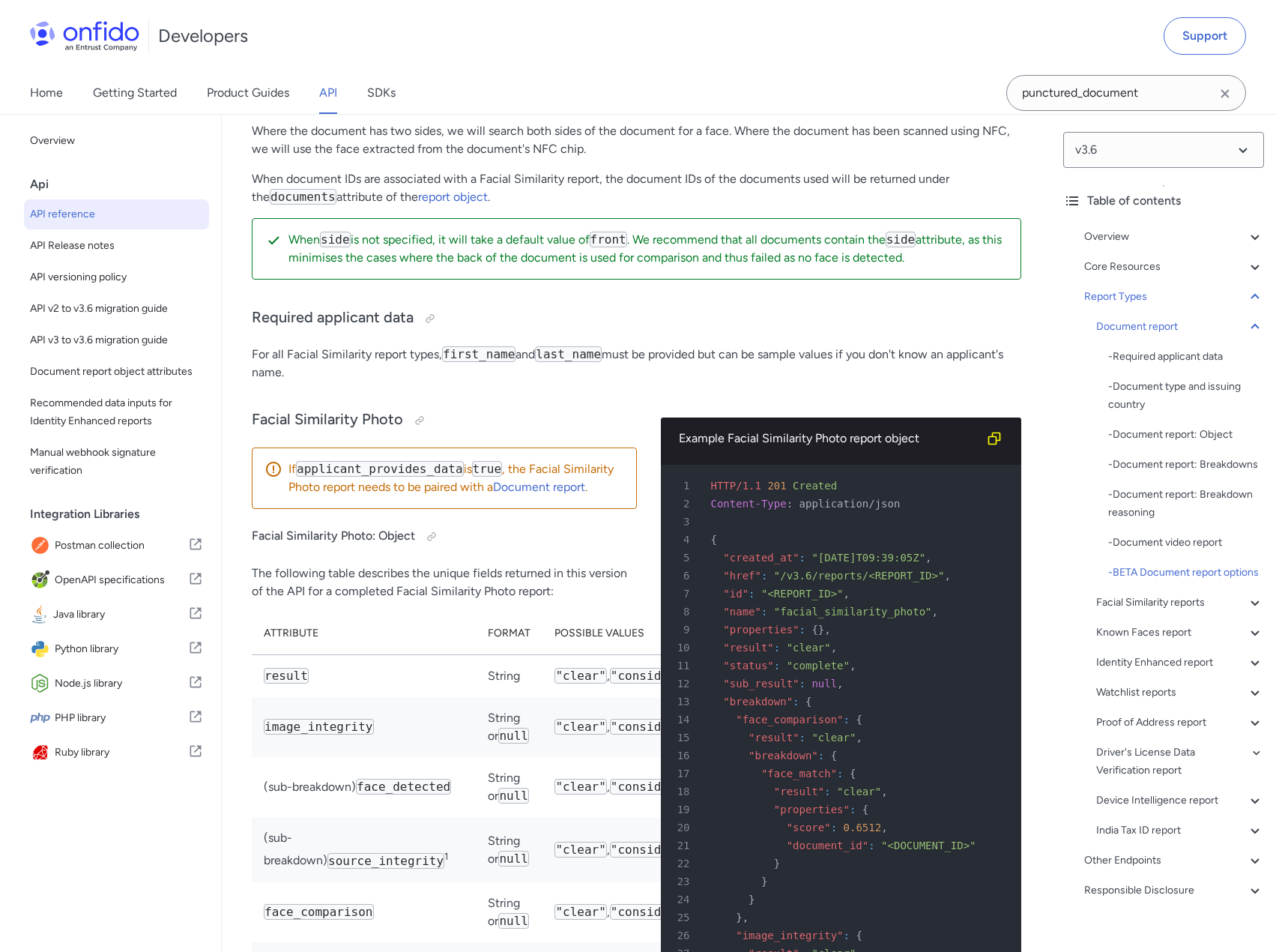
scroll to position [73155, 0]
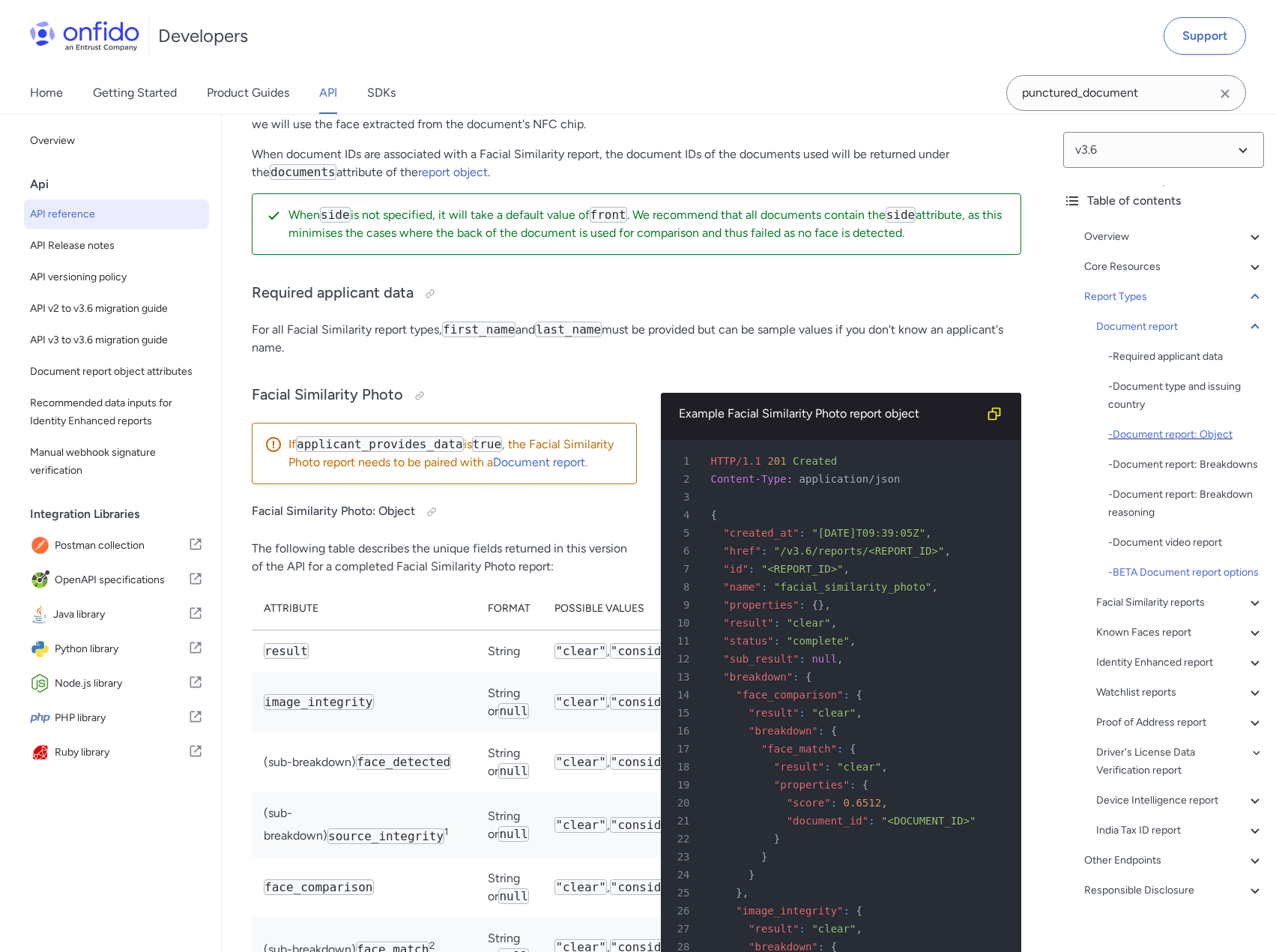
click at [1184, 433] on div "- Document report: Object" at bounding box center [1185, 435] width 156 height 18
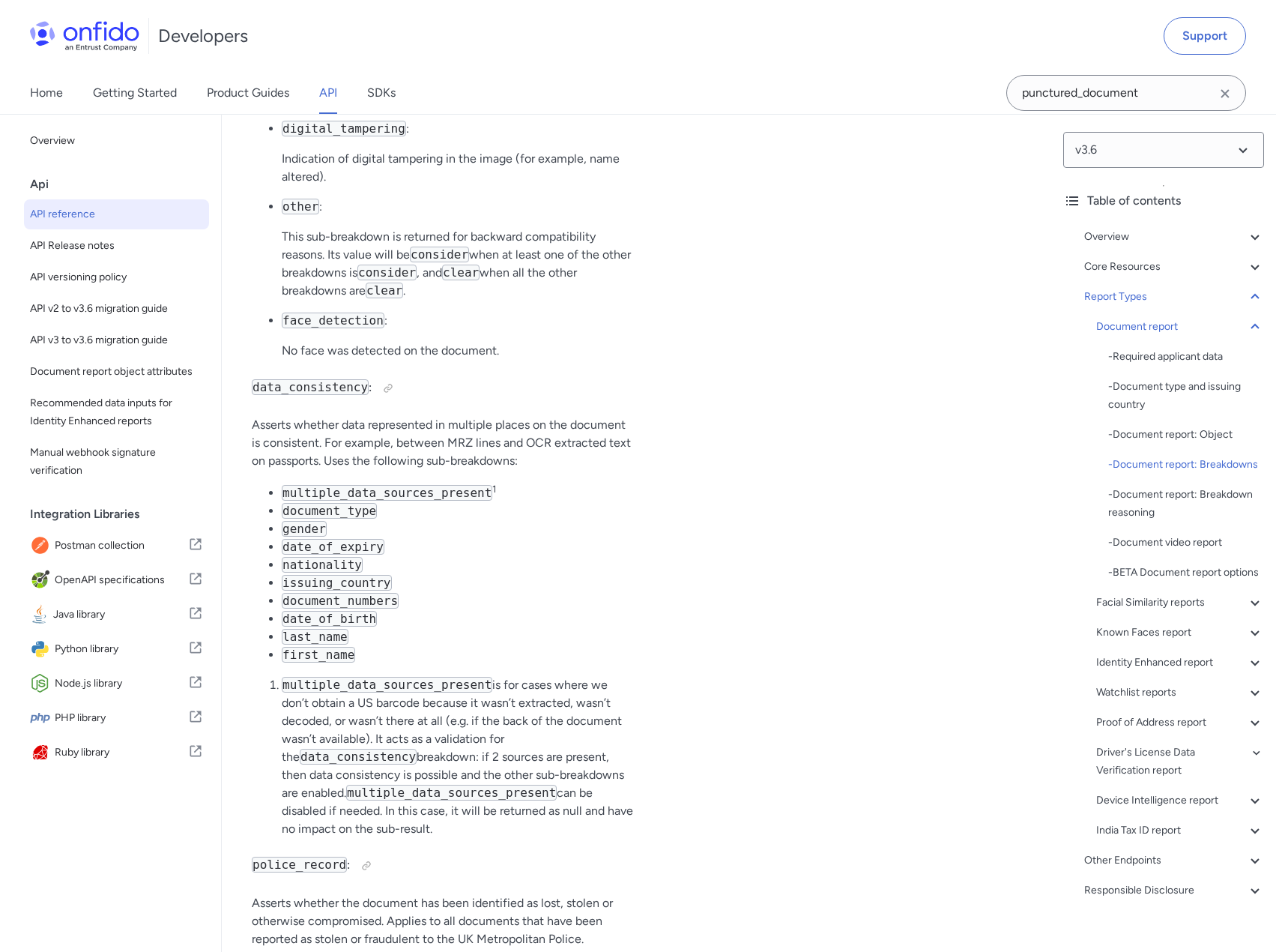
scroll to position [63570, 0]
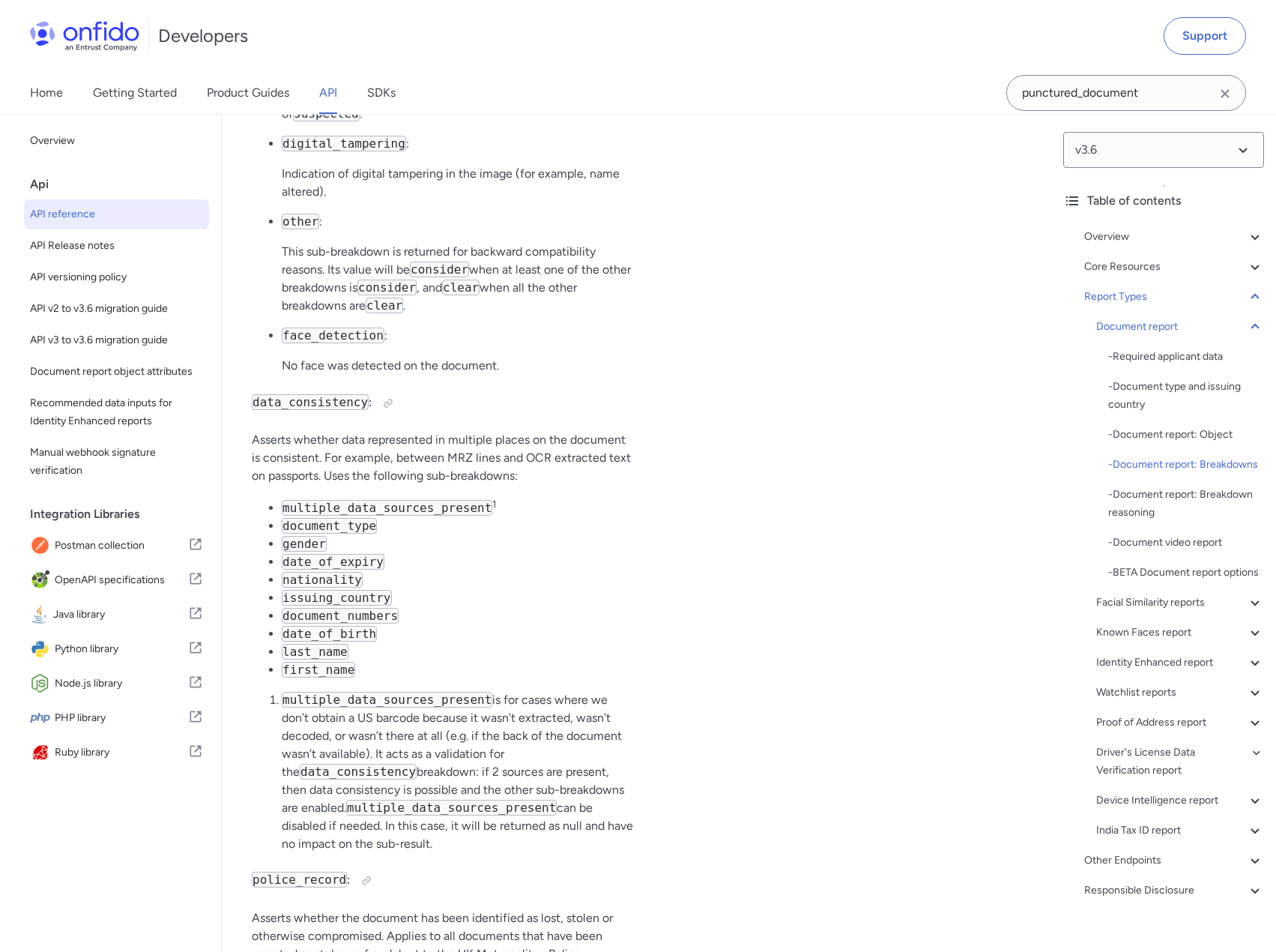
drag, startPoint x: 279, startPoint y: 367, endPoint x: 436, endPoint y: 372, distance: 157.1
drag, startPoint x: 342, startPoint y: 407, endPoint x: 509, endPoint y: 402, distance: 167.1
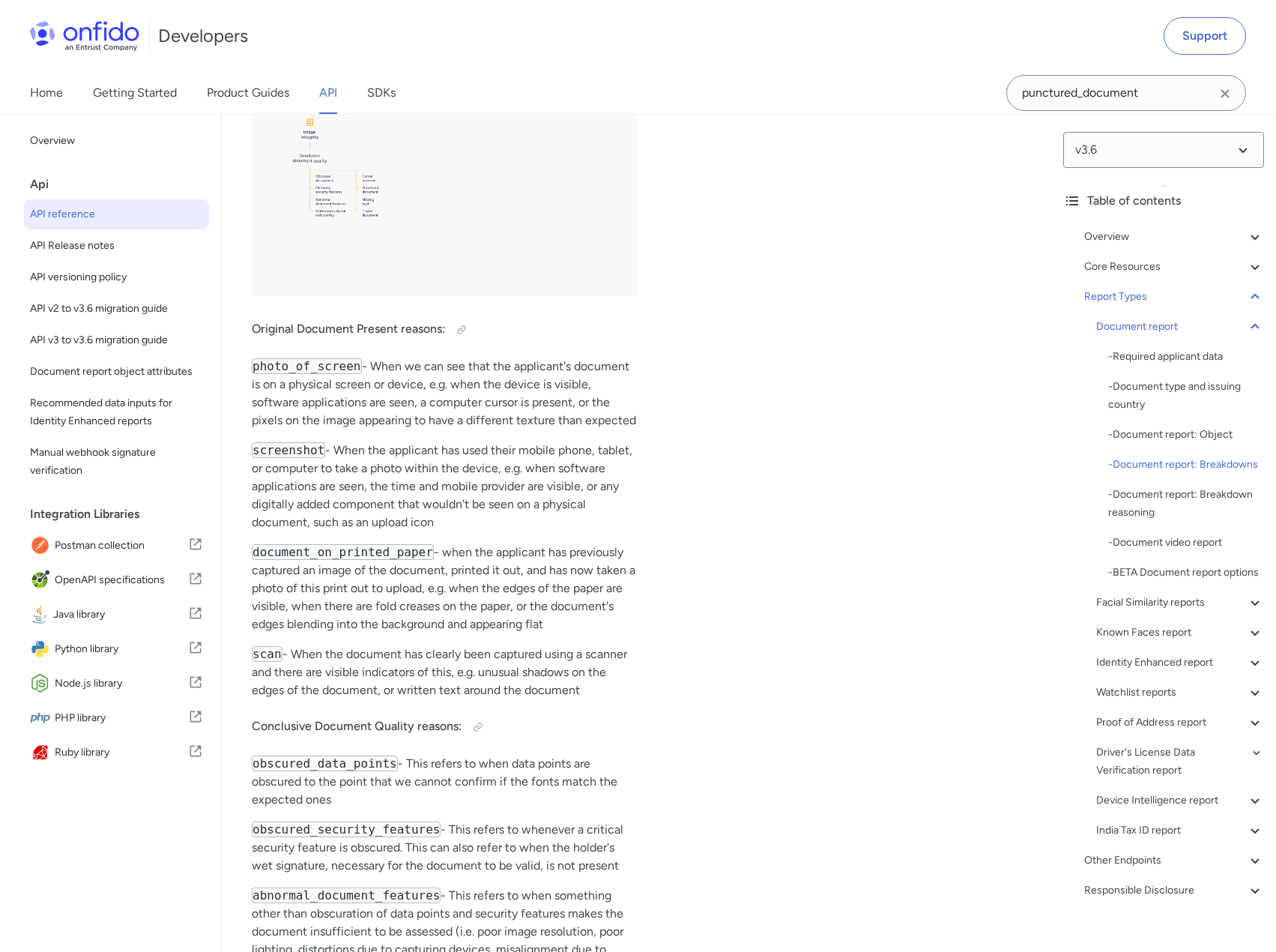
scroll to position [65830, 0]
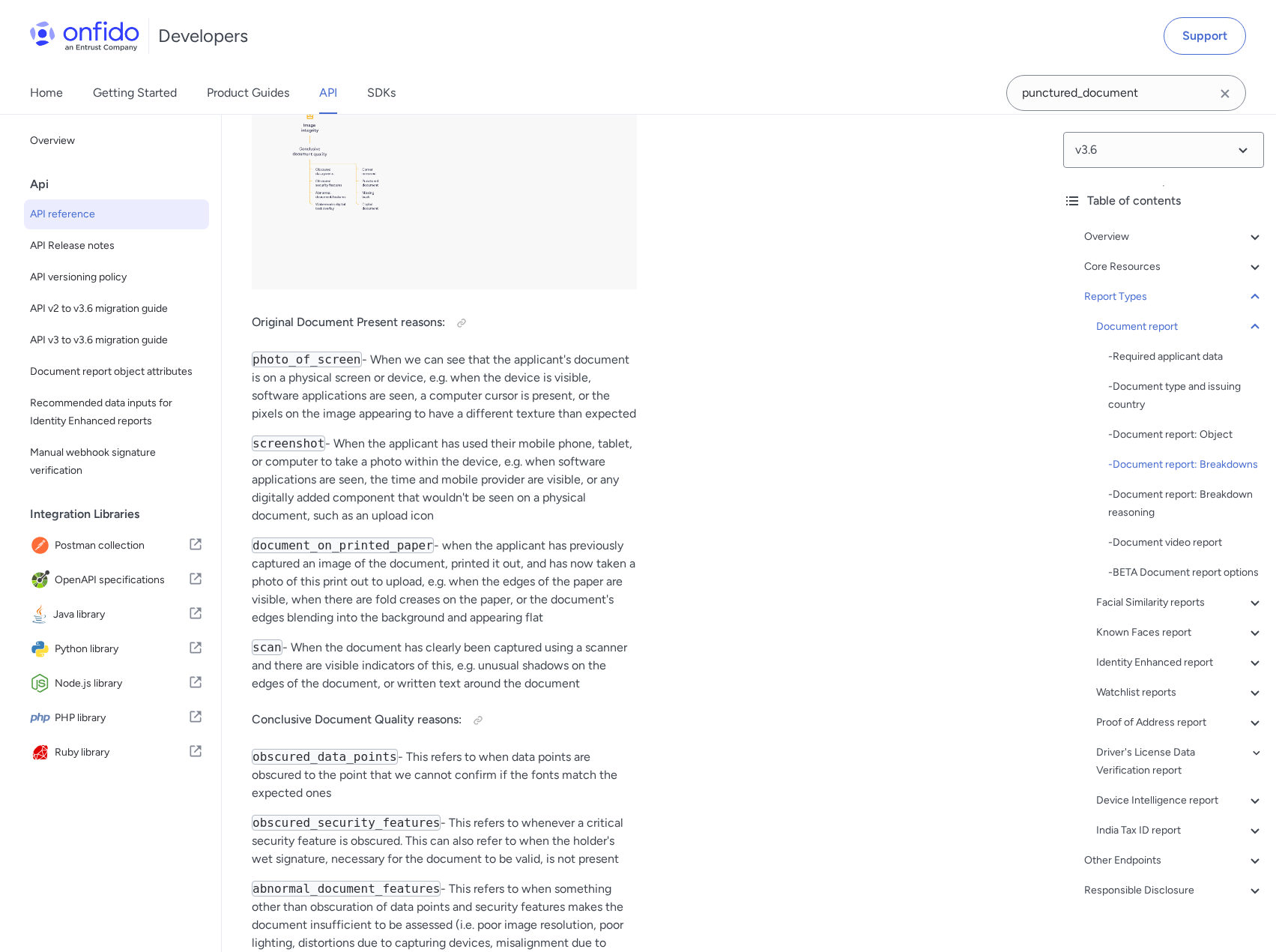
drag, startPoint x: 296, startPoint y: 351, endPoint x: 444, endPoint y: 369, distance: 149.1
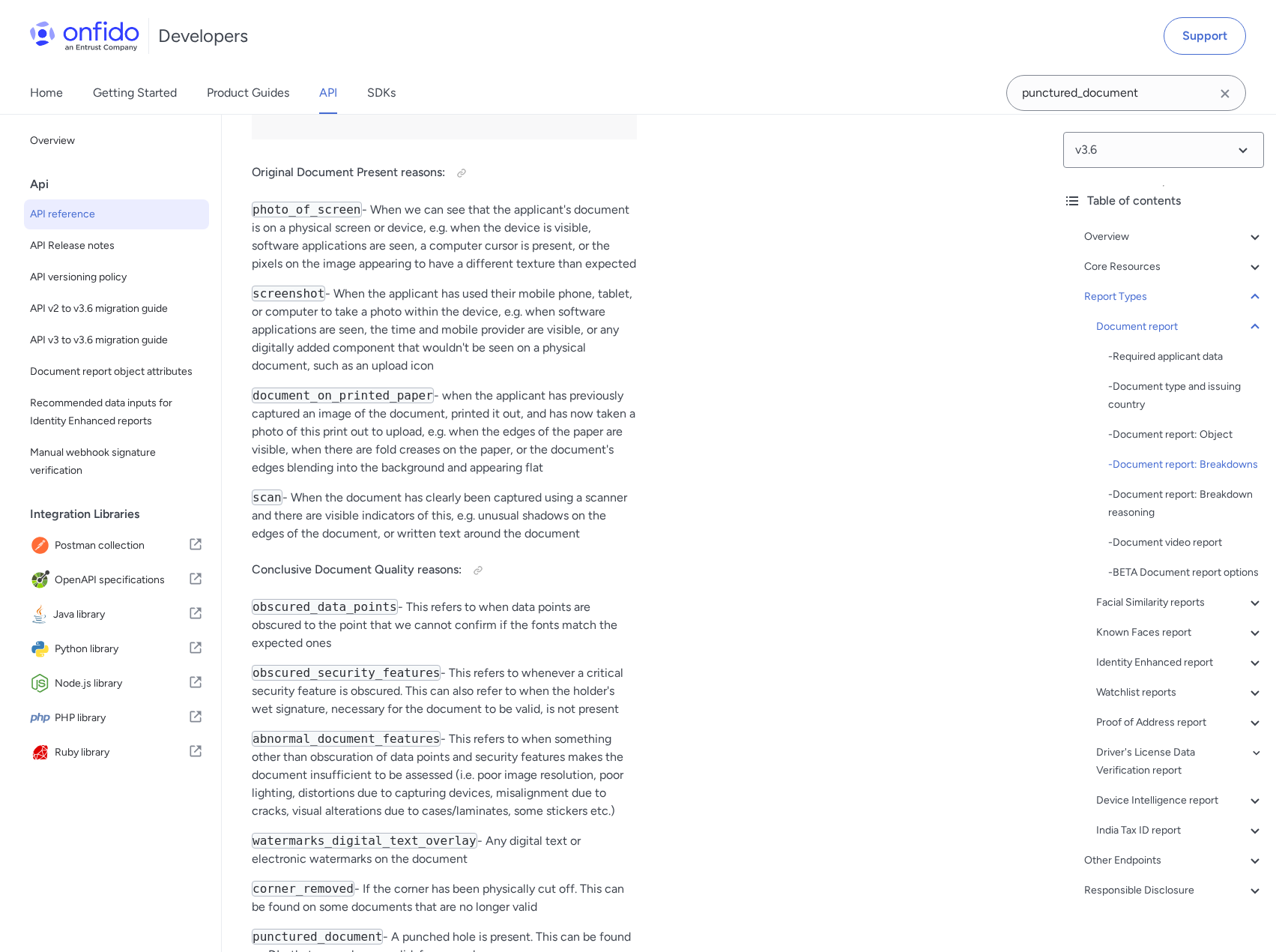
drag, startPoint x: 253, startPoint y: 286, endPoint x: 369, endPoint y: 333, distance: 125.2
drag, startPoint x: 251, startPoint y: 320, endPoint x: 450, endPoint y: 327, distance: 199.1
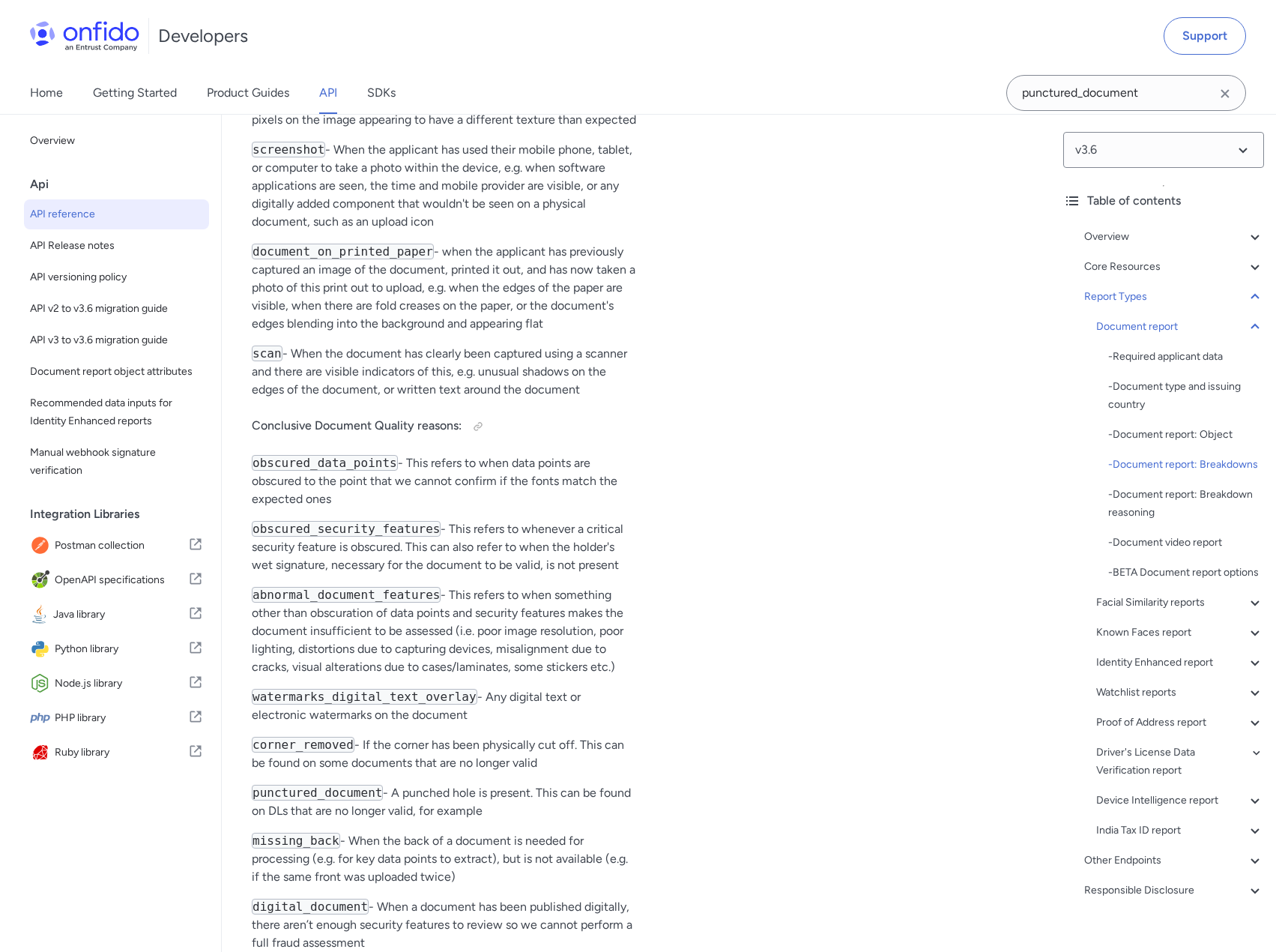
scroll to position [66130, 0]
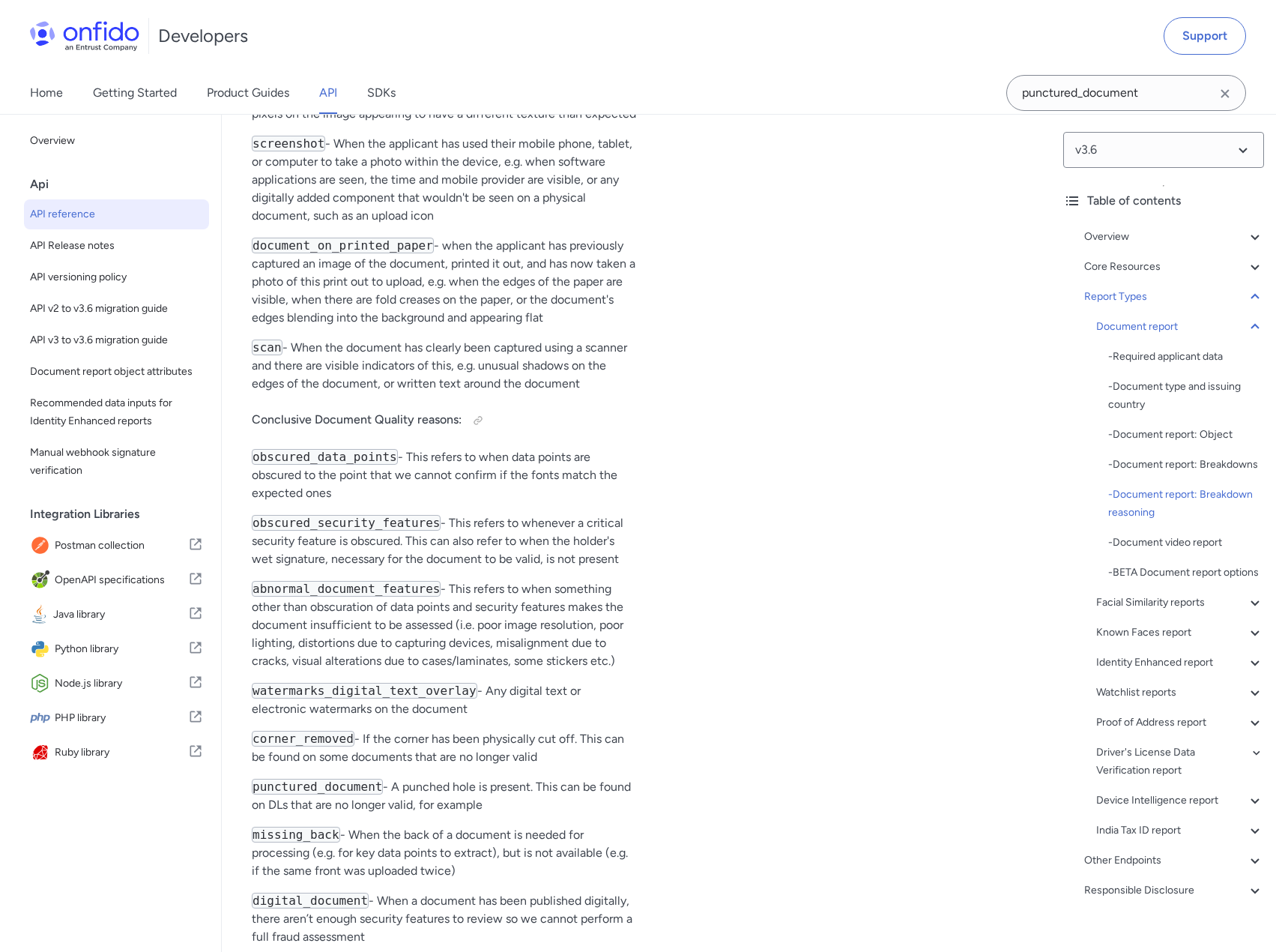
drag, startPoint x: 253, startPoint y: 340, endPoint x: 475, endPoint y: 344, distance: 222.0
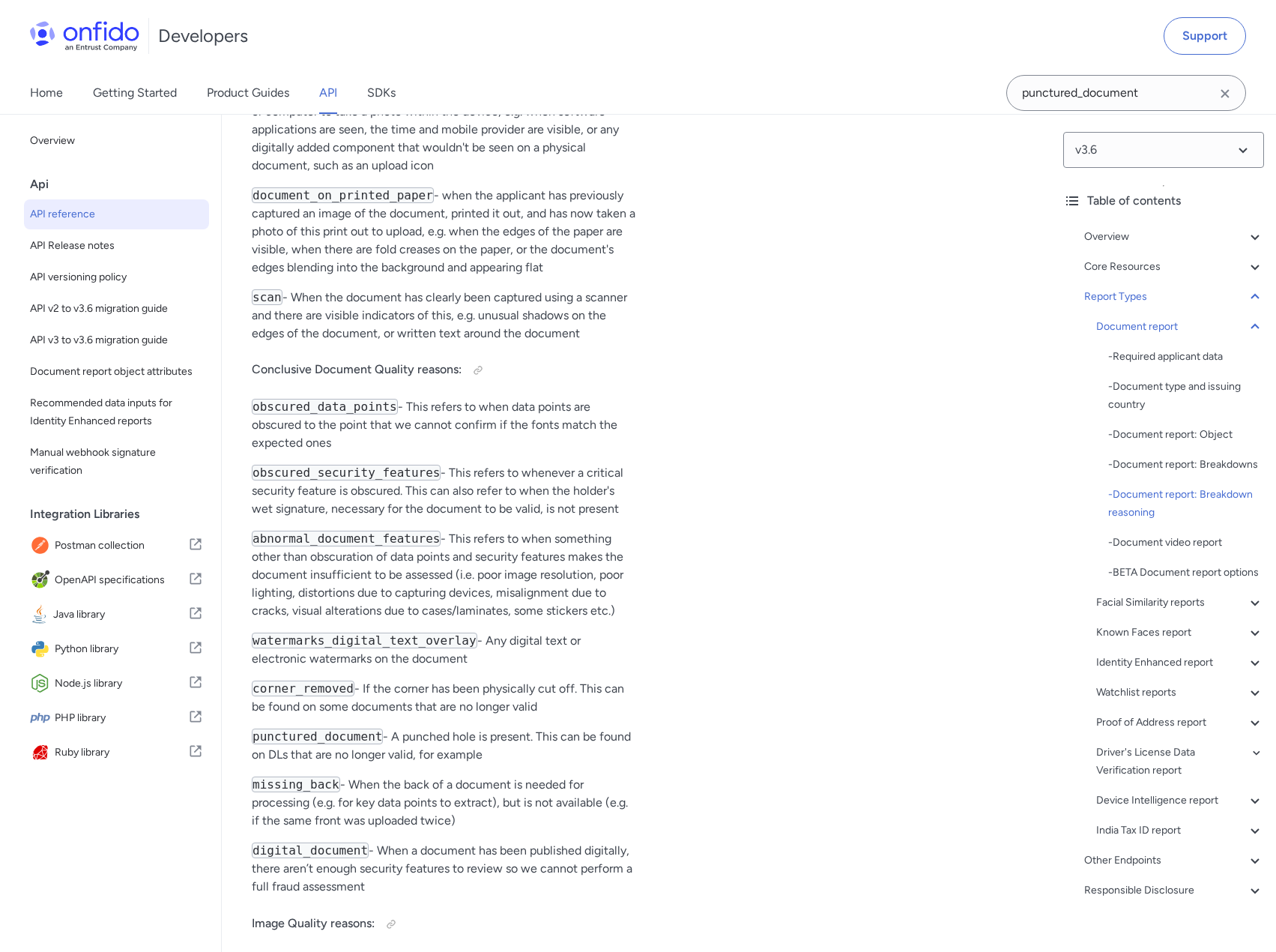
scroll to position [66205, 0]
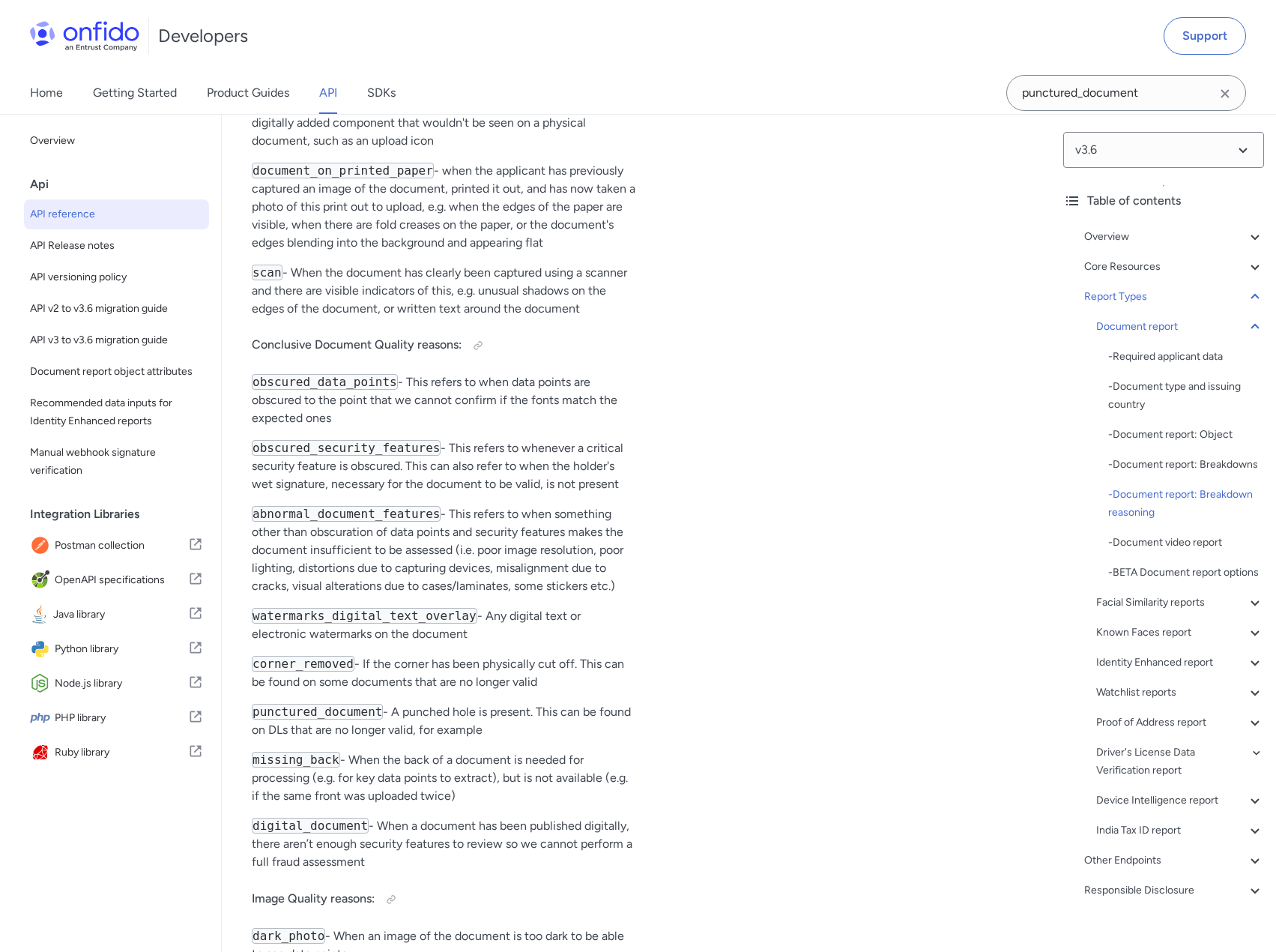
drag, startPoint x: 404, startPoint y: 277, endPoint x: 494, endPoint y: 277, distance: 90.0
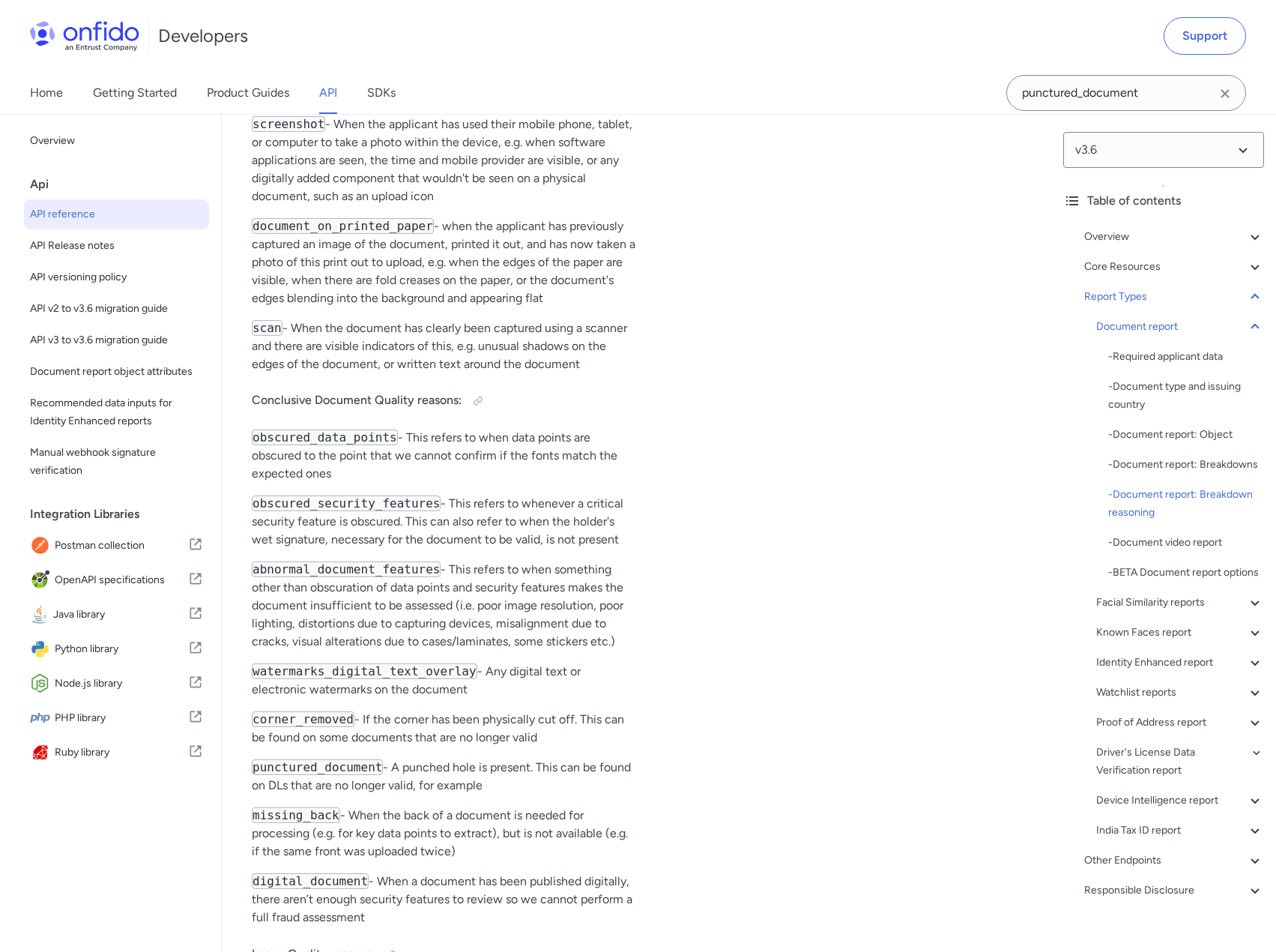
scroll to position [66055, 0]
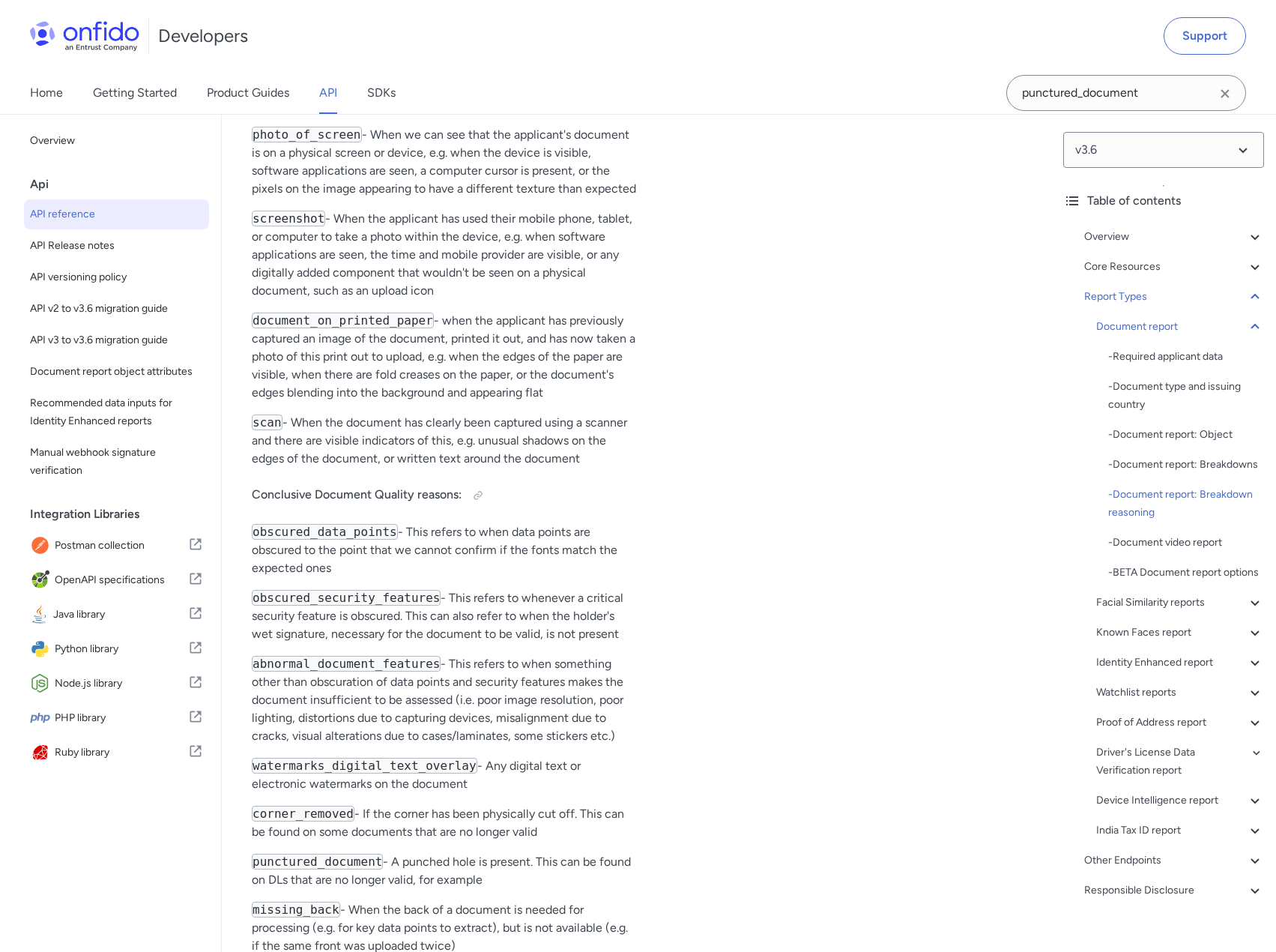
drag, startPoint x: 277, startPoint y: 250, endPoint x: 454, endPoint y: 262, distance: 177.4
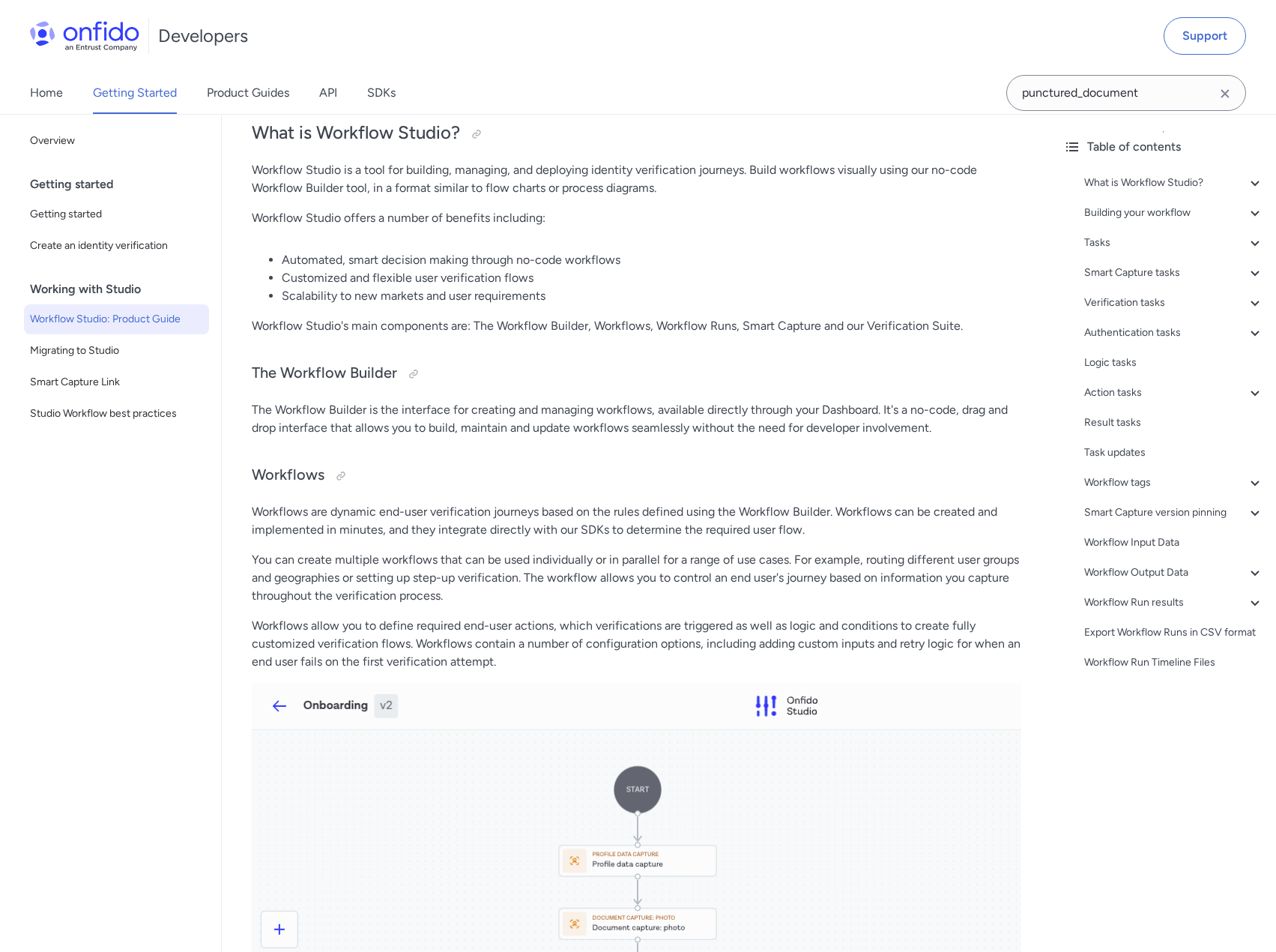
scroll to position [150, 0]
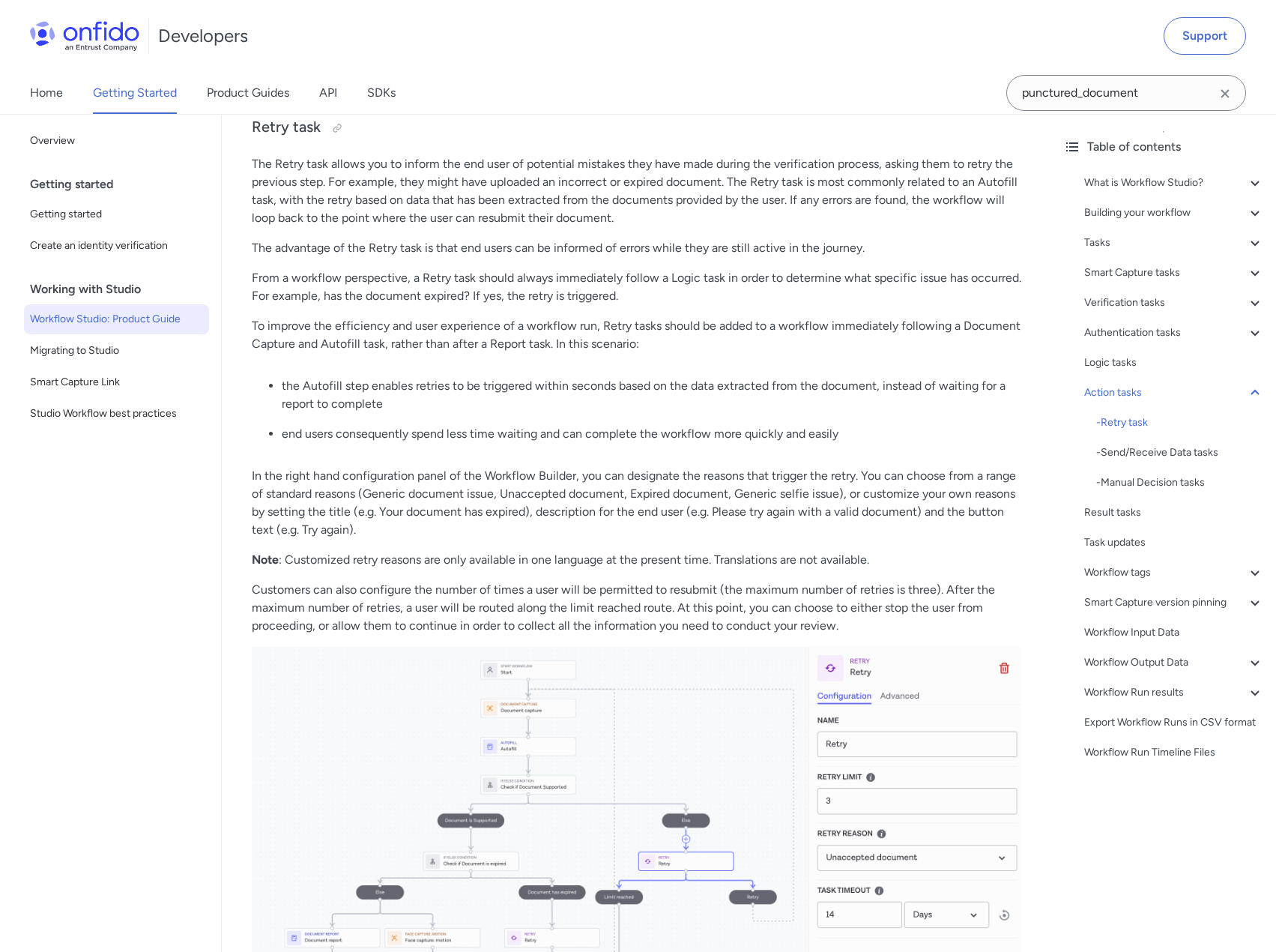
scroll to position [18064, 0]
drag, startPoint x: 303, startPoint y: 610, endPoint x: 526, endPoint y: 603, distance: 223.1
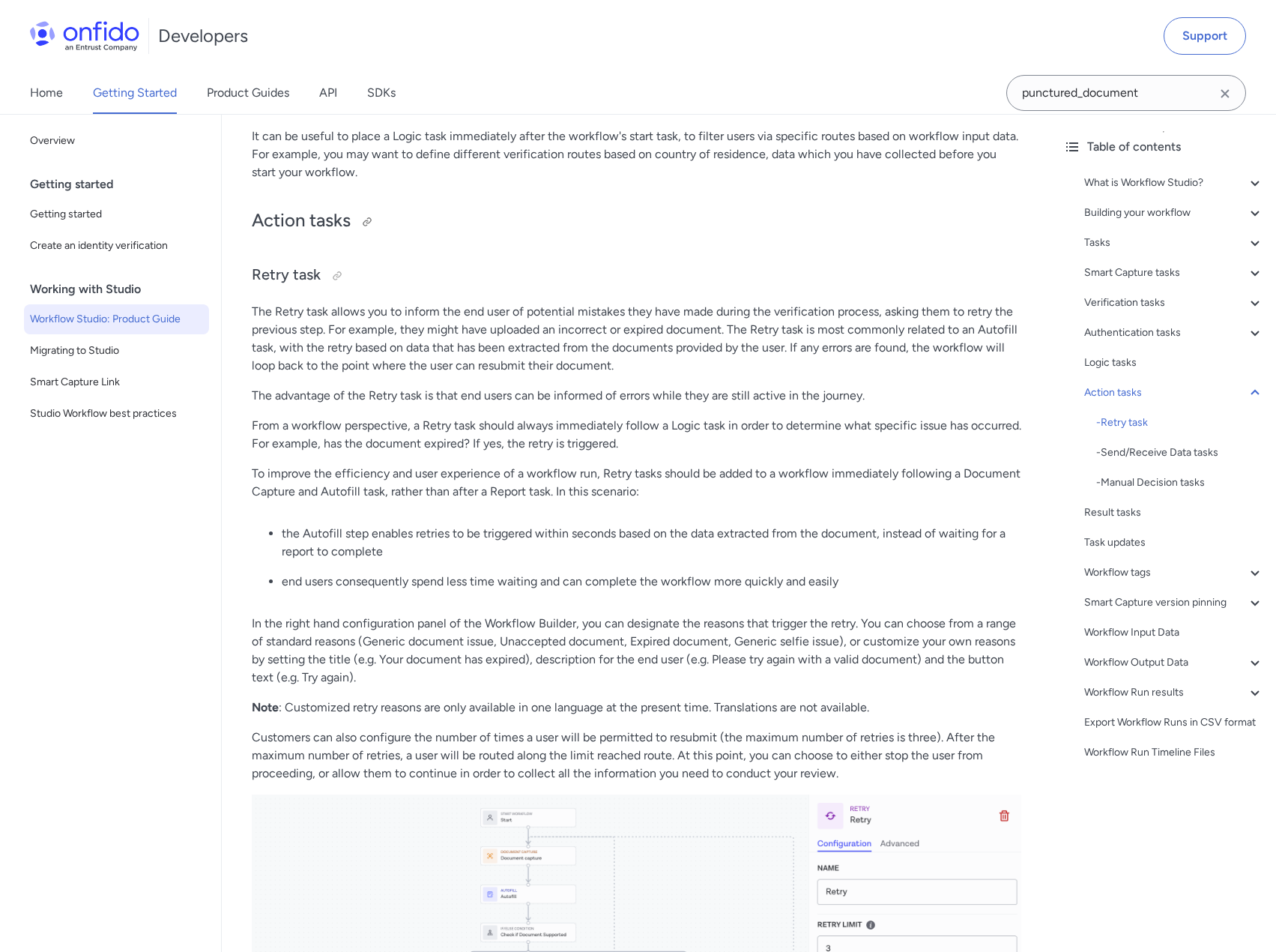
scroll to position [17914, 0]
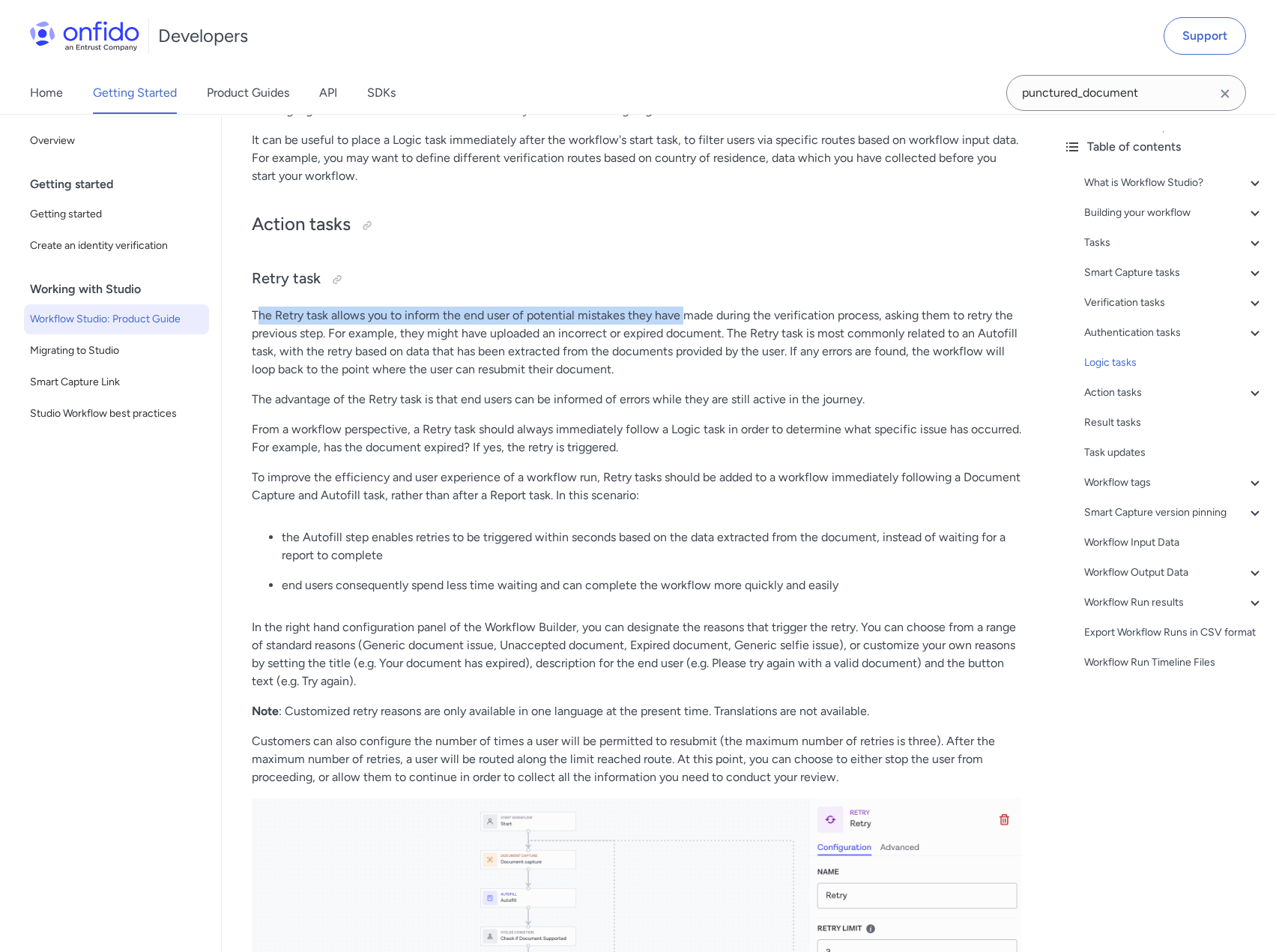
drag, startPoint x: 261, startPoint y: 370, endPoint x: 688, endPoint y: 364, distance: 427.0
click at [688, 364] on p "The Retry task allows you to inform the end user of potential mistakes they hav…" at bounding box center [637, 342] width 770 height 72
click at [688, 367] on p "The Retry task allows you to inform the end user of potential mistakes they hav…" at bounding box center [637, 342] width 770 height 72
drag, startPoint x: 282, startPoint y: 452, endPoint x: 441, endPoint y: 452, distance: 159.0
click at [441, 409] on p "The advantage of the Retry task is that end users can be informed of errors whi…" at bounding box center [637, 399] width 770 height 18
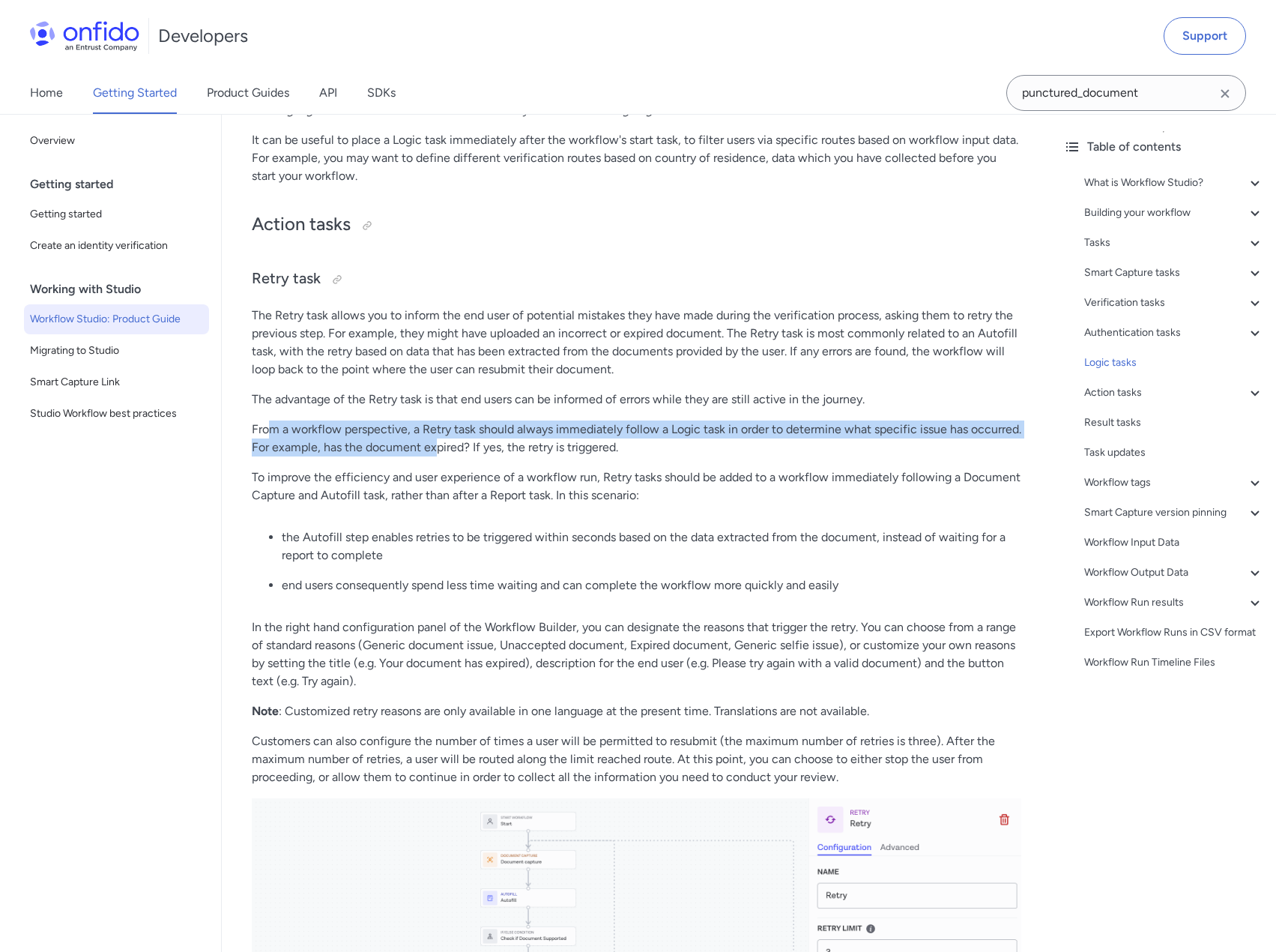
drag, startPoint x: 271, startPoint y: 487, endPoint x: 445, endPoint y: 492, distance: 174.1
click at [443, 457] on p "From a workflow perspective, a Retry task should always immediately follow a Lo…" at bounding box center [637, 439] width 770 height 36
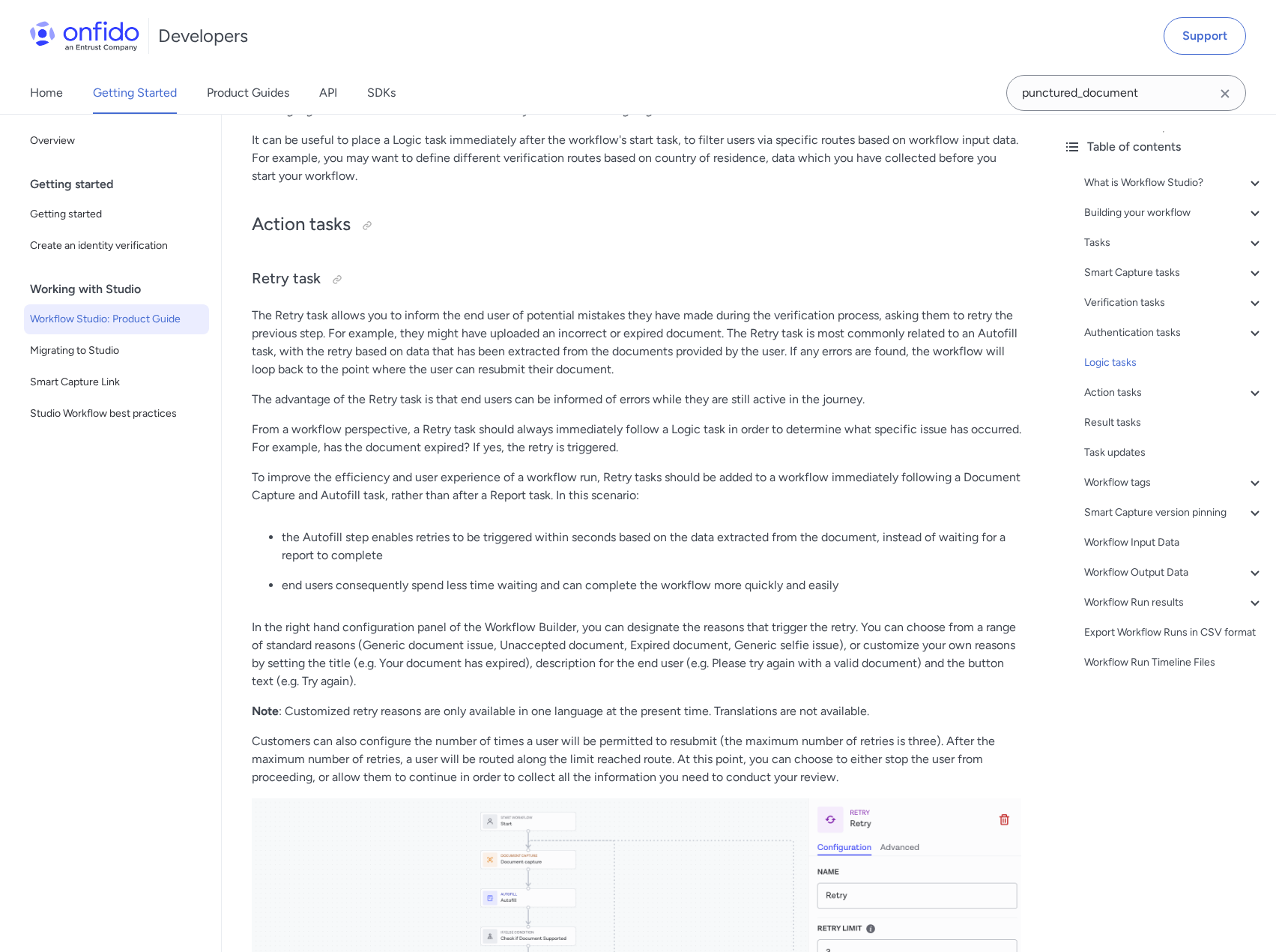
click at [446, 457] on p "From a workflow perspective, a Retry task should always immediately follow a Lo…" at bounding box center [637, 439] width 770 height 36
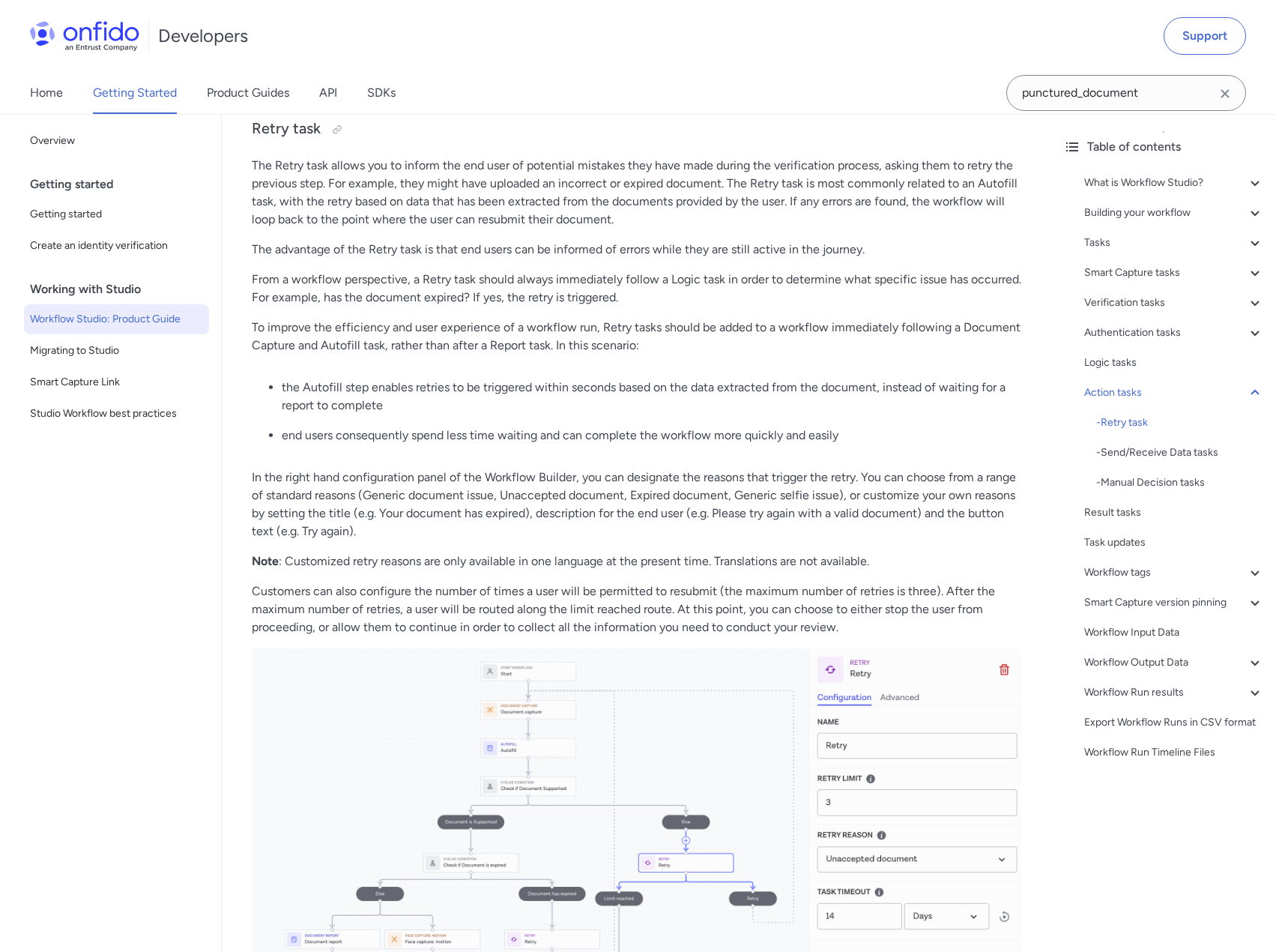
scroll to position [18139, 0]
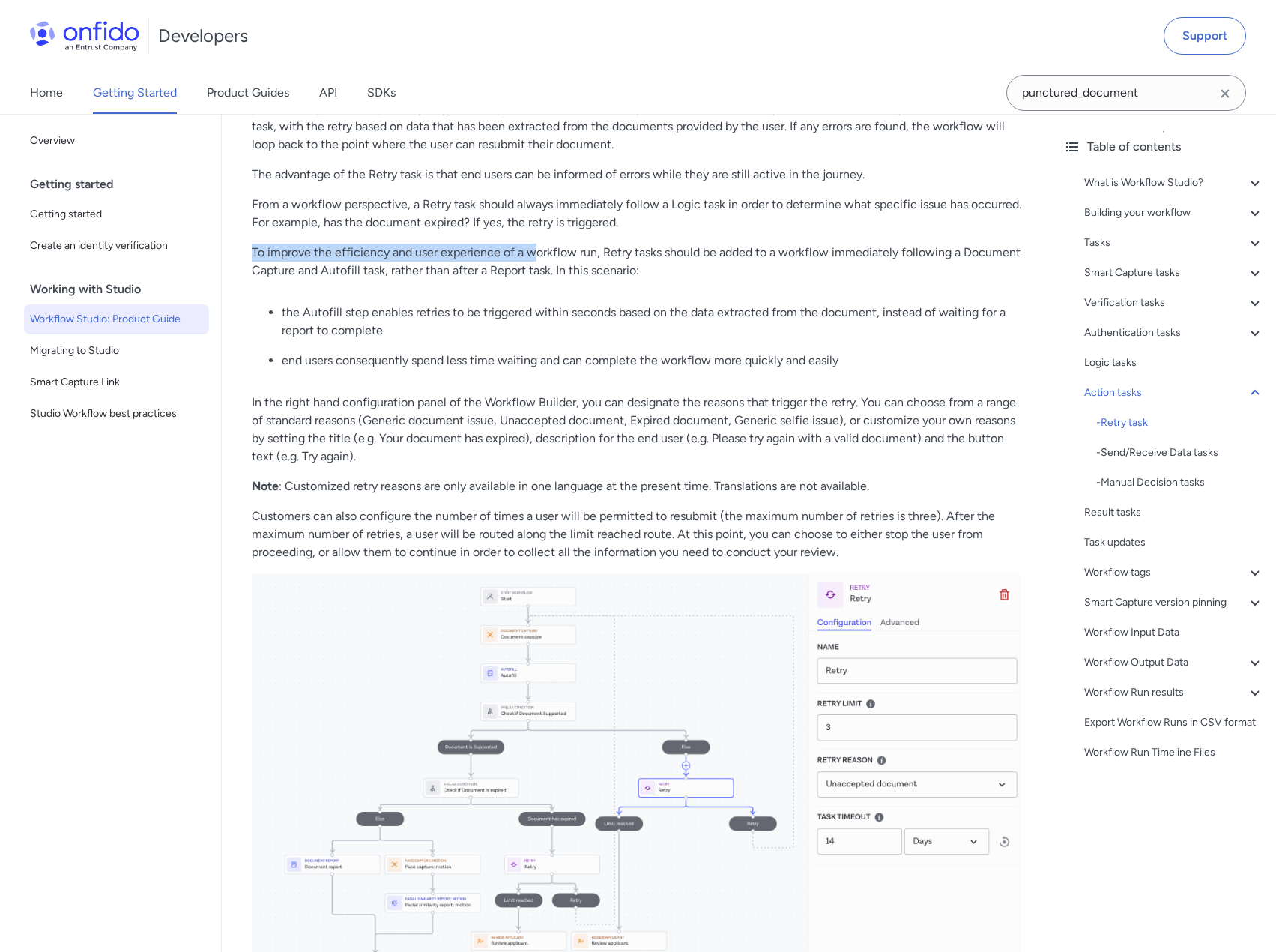
drag, startPoint x: 254, startPoint y: 306, endPoint x: 539, endPoint y: 302, distance: 285.0
click at [535, 280] on p "To improve the efficiency and user experience of a workflow run, Retry tasks sh…" at bounding box center [637, 262] width 770 height 36
click at [637, 280] on p "To improve the efficiency and user experience of a workflow run, Retry tasks sh…" at bounding box center [637, 262] width 770 height 36
drag, startPoint x: 625, startPoint y: 309, endPoint x: 767, endPoint y: 303, distance: 142.1
click at [765, 280] on p "To improve the efficiency and user experience of a workflow run, Retry tasks sh…" at bounding box center [637, 262] width 770 height 36
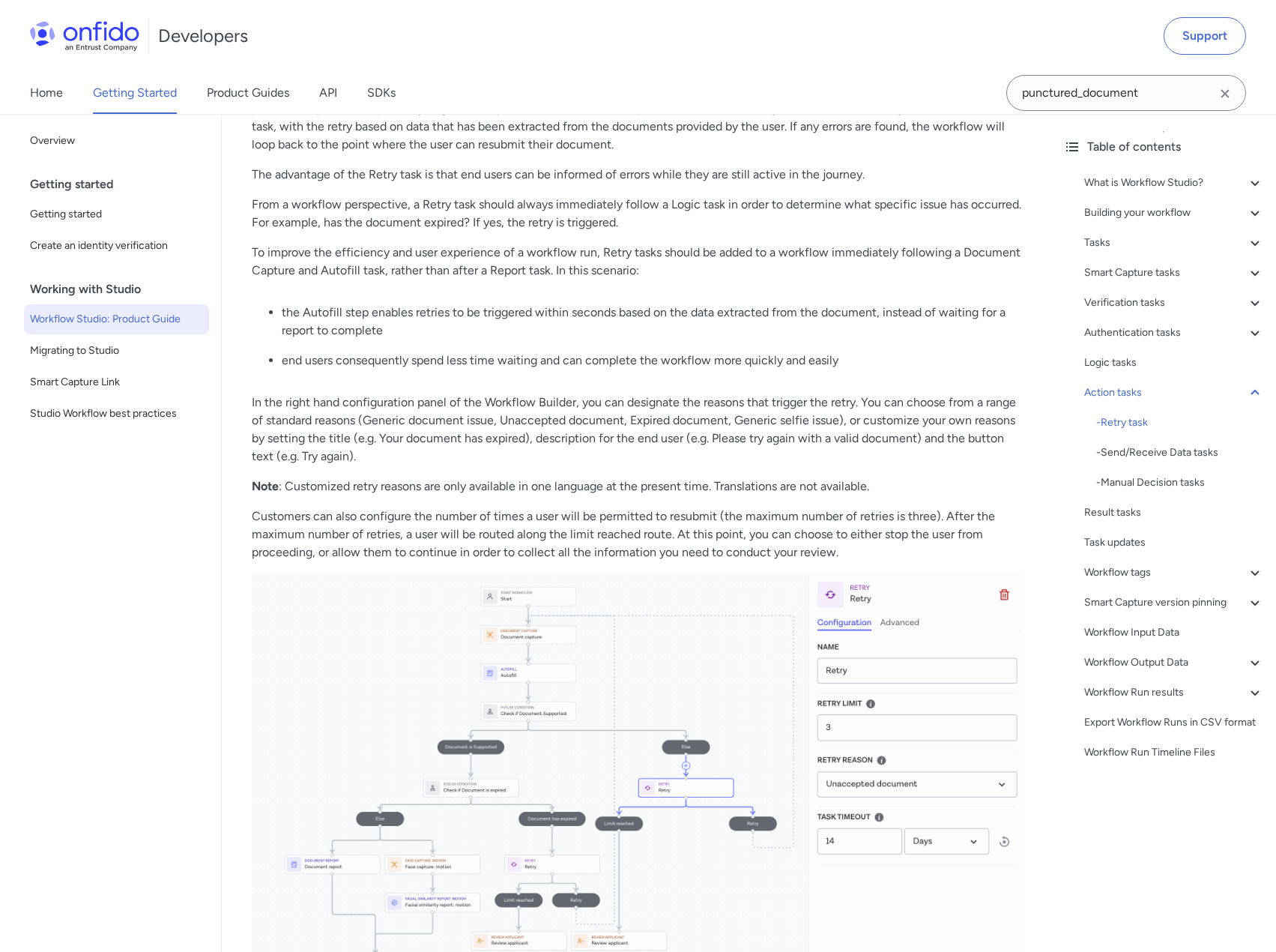
click at [778, 280] on p "To improve the efficiency and user experience of a workflow run, Retry tasks sh…" at bounding box center [637, 262] width 770 height 36
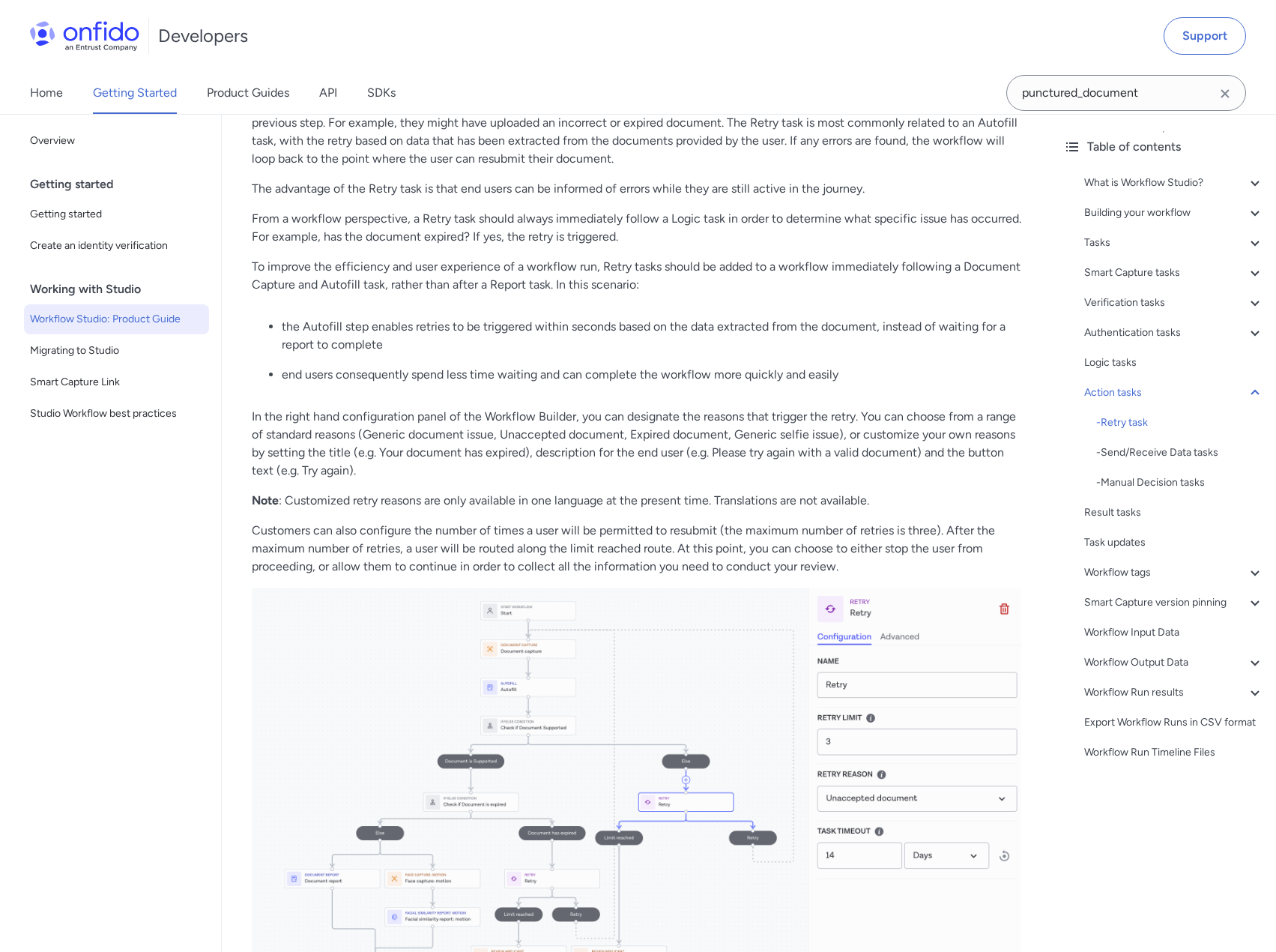
scroll to position [18214, 0]
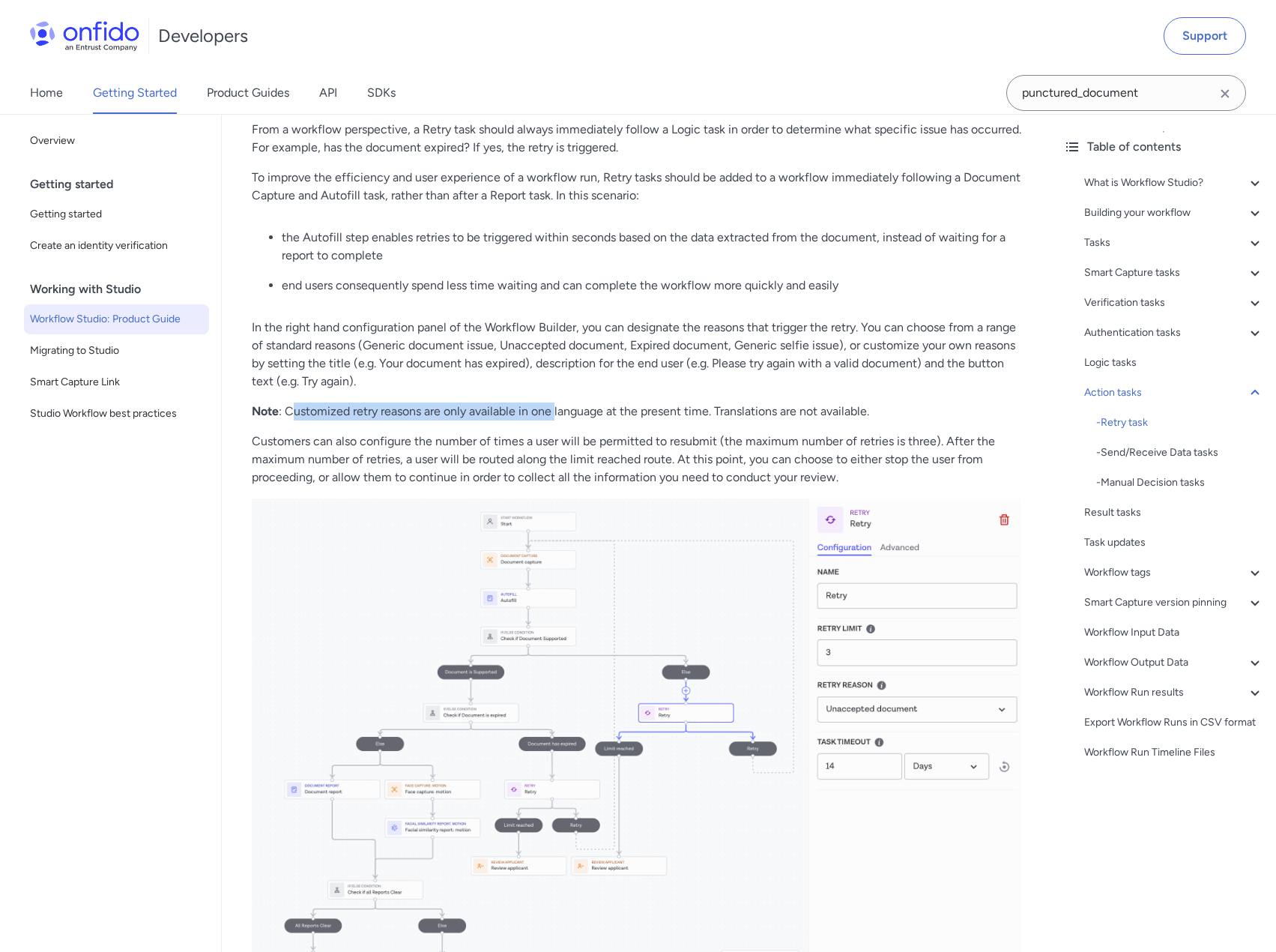
drag, startPoint x: 290, startPoint y: 471, endPoint x: 551, endPoint y: 481, distance: 261.2
click at [579, 421] on p "Note : Customized retry reasons are only available in one language at the prese…" at bounding box center [637, 412] width 770 height 18
click at [418, 486] on p "Customers can also configure the number of times a user will be permitted to re…" at bounding box center [637, 460] width 770 height 54
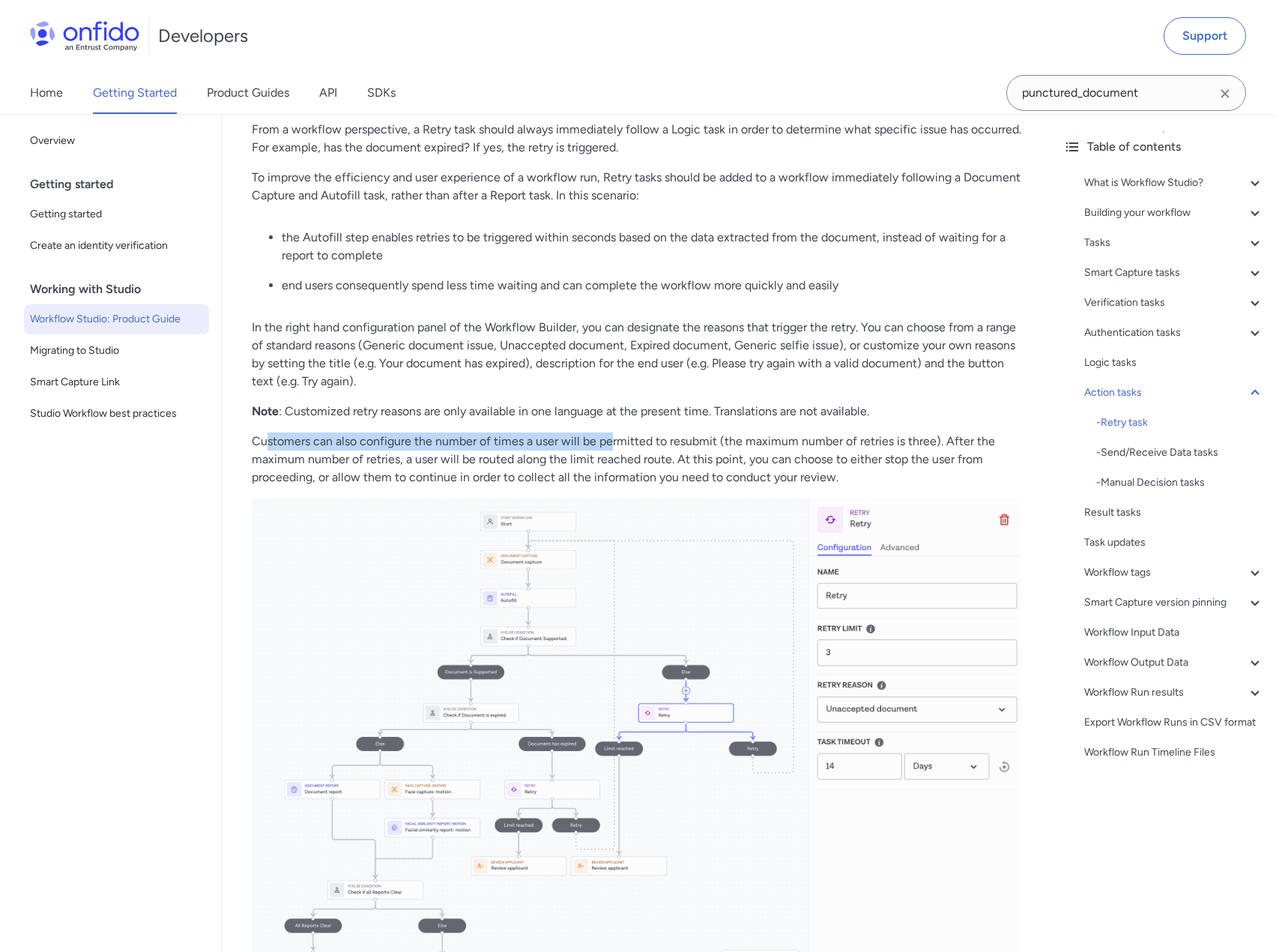
drag, startPoint x: 266, startPoint y: 498, endPoint x: 626, endPoint y: 484, distance: 360.3
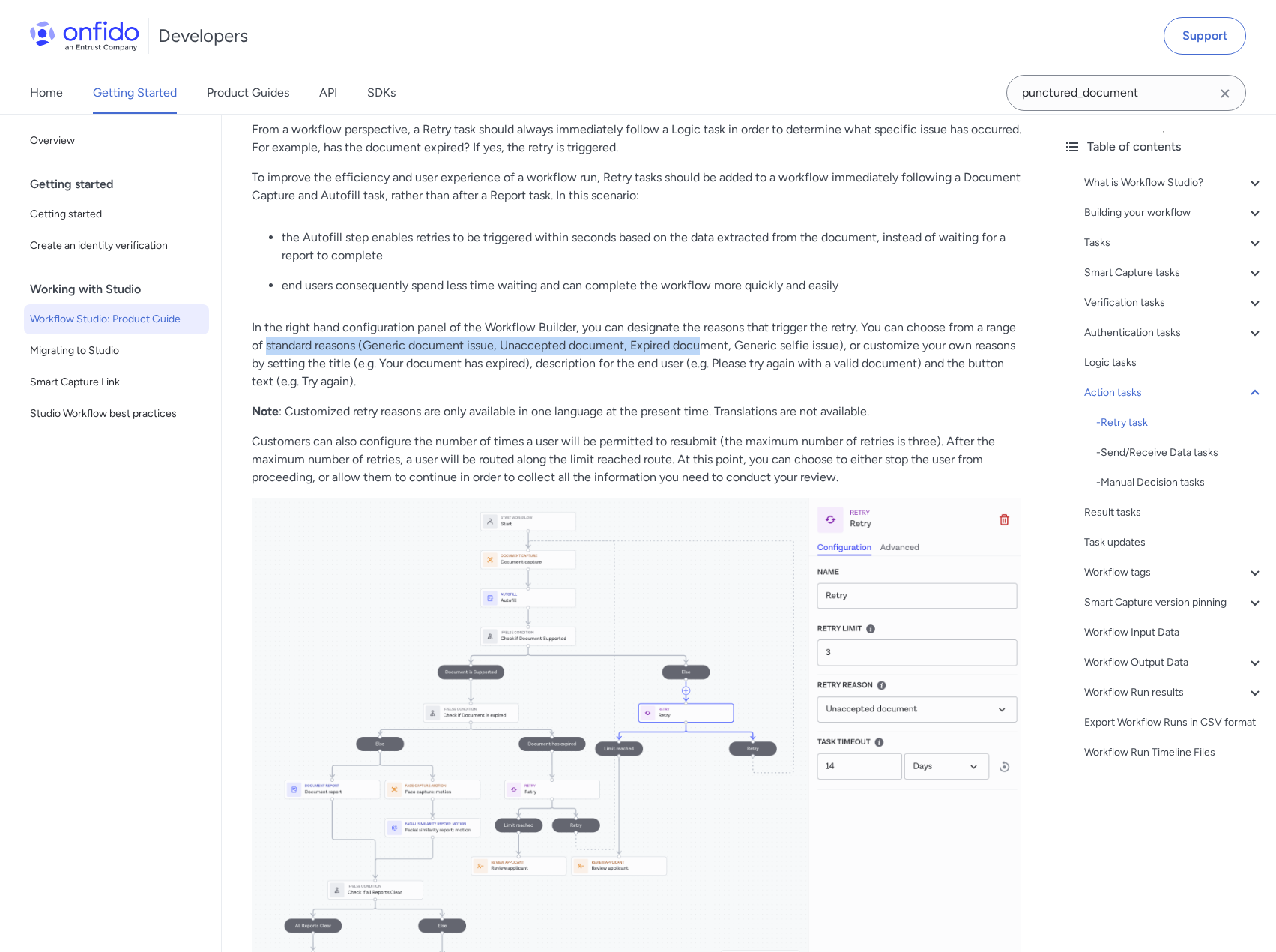
drag, startPoint x: 268, startPoint y: 393, endPoint x: 703, endPoint y: 393, distance: 435.0
click at [703, 390] on p "In the right hand configuration panel of the Workflow Builder, you can designat…" at bounding box center [637, 354] width 770 height 72
click at [699, 390] on p "In the right hand configuration panel of the Workflow Builder, you can designat…" at bounding box center [637, 354] width 770 height 72
drag, startPoint x: 360, startPoint y: 400, endPoint x: 737, endPoint y: 390, distance: 377.1
click at [710, 390] on p "In the right hand configuration panel of the Workflow Builder, you can designat…" at bounding box center [637, 354] width 770 height 72
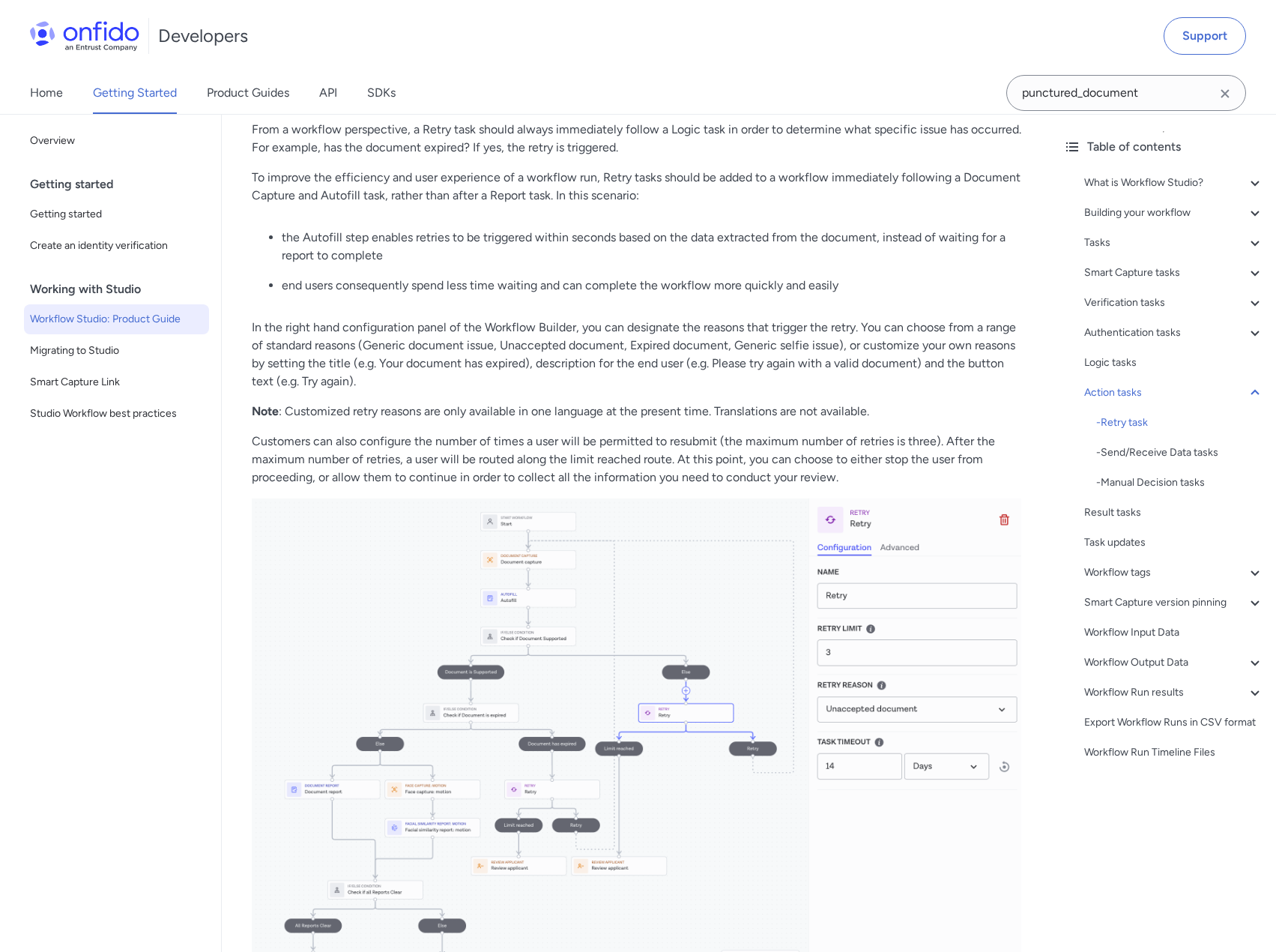
click at [740, 390] on p "In the right hand configuration panel of the Workflow Builder, you can designat…" at bounding box center [637, 354] width 770 height 72
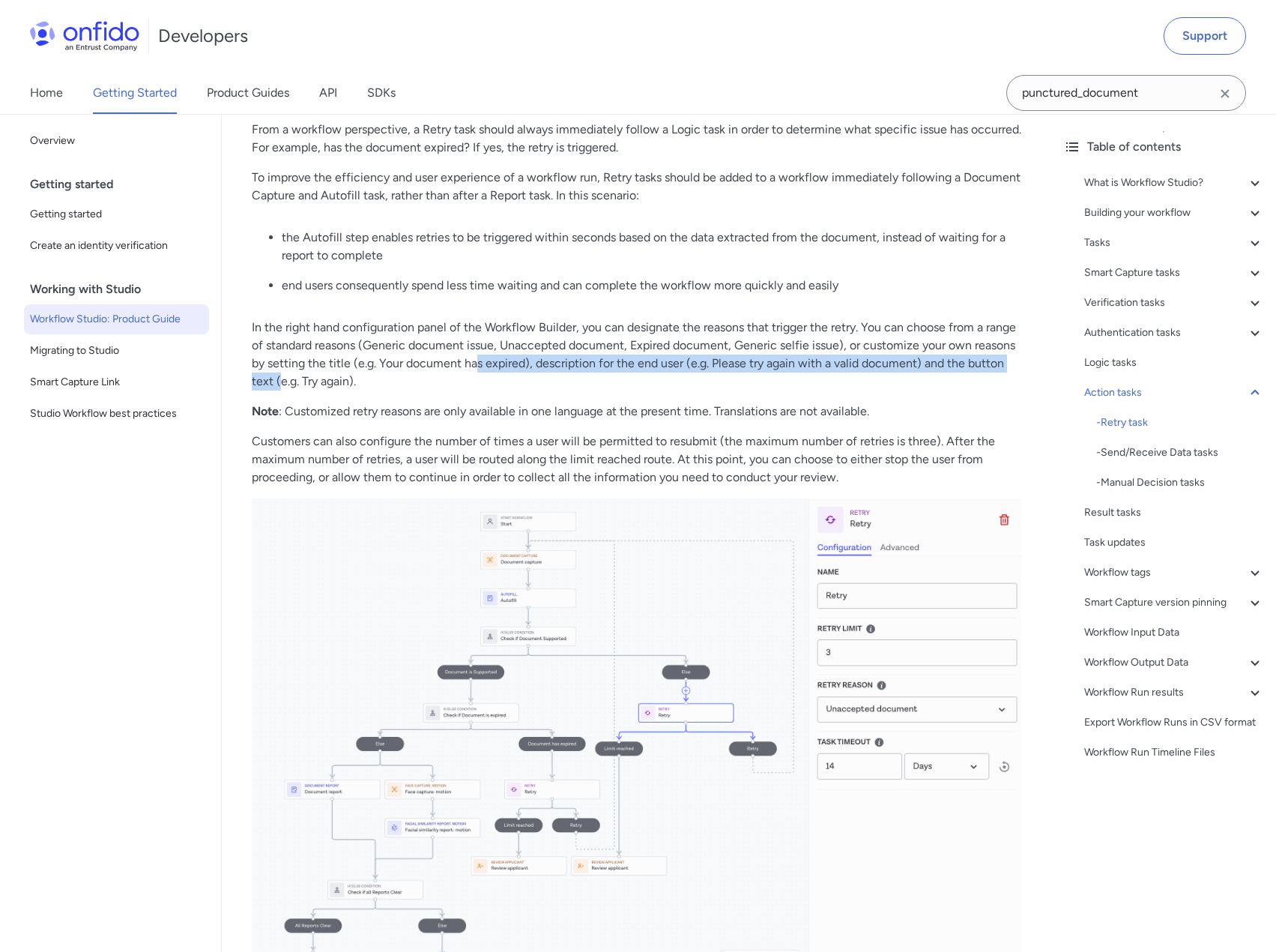
drag, startPoint x: 283, startPoint y: 429, endPoint x: 499, endPoint y: 416, distance: 216.4
click at [496, 390] on p "In the right hand configuration panel of the Workflow Builder, you can designat…" at bounding box center [637, 354] width 770 height 72
click at [583, 390] on p "In the right hand configuration panel of the Workflow Builder, you can designat…" at bounding box center [637, 354] width 770 height 72
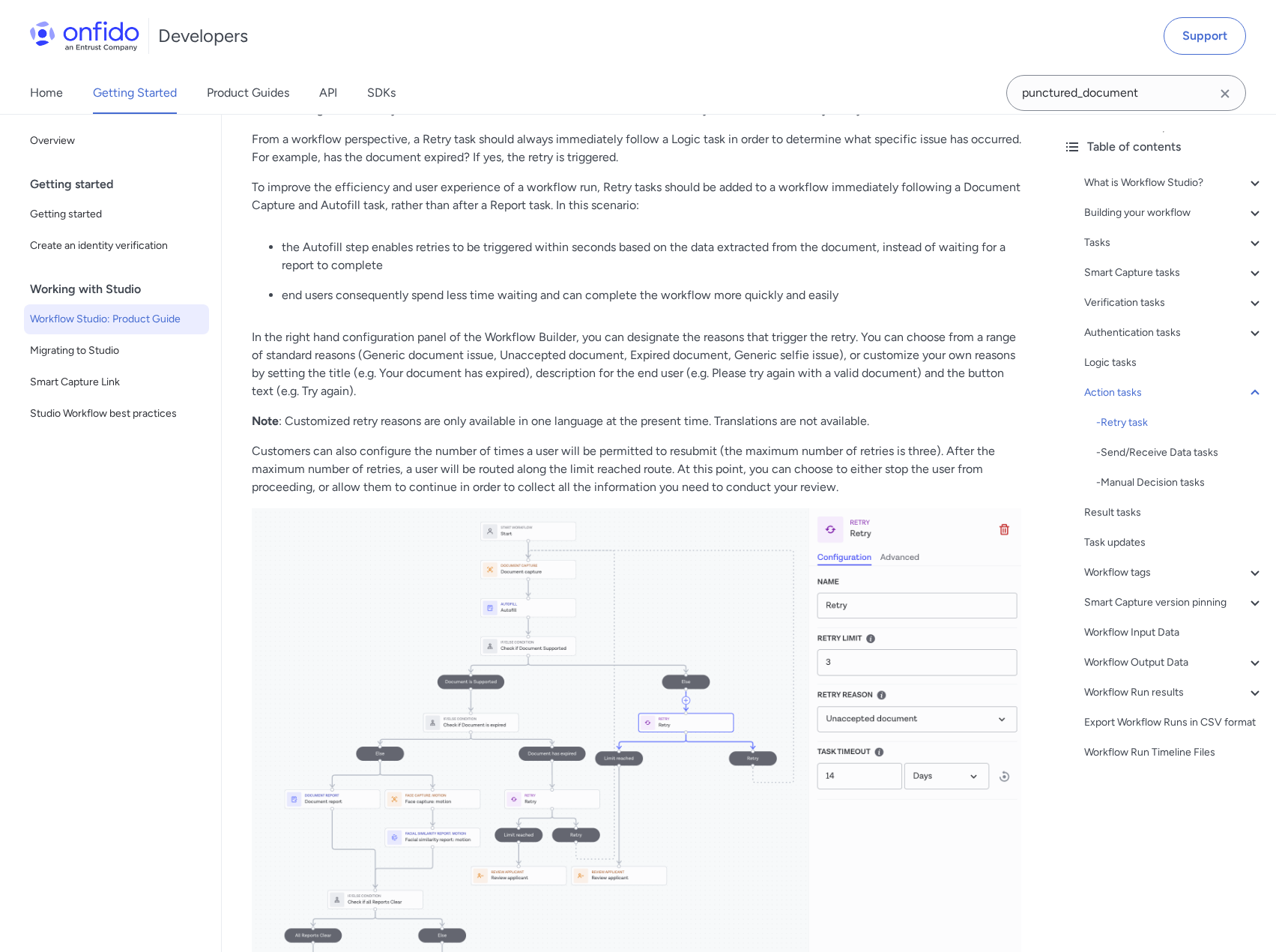
scroll to position [18064, 0]
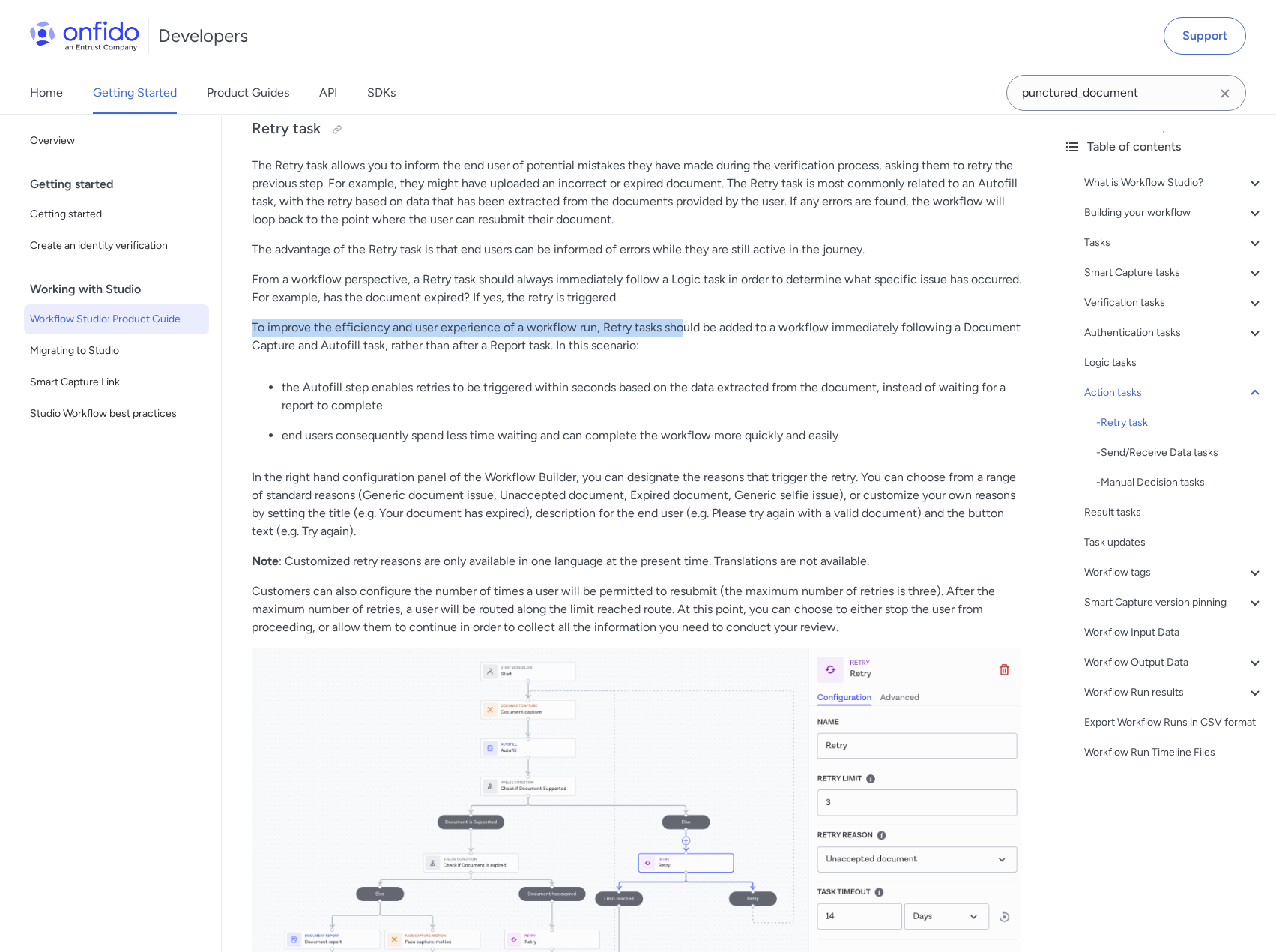
drag, startPoint x: 254, startPoint y: 381, endPoint x: 684, endPoint y: 383, distance: 430.0
click at [682, 354] on p "To improve the efficiency and user experience of a workflow run, Retry tasks sh…" at bounding box center [637, 336] width 770 height 36
click at [717, 354] on p "To improve the efficiency and user experience of a workflow run, Retry tasks sh…" at bounding box center [637, 336] width 770 height 36
drag, startPoint x: 277, startPoint y: 438, endPoint x: 428, endPoint y: 439, distance: 151.0
click at [428, 439] on ul "the Autofill step enables retries to be triggered within seconds based on the d…" at bounding box center [637, 417] width 770 height 78
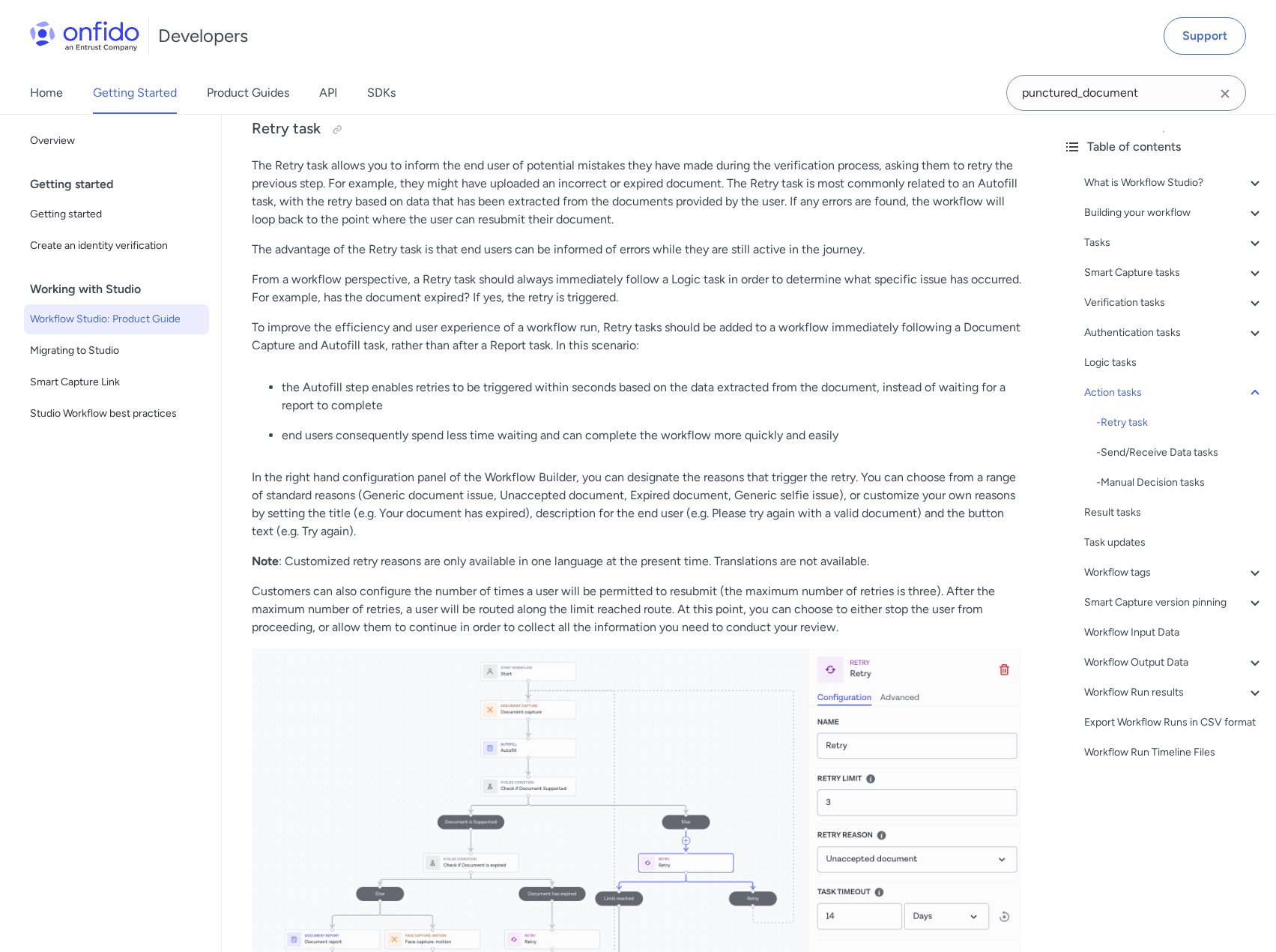
click at [445, 415] on p "the Autofill step enables retries to be triggered within seconds based on the d…" at bounding box center [651, 396] width 740 height 36
drag, startPoint x: 313, startPoint y: 437, endPoint x: 457, endPoint y: 436, distance: 144.0
click at [456, 415] on p "the Autofill step enables retries to be triggered within seconds based on the d…" at bounding box center [651, 396] width 740 height 36
click at [466, 415] on p "the Autofill step enables retries to be triggered within seconds based on the d…" at bounding box center [651, 396] width 740 height 36
drag, startPoint x: 304, startPoint y: 441, endPoint x: 421, endPoint y: 462, distance: 118.9
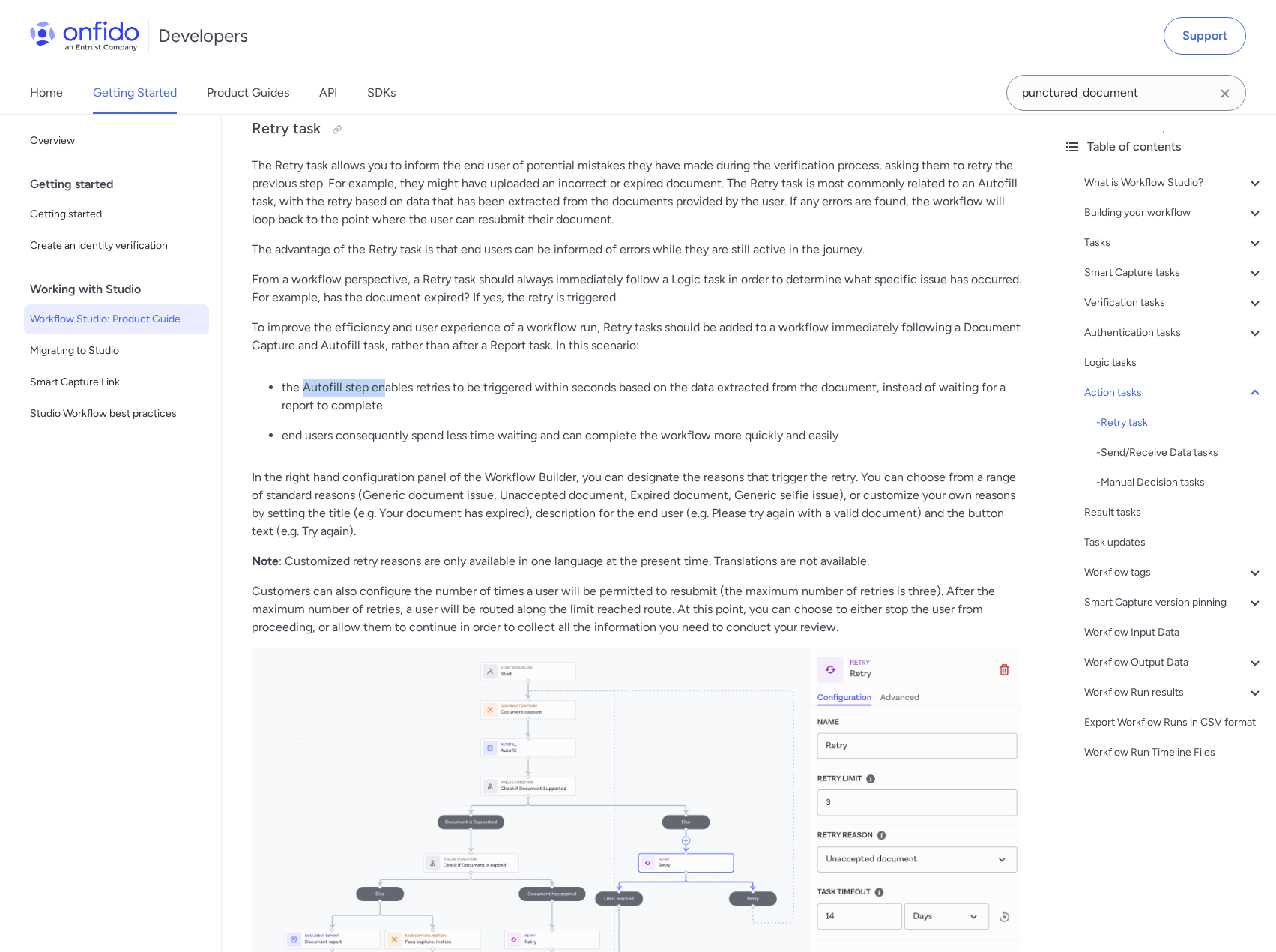
click at [416, 415] on p "the Autofill step enables retries to be triggered within seconds based on the d…" at bounding box center [651, 396] width 740 height 36
click at [374, 457] on ul "the Autofill step enables retries to be triggered within seconds based on the d…" at bounding box center [637, 417] width 770 height 78
drag, startPoint x: 282, startPoint y: 488, endPoint x: 570, endPoint y: 476, distance: 288.2
click at [558, 457] on ul "the Autofill step enables retries to be triggered within seconds based on the d…" at bounding box center [637, 417] width 770 height 78
click at [573, 457] on ul "the Autofill step enables retries to be triggered within seconds based on the d…" at bounding box center [637, 417] width 770 height 78
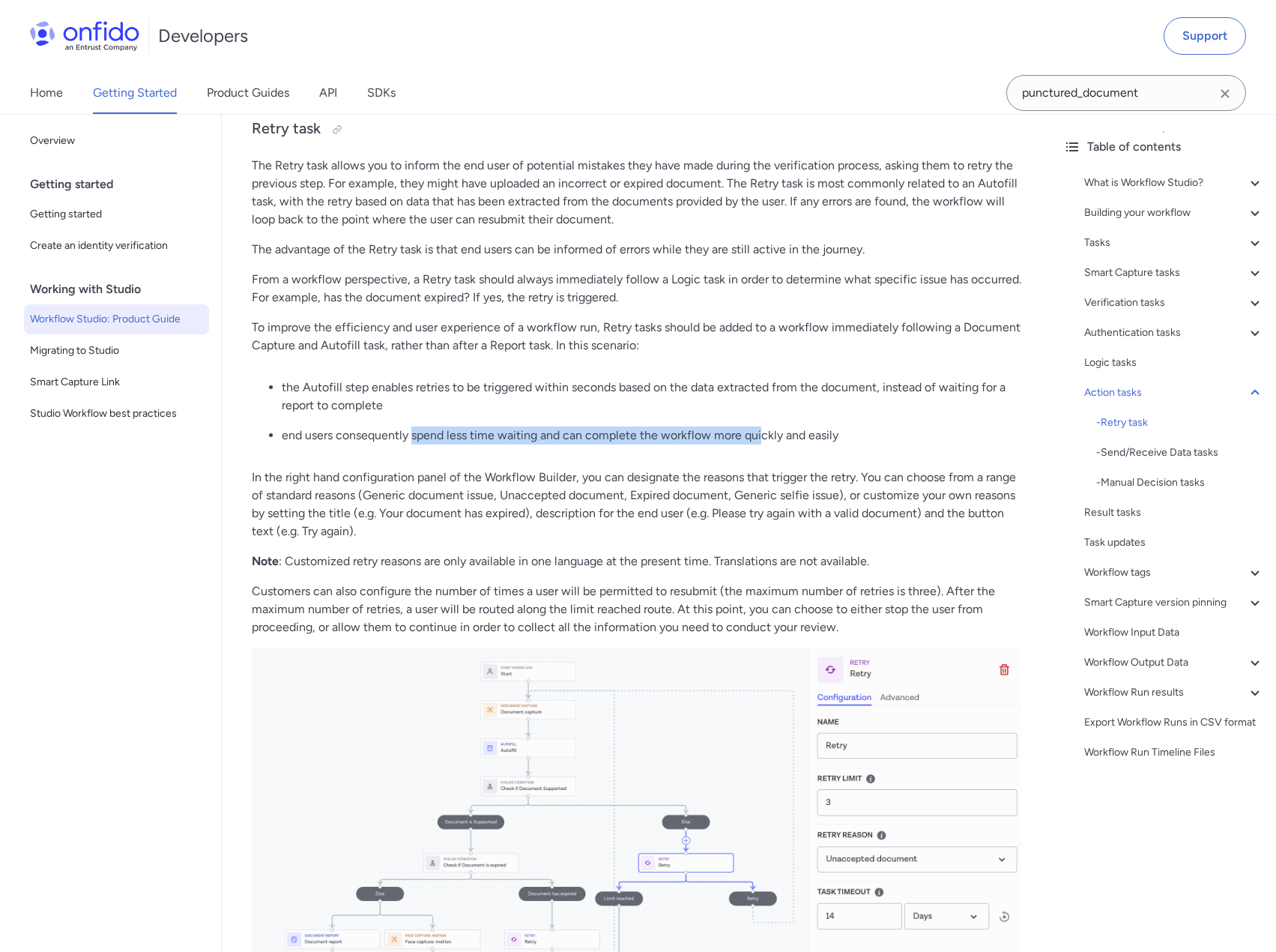
drag, startPoint x: 411, startPoint y: 479, endPoint x: 761, endPoint y: 484, distance: 350.0
click at [761, 445] on p "end users consequently spend less time waiting and can complete the workflow mo…" at bounding box center [651, 436] width 740 height 18
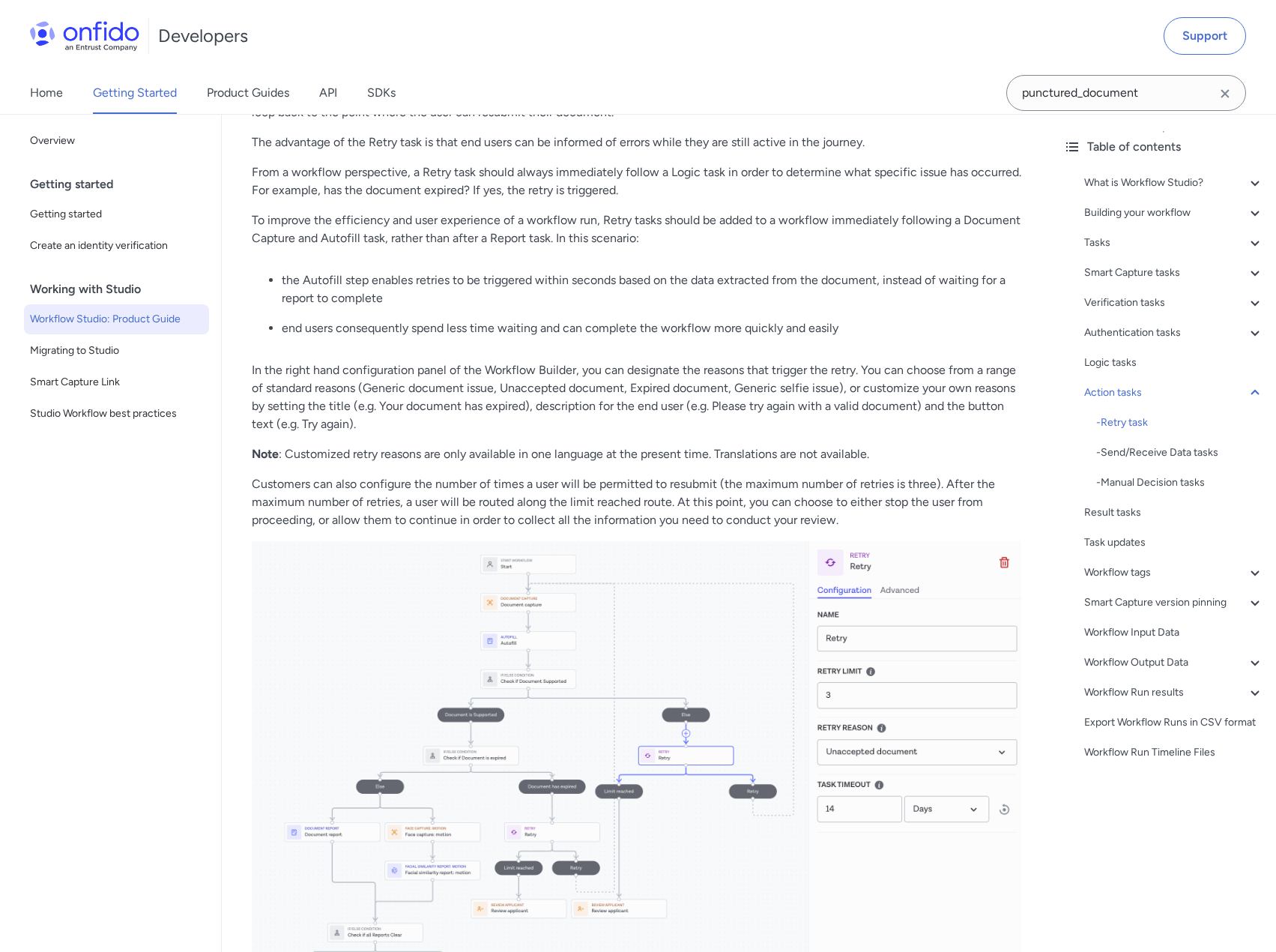
scroll to position [18364, 0]
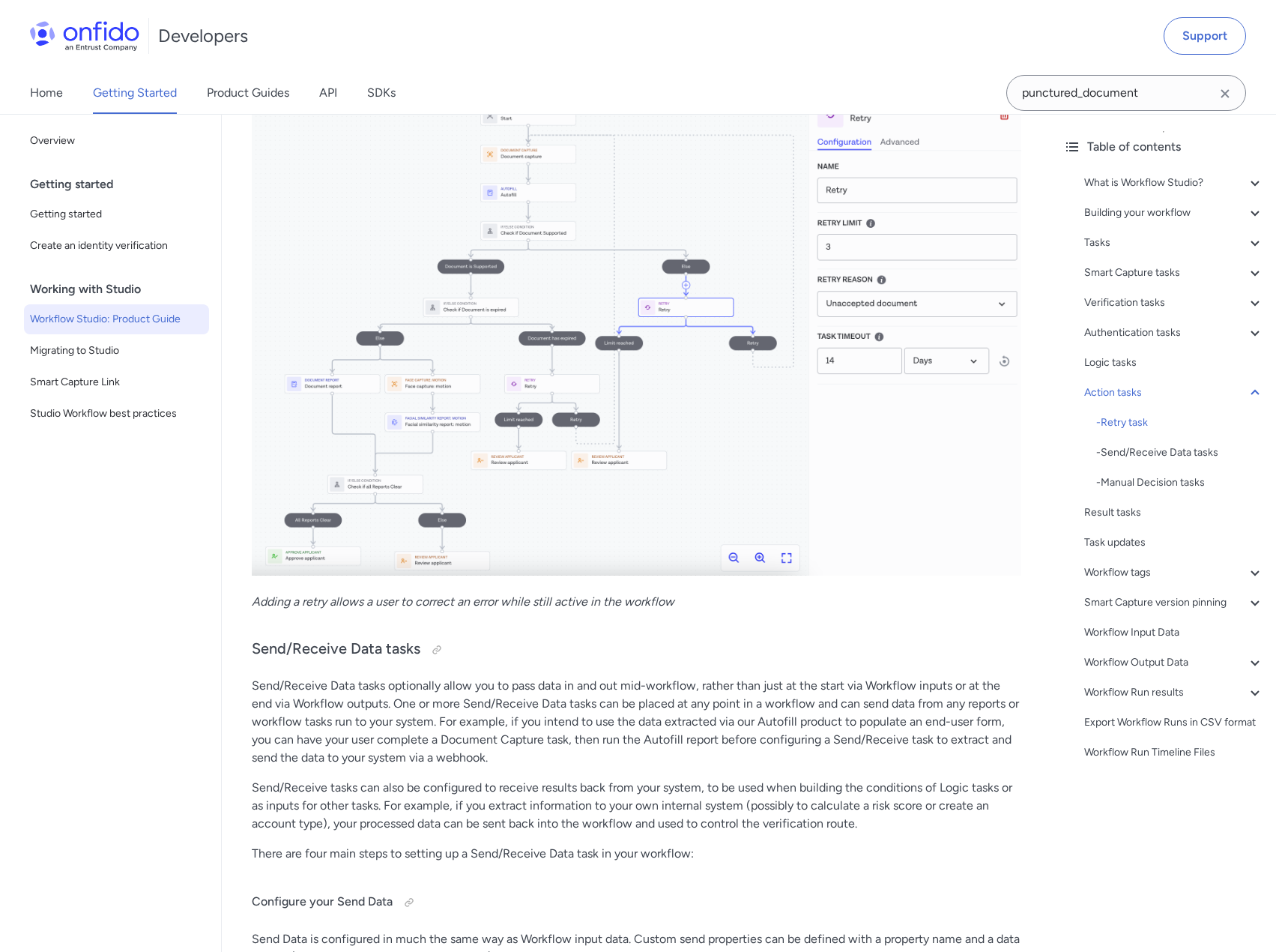
scroll to position [18289, 0]
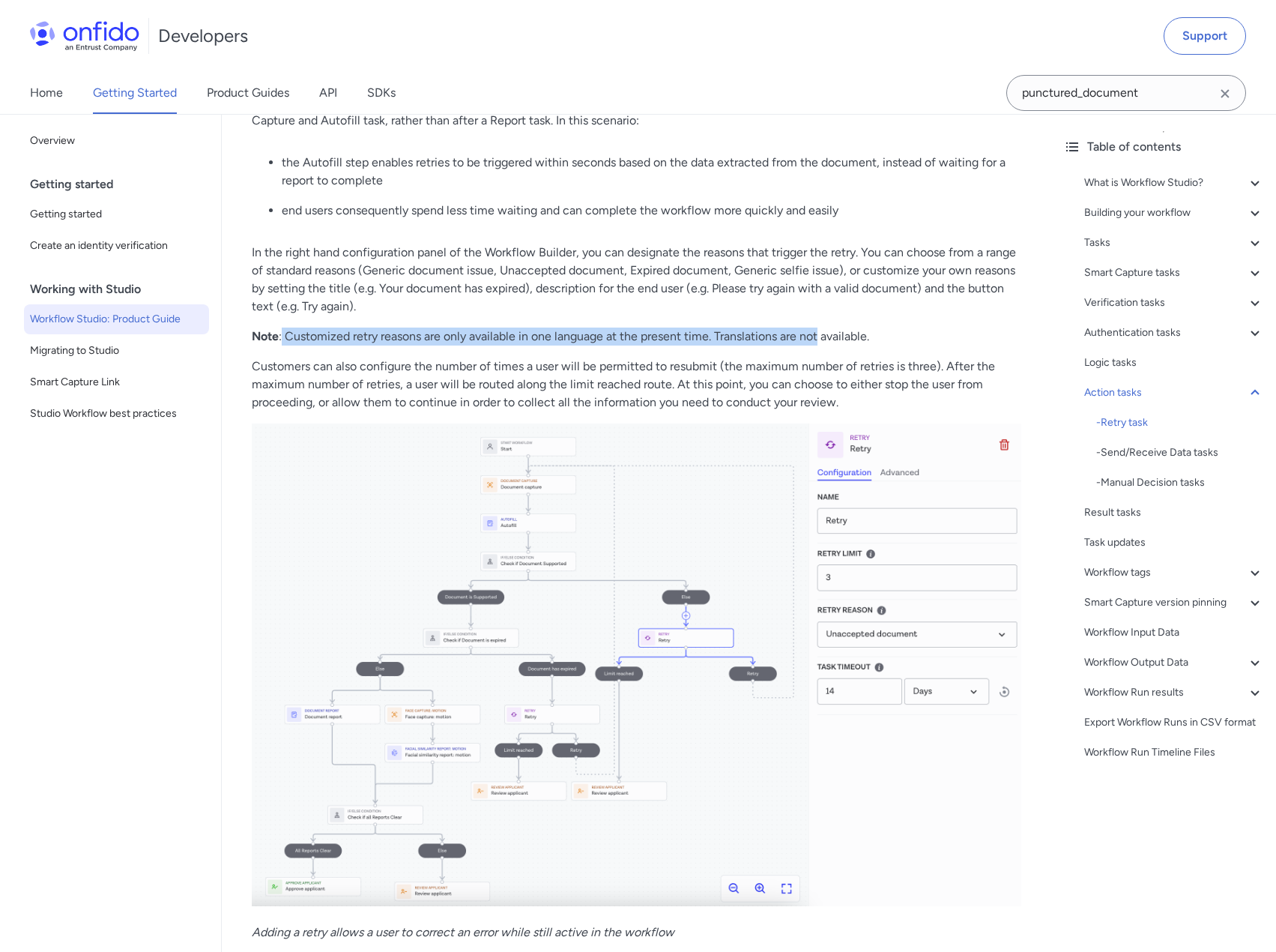
drag, startPoint x: 282, startPoint y: 394, endPoint x: 836, endPoint y: 405, distance: 554.1
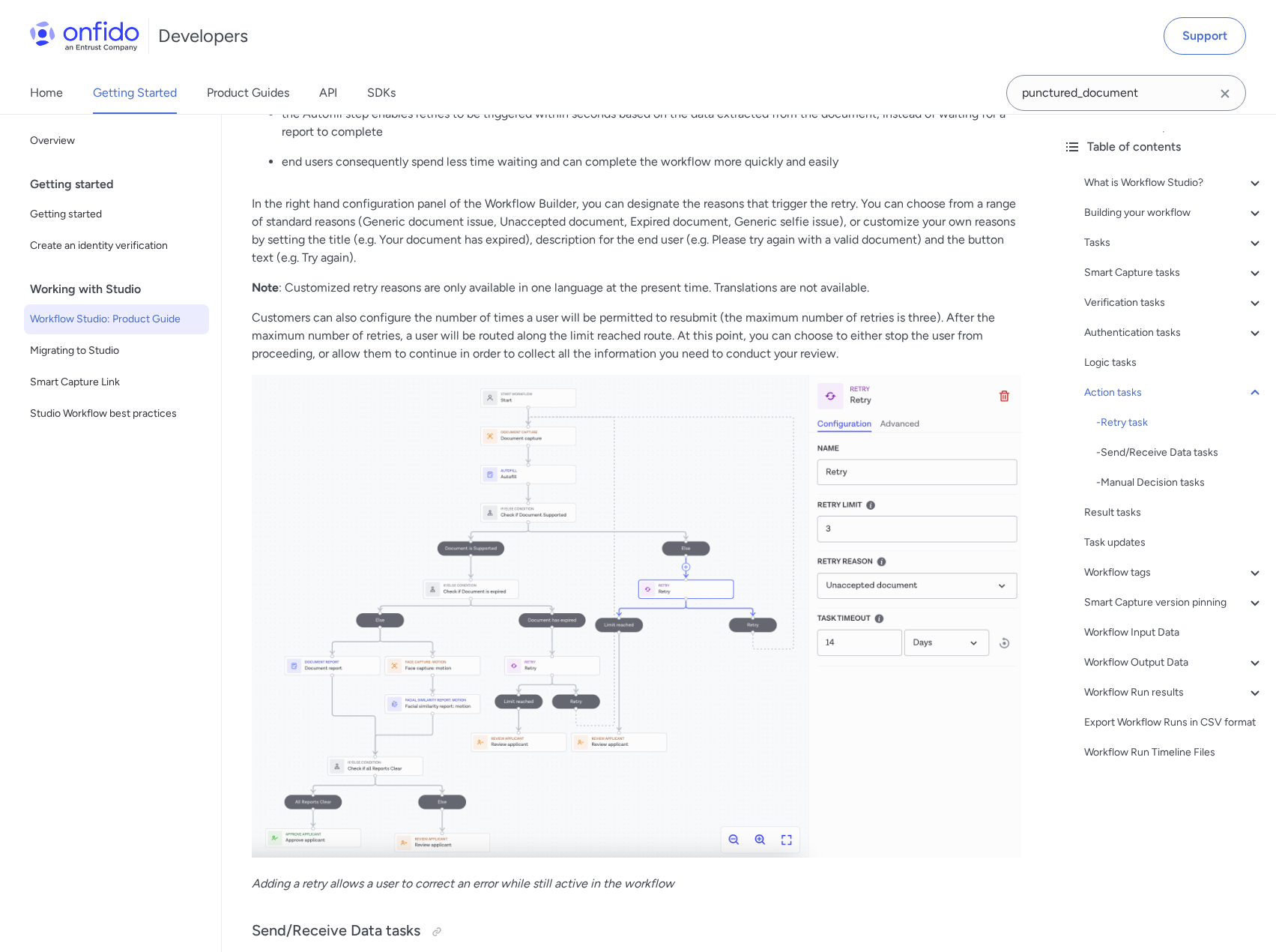
scroll to position [18364, 0]
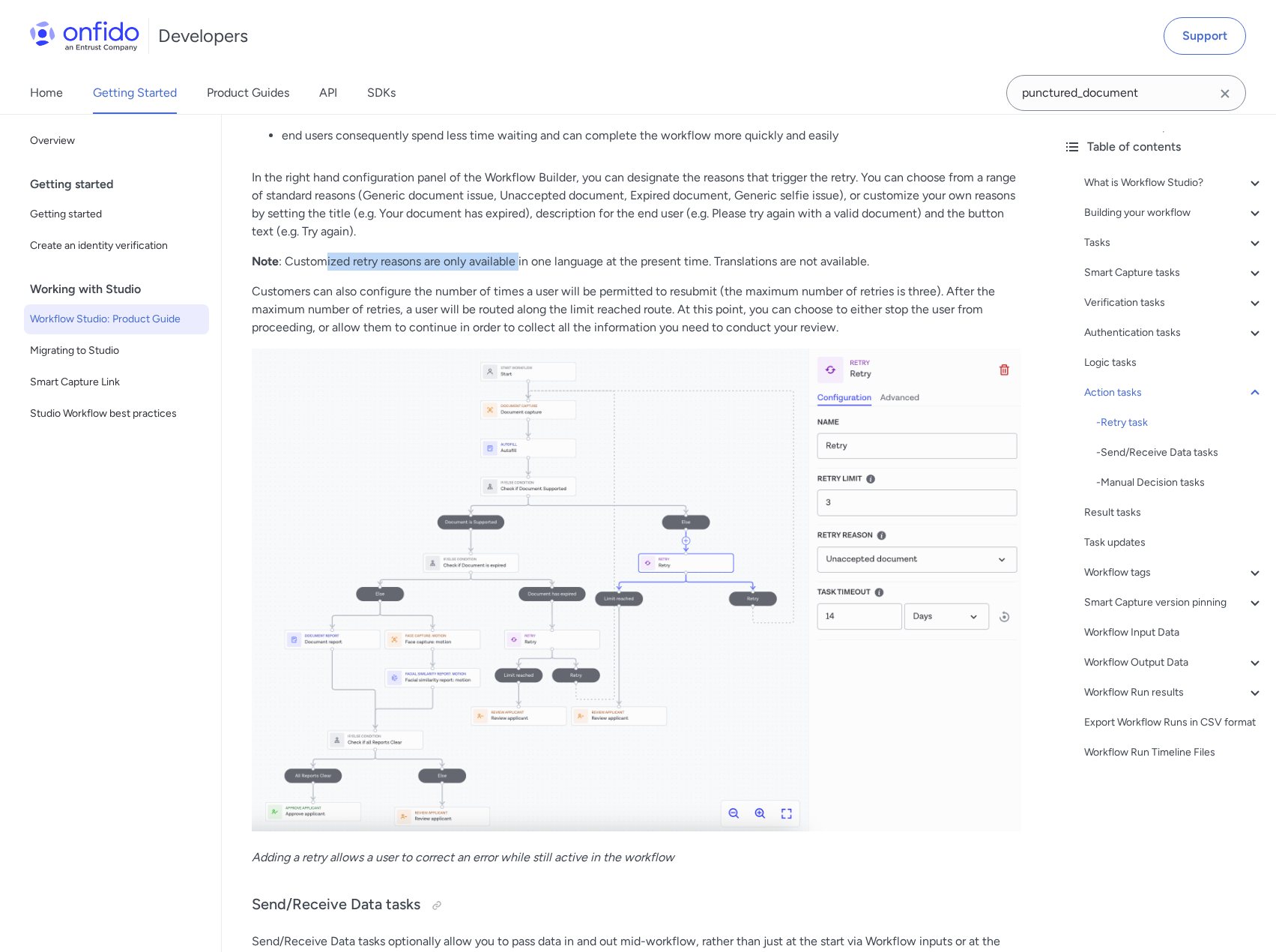
drag, startPoint x: 324, startPoint y: 308, endPoint x: 585, endPoint y: 314, distance: 261.1
click at [536, 271] on p "Note : Customized retry reasons are only available in one language at the prese…" at bounding box center [637, 262] width 770 height 18
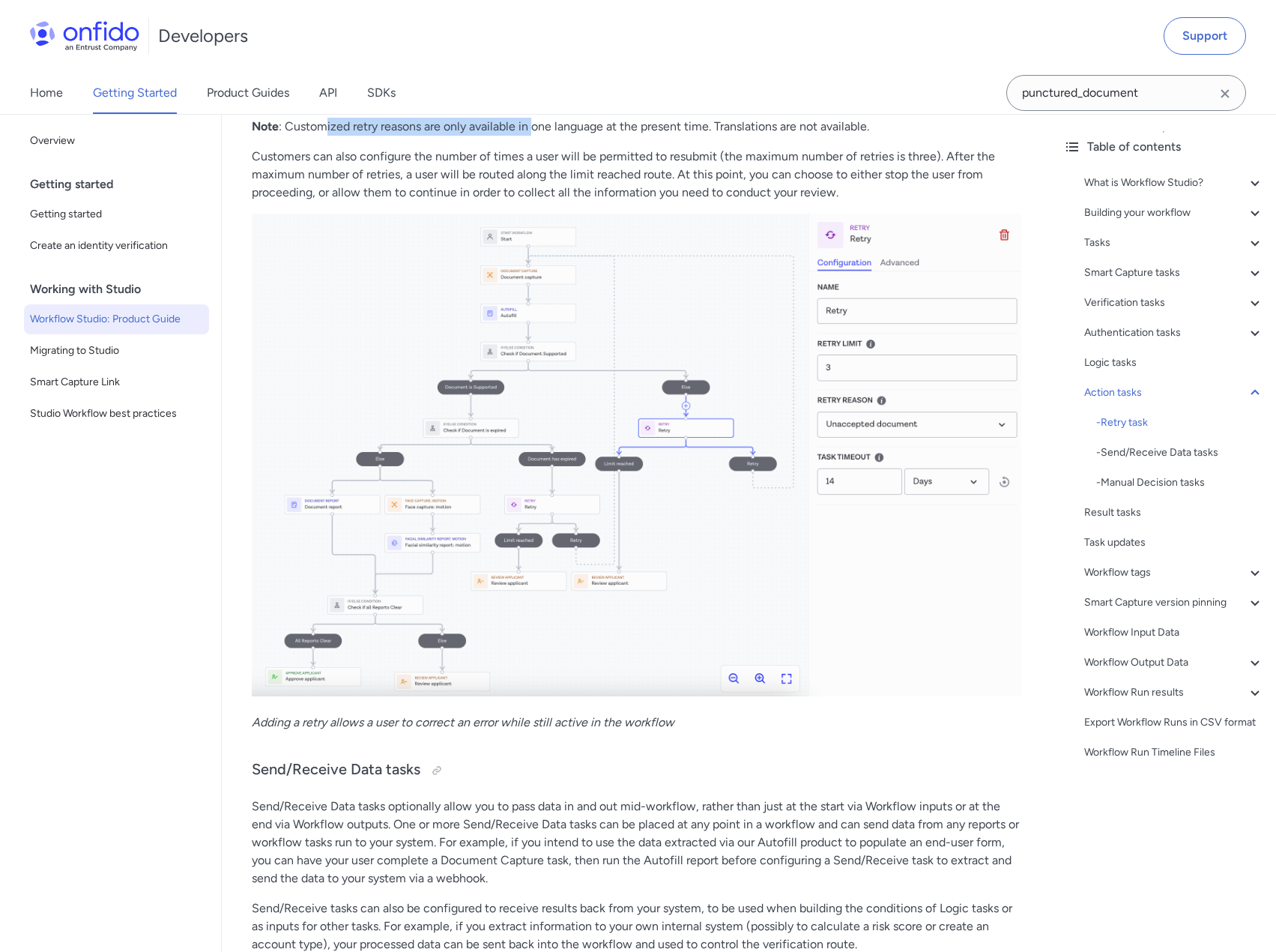
scroll to position [18514, 0]
